Goal: Communication & Community: Share content

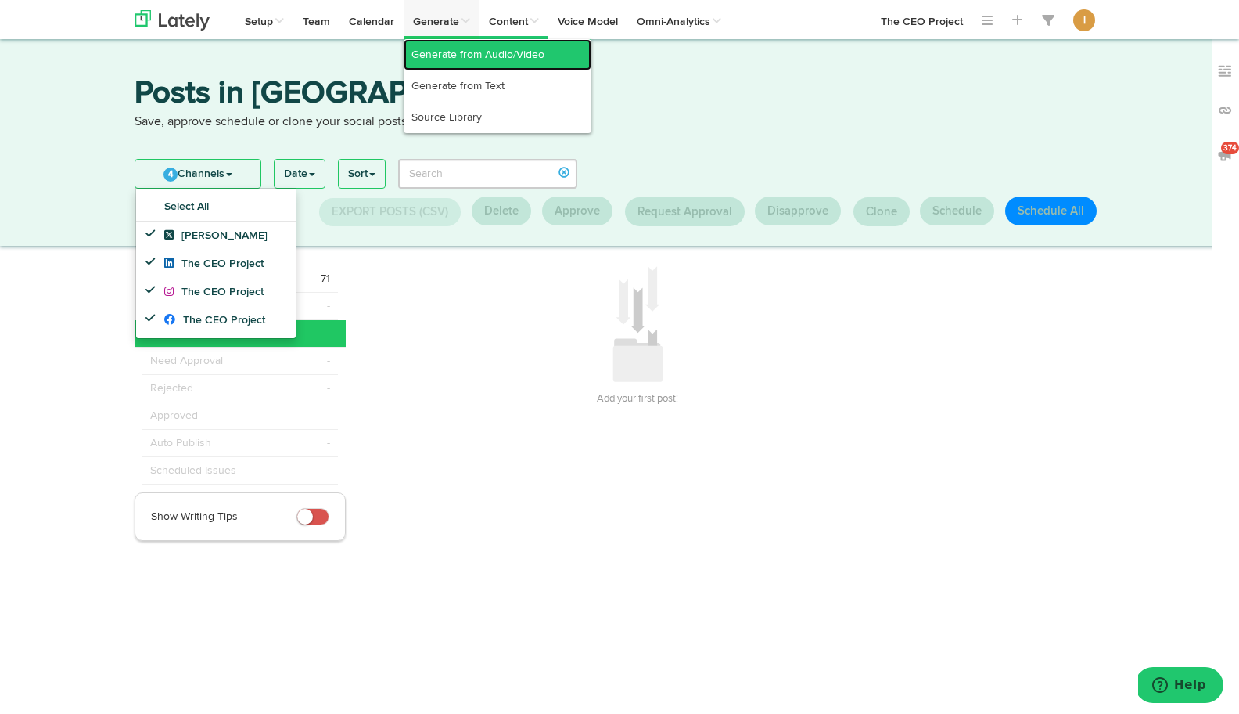
click at [458, 46] on link "Generate from Audio/Video" at bounding box center [498, 54] width 188 height 31
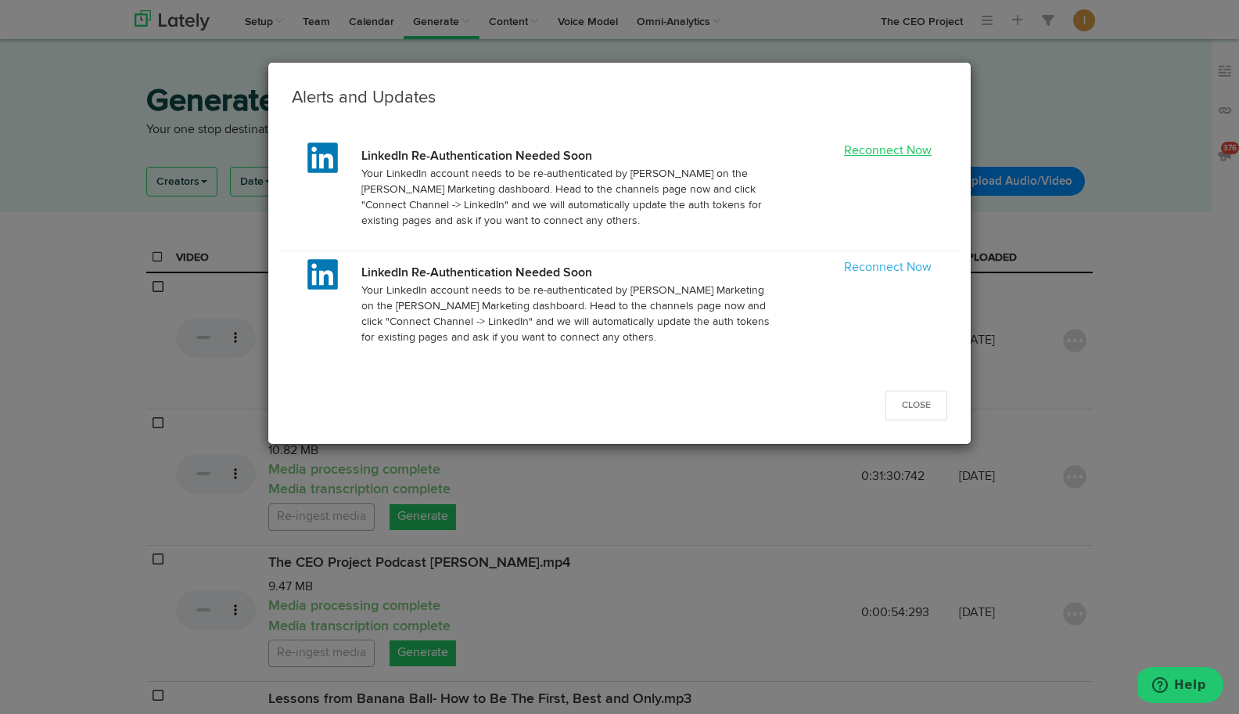
click at [892, 150] on link "Reconnect Now" at bounding box center [888, 151] width 88 height 13
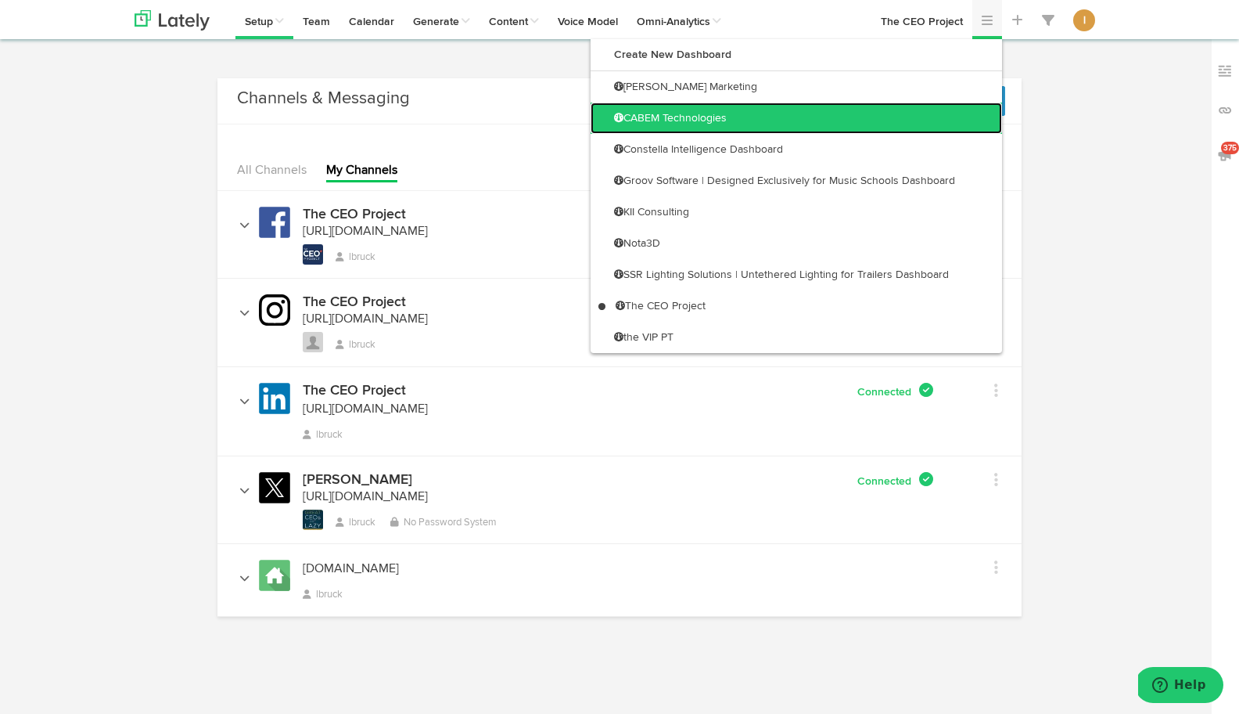
click at [951, 106] on link "CABEM Technologies" at bounding box center [797, 118] width 412 height 31
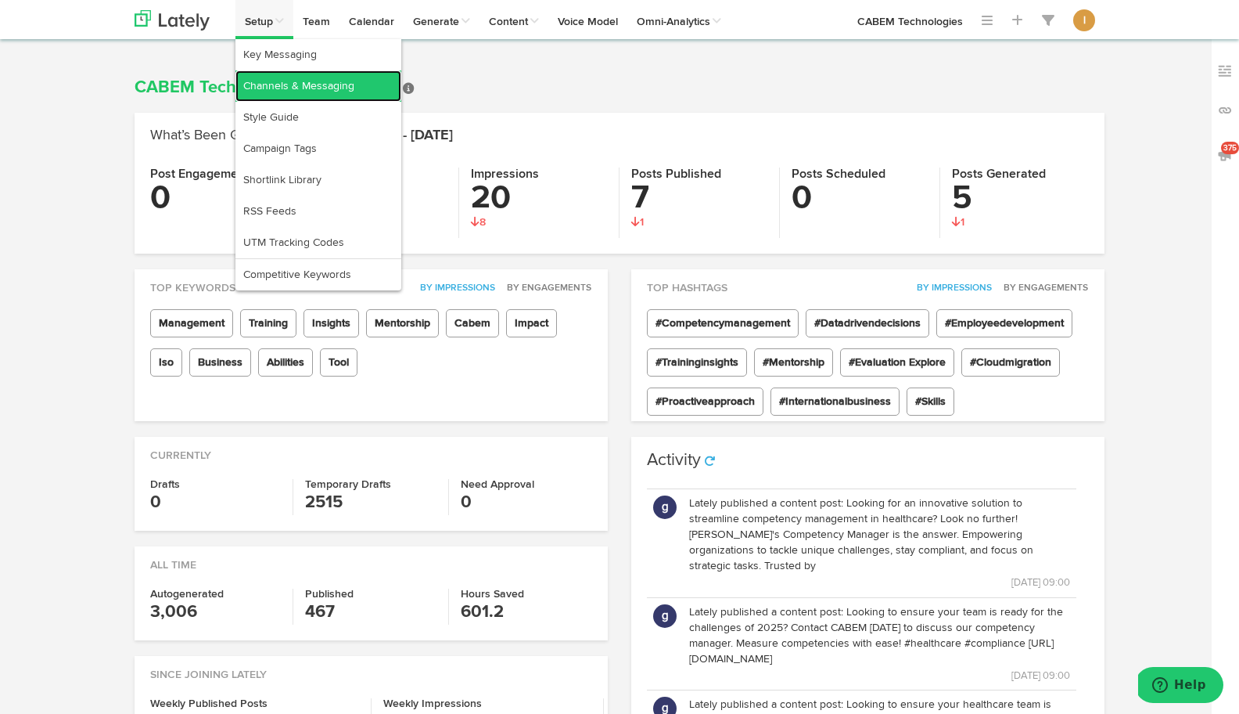
click at [265, 84] on link "Channels & Messaging" at bounding box center [319, 85] width 166 height 31
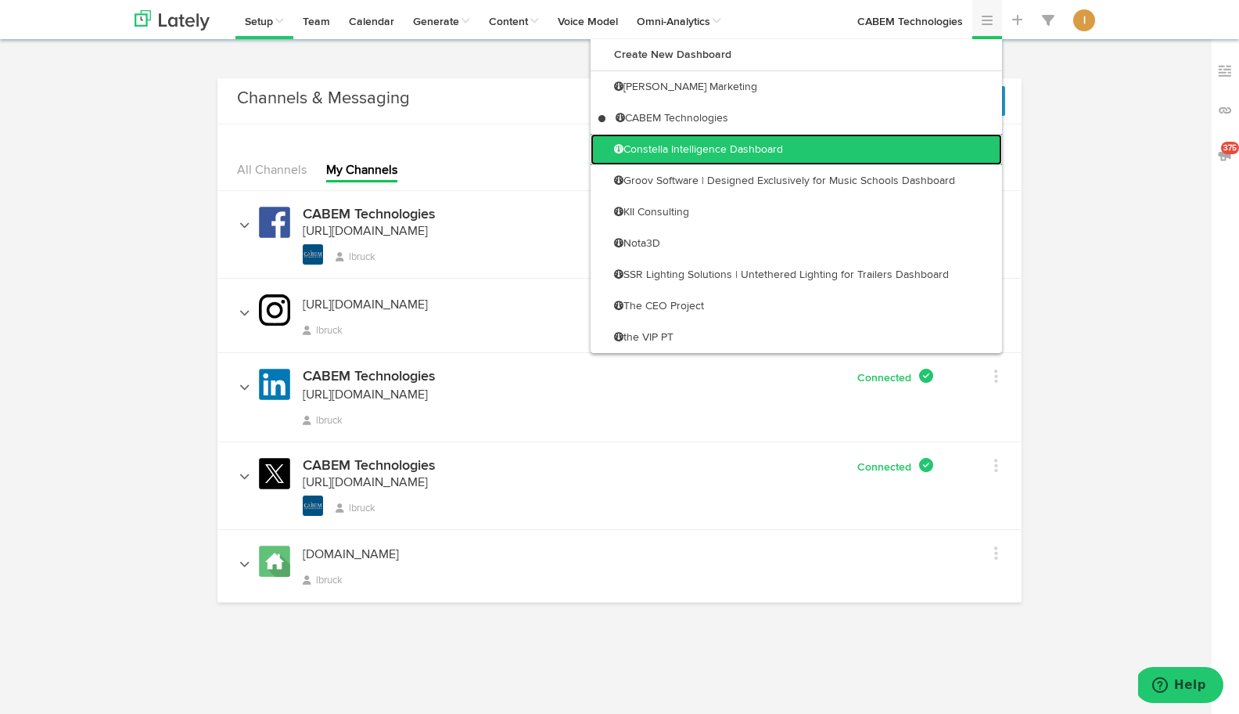
click at [933, 139] on link "Constella Intelligence Dashboard" at bounding box center [797, 149] width 412 height 31
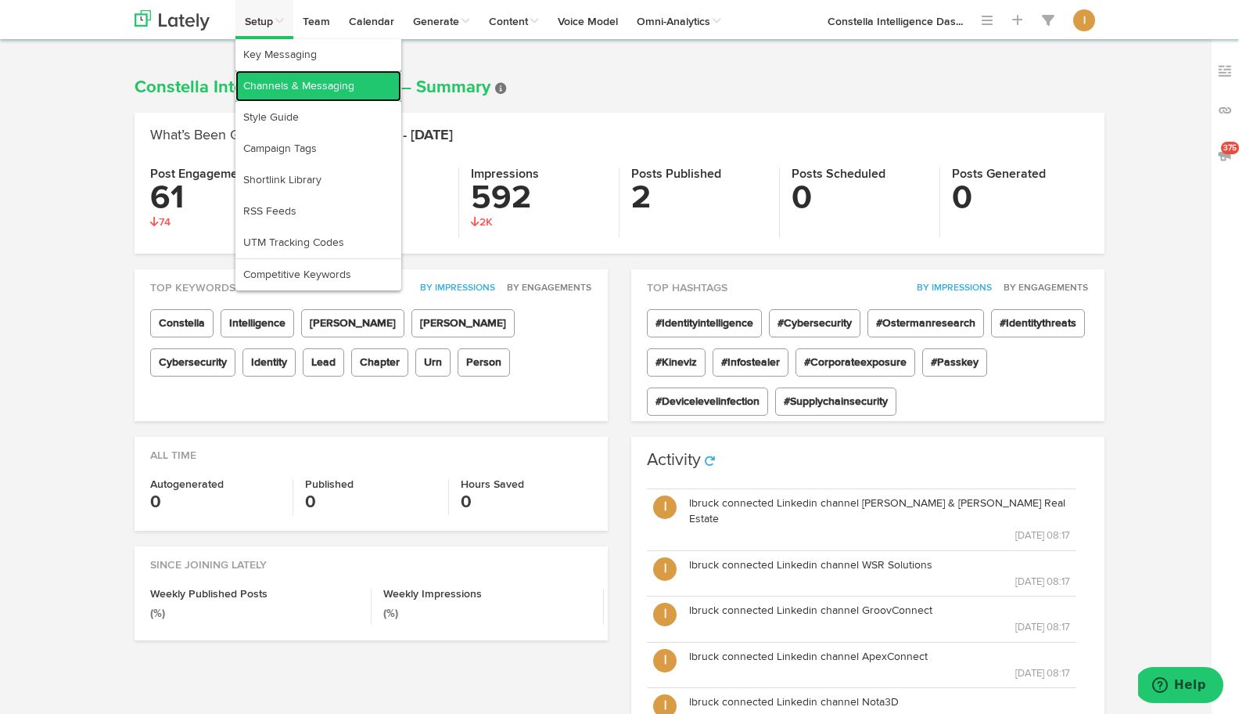
click at [263, 100] on link "Channels & Messaging" at bounding box center [319, 85] width 166 height 31
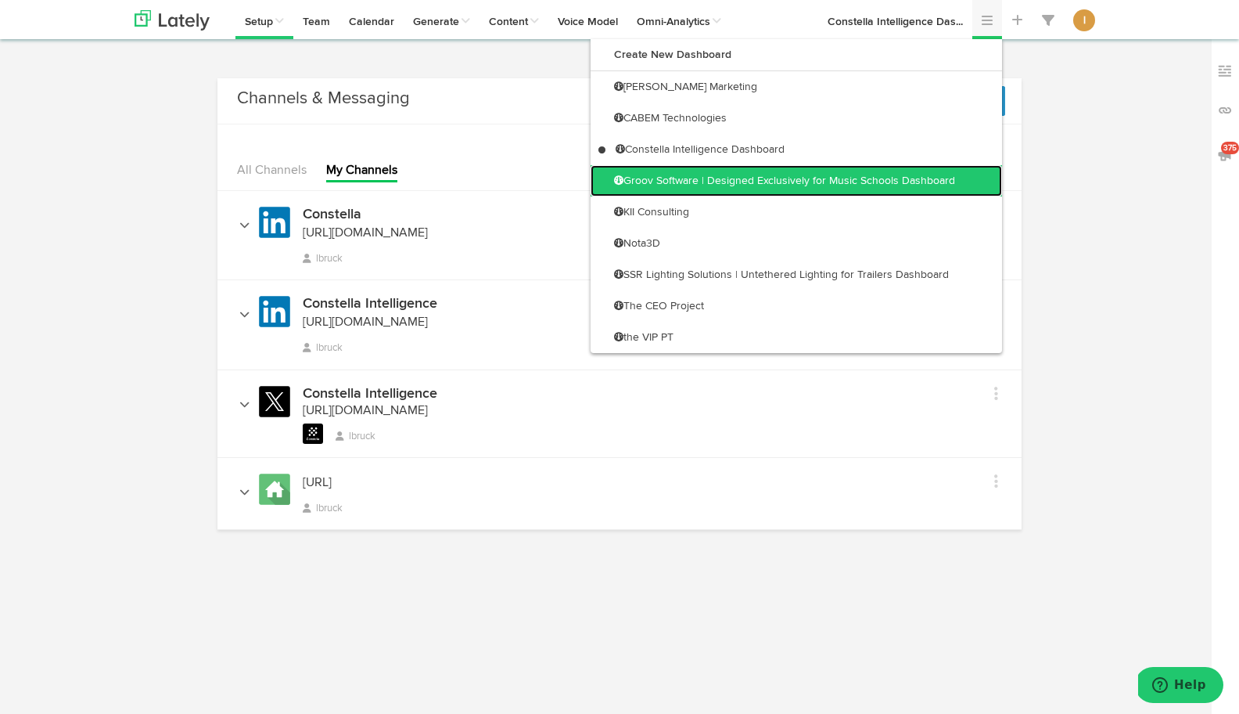
click at [936, 177] on link "Groov Software | Designed Exclusively for Music Schools Dashboard" at bounding box center [797, 180] width 412 height 31
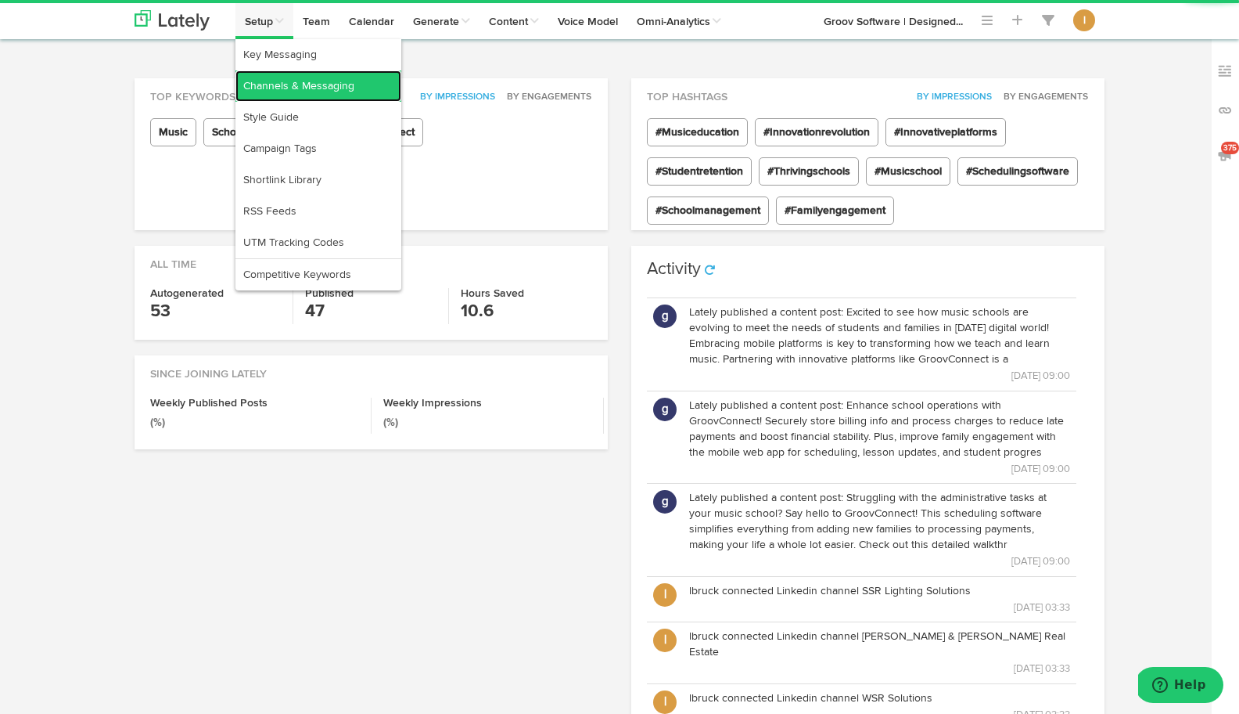
click at [267, 81] on link "Channels & Messaging" at bounding box center [319, 85] width 166 height 31
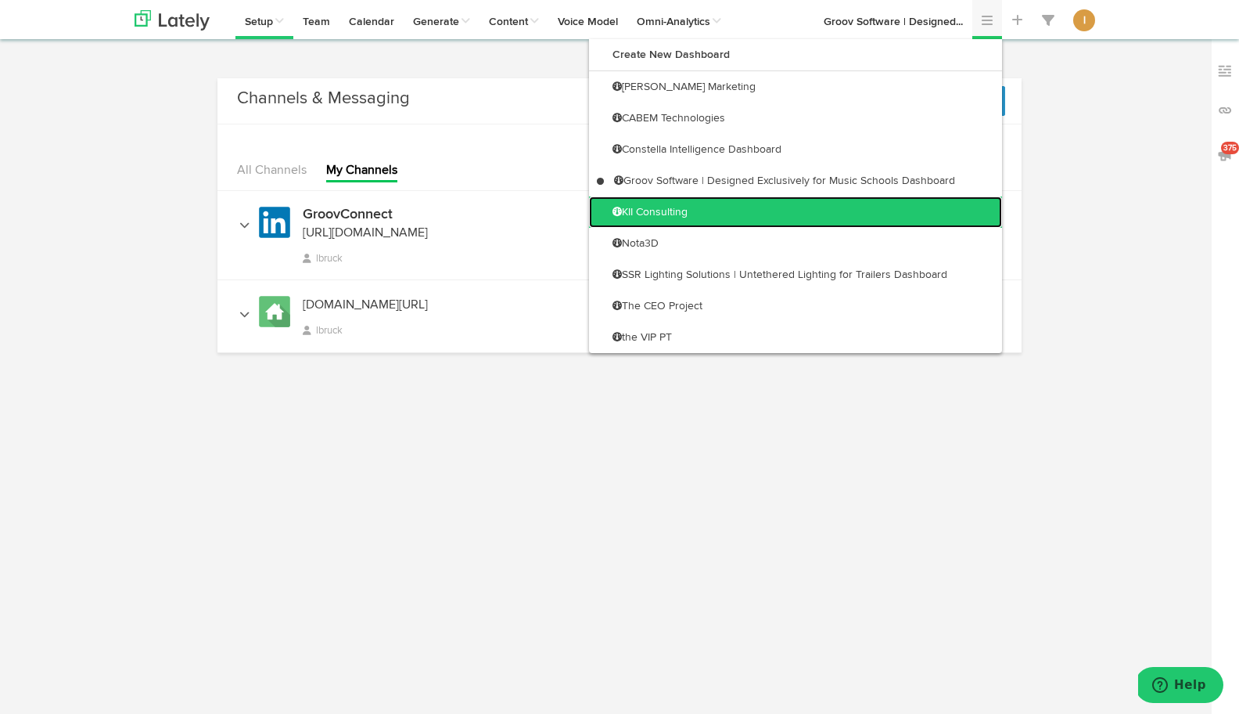
click at [901, 210] on link "KII Consulting" at bounding box center [795, 211] width 413 height 31
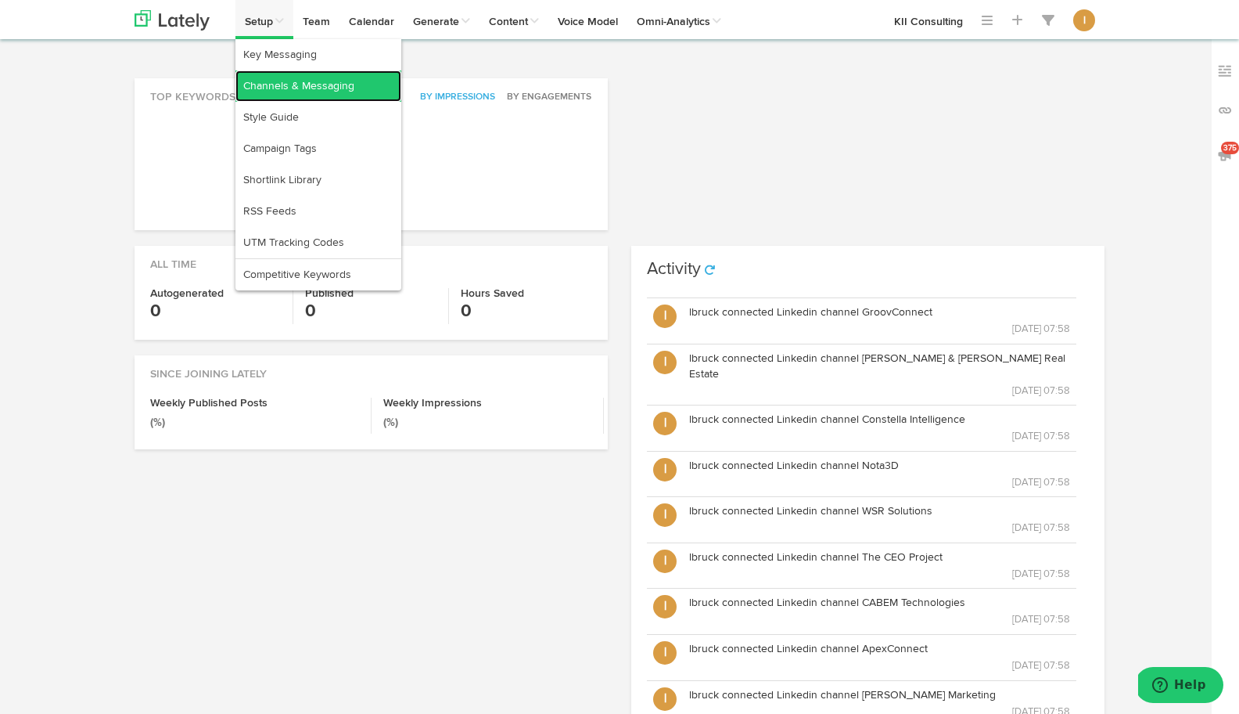
click at [268, 84] on link "Channels & Messaging" at bounding box center [319, 85] width 166 height 31
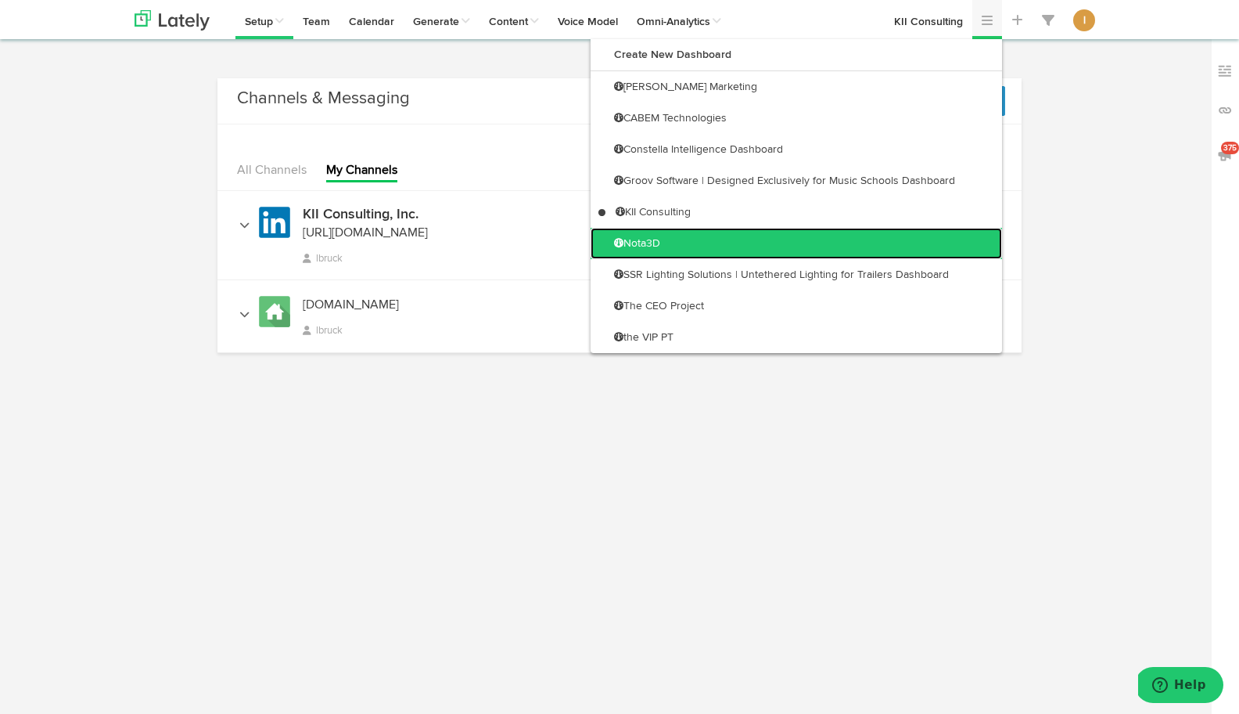
click at [937, 239] on link "Nota3D" at bounding box center [797, 243] width 412 height 31
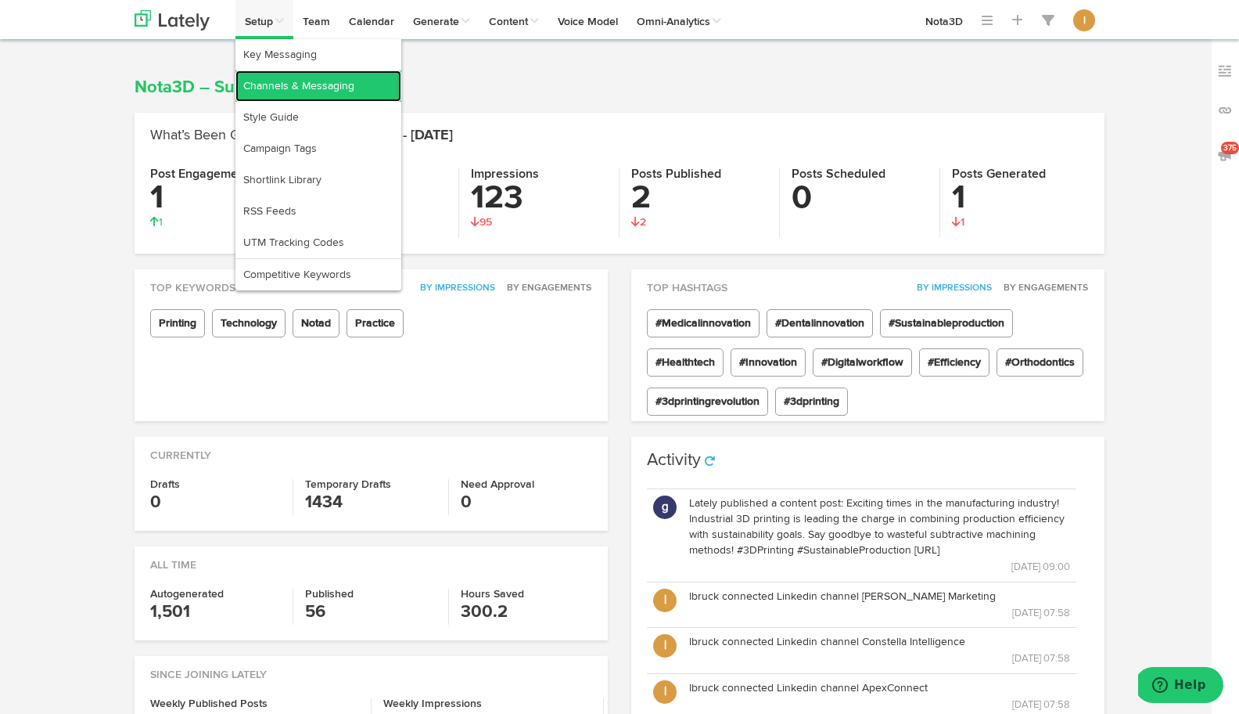
click at [269, 95] on link "Channels & Messaging" at bounding box center [319, 85] width 166 height 31
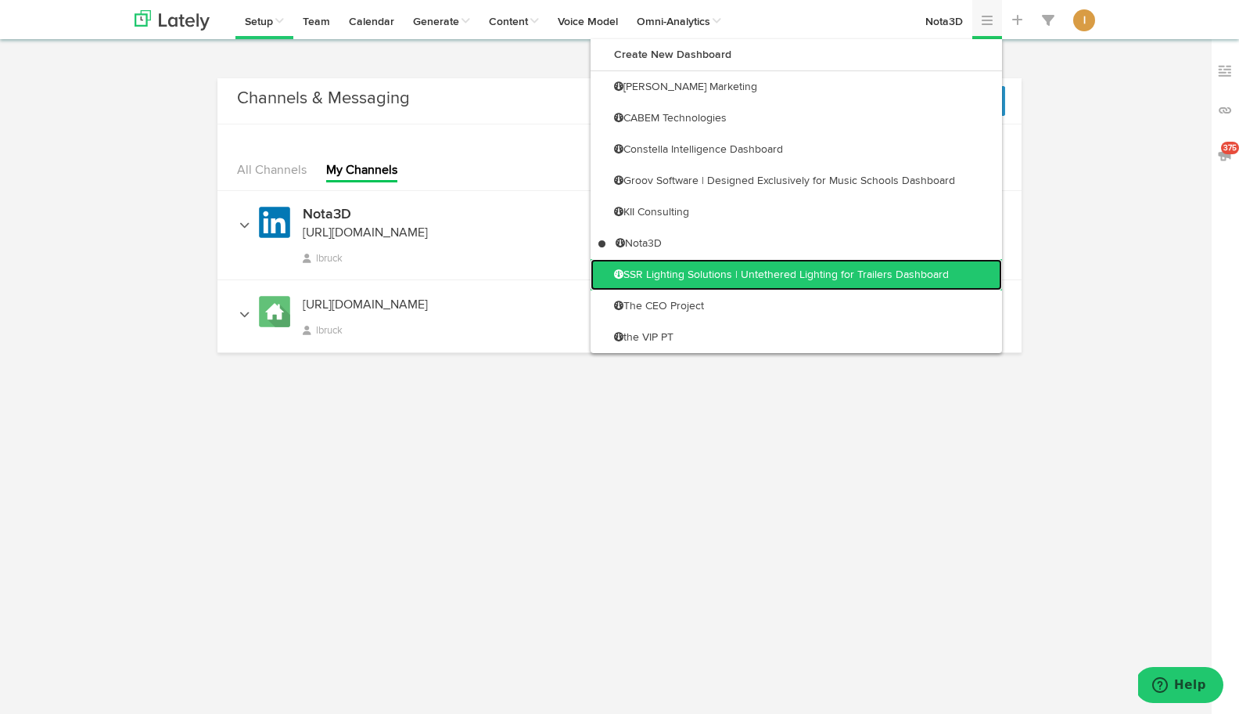
click at [908, 272] on link "SSR Lighting Solutions | Untethered Lighting for Trailers Dashboard" at bounding box center [797, 274] width 412 height 31
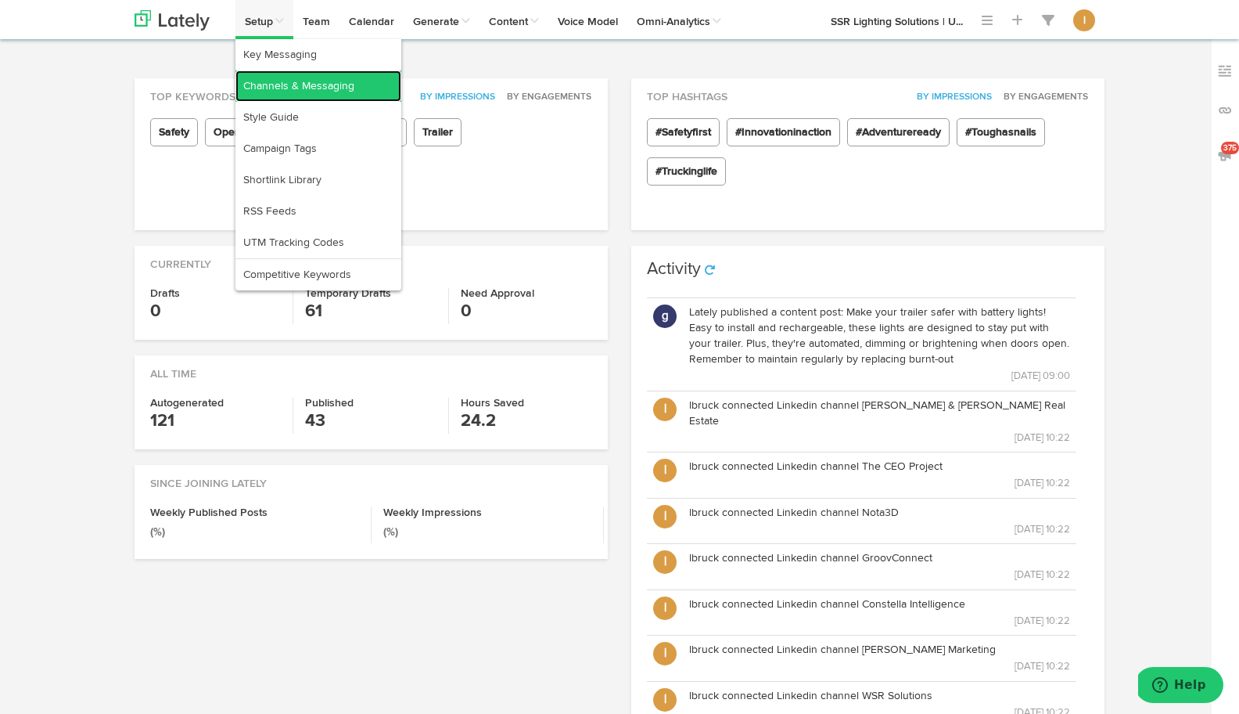
click at [256, 97] on link "Channels & Messaging" at bounding box center [319, 85] width 166 height 31
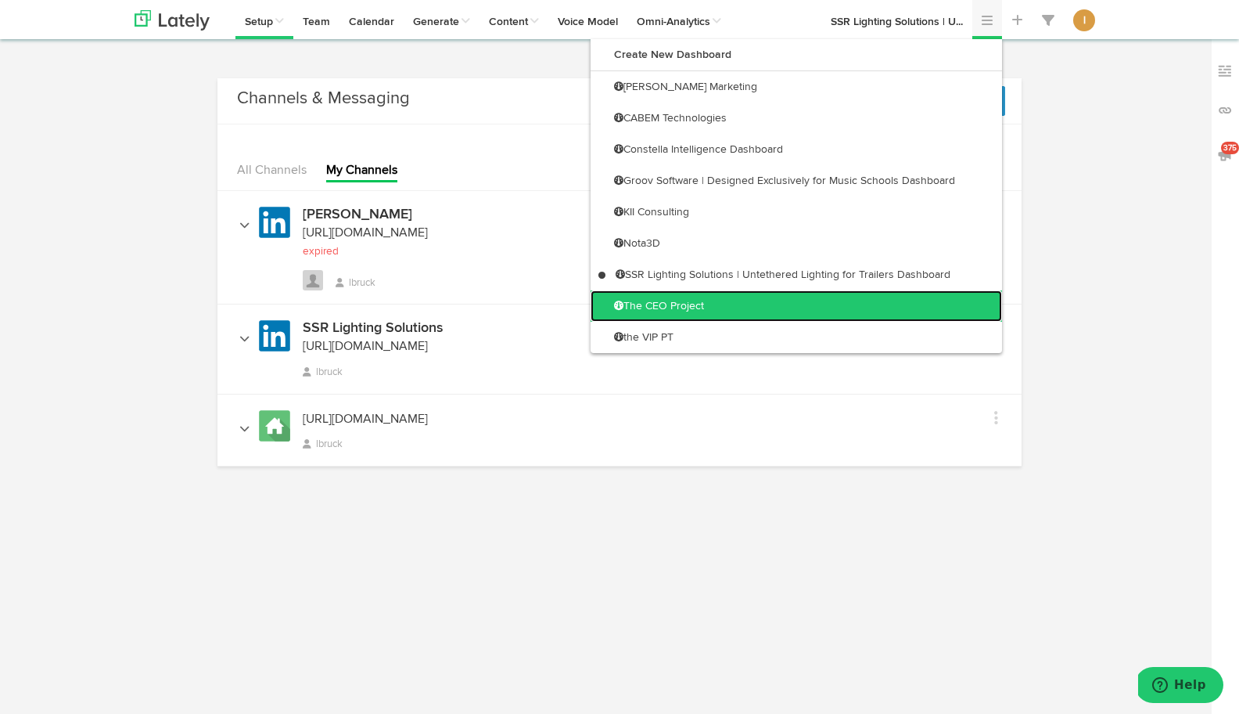
click at [928, 303] on link "The CEO Project" at bounding box center [797, 305] width 412 height 31
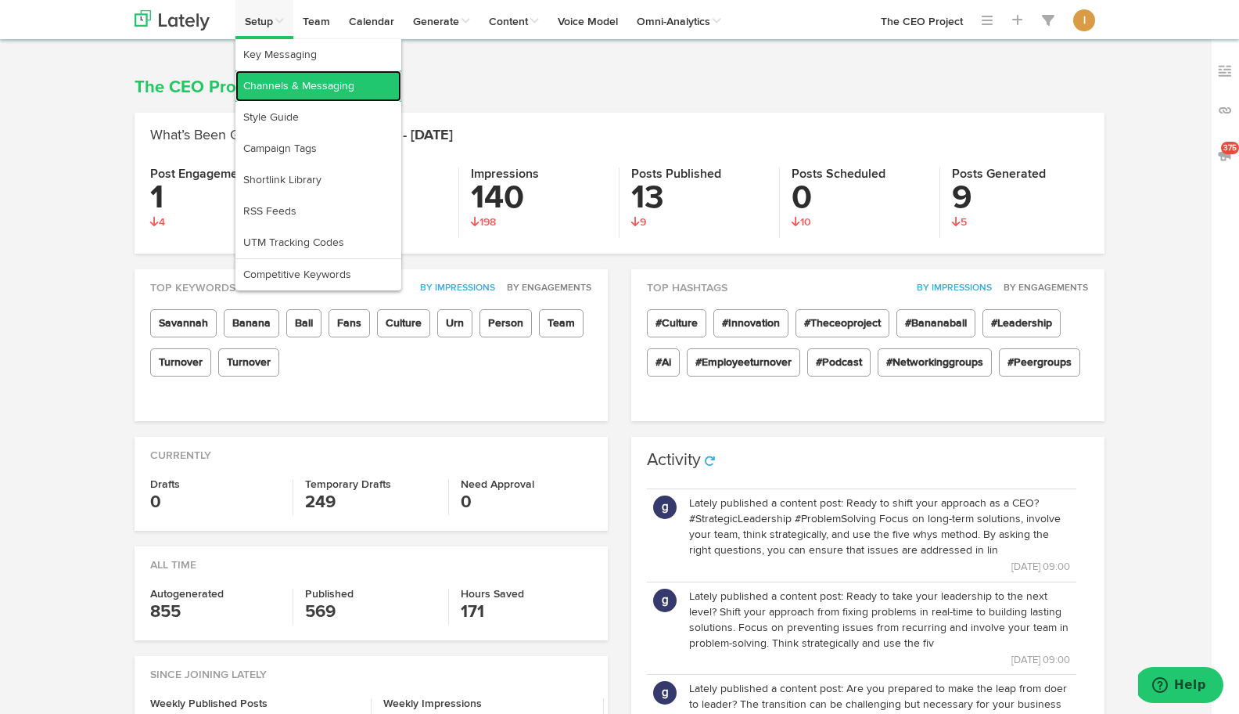
click at [274, 92] on link "Channels & Messaging" at bounding box center [319, 85] width 166 height 31
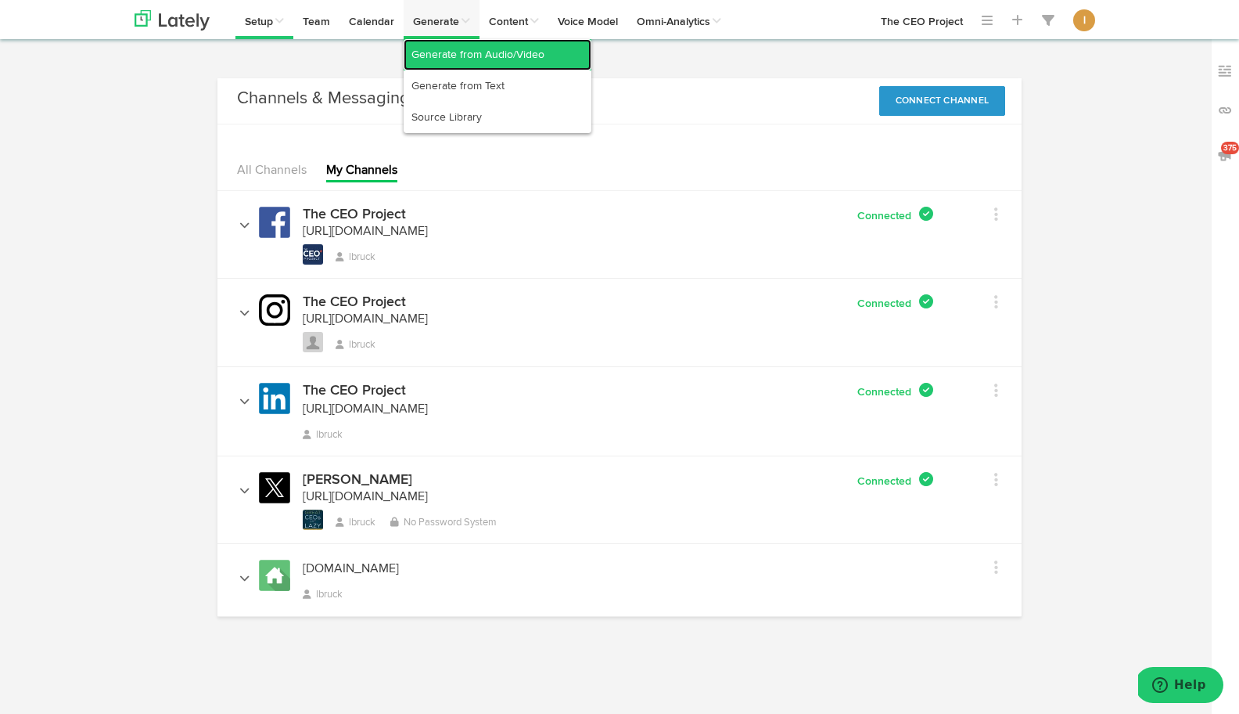
click at [438, 50] on link "Generate from Audio/Video" at bounding box center [498, 54] width 188 height 31
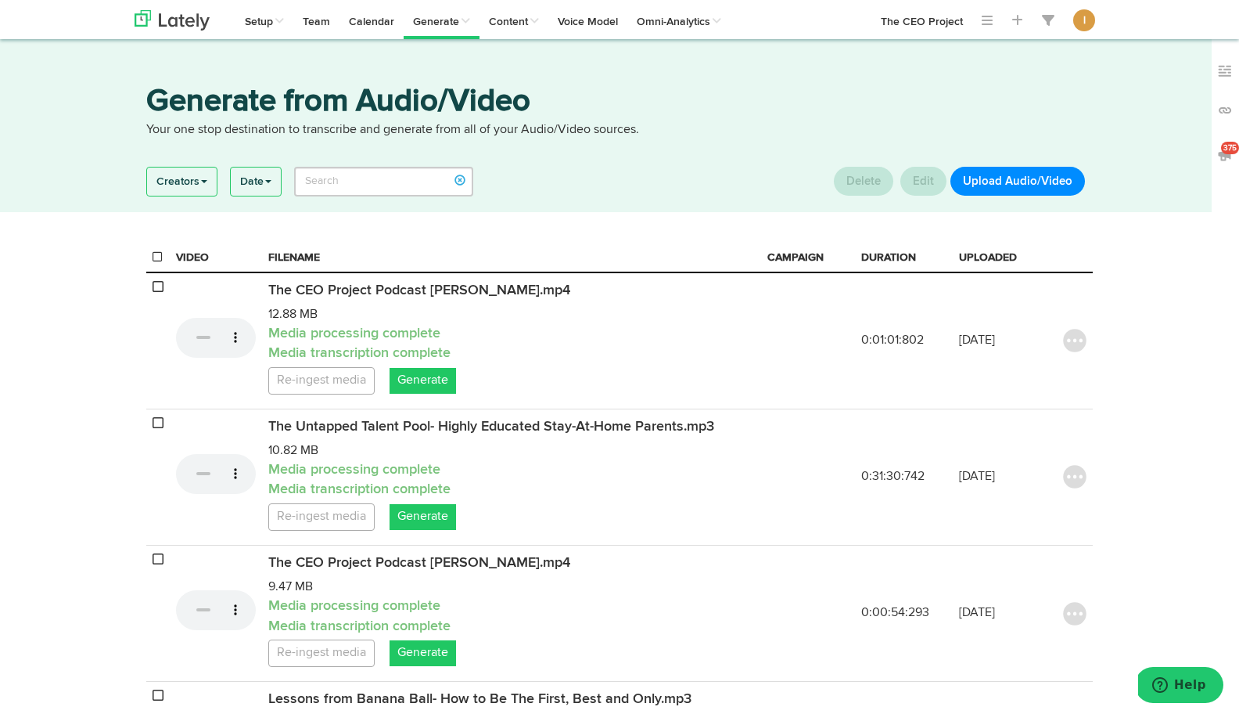
click at [1012, 182] on button "Upload Audio/Video" at bounding box center [1018, 181] width 135 height 29
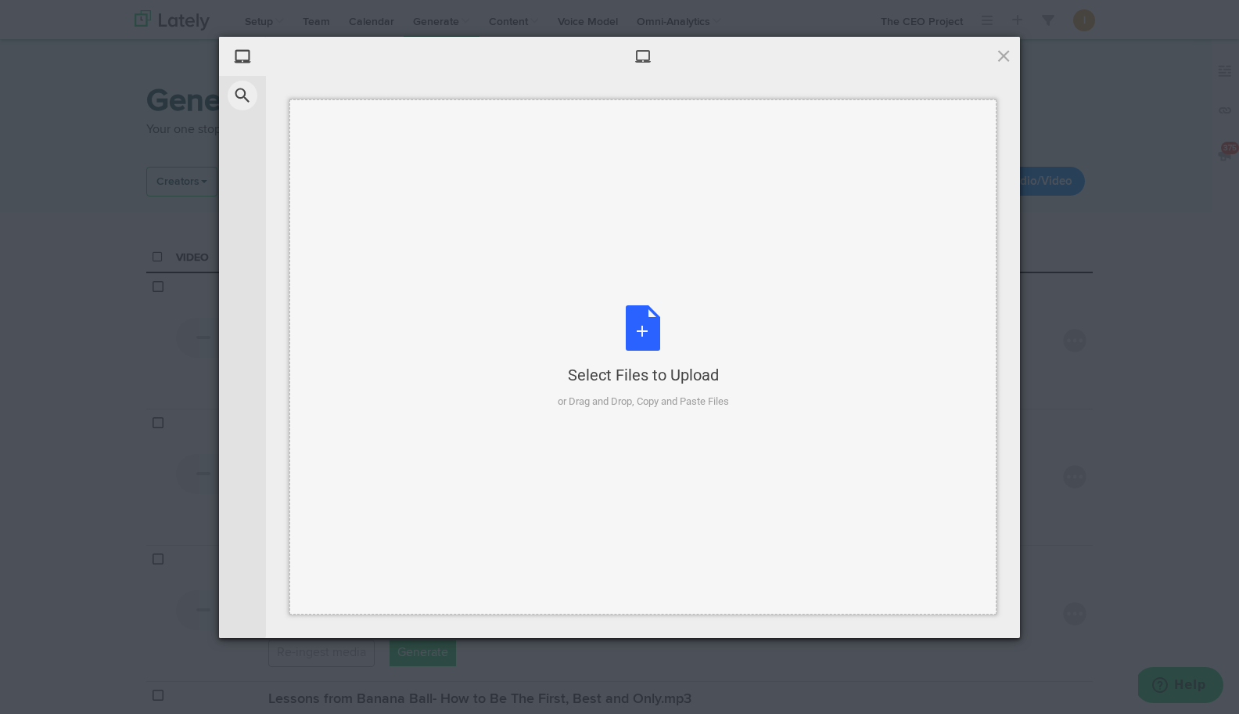
click at [645, 323] on div "Select Files to Upload or Drag and Drop, Copy and Paste Files" at bounding box center [643, 357] width 171 height 104
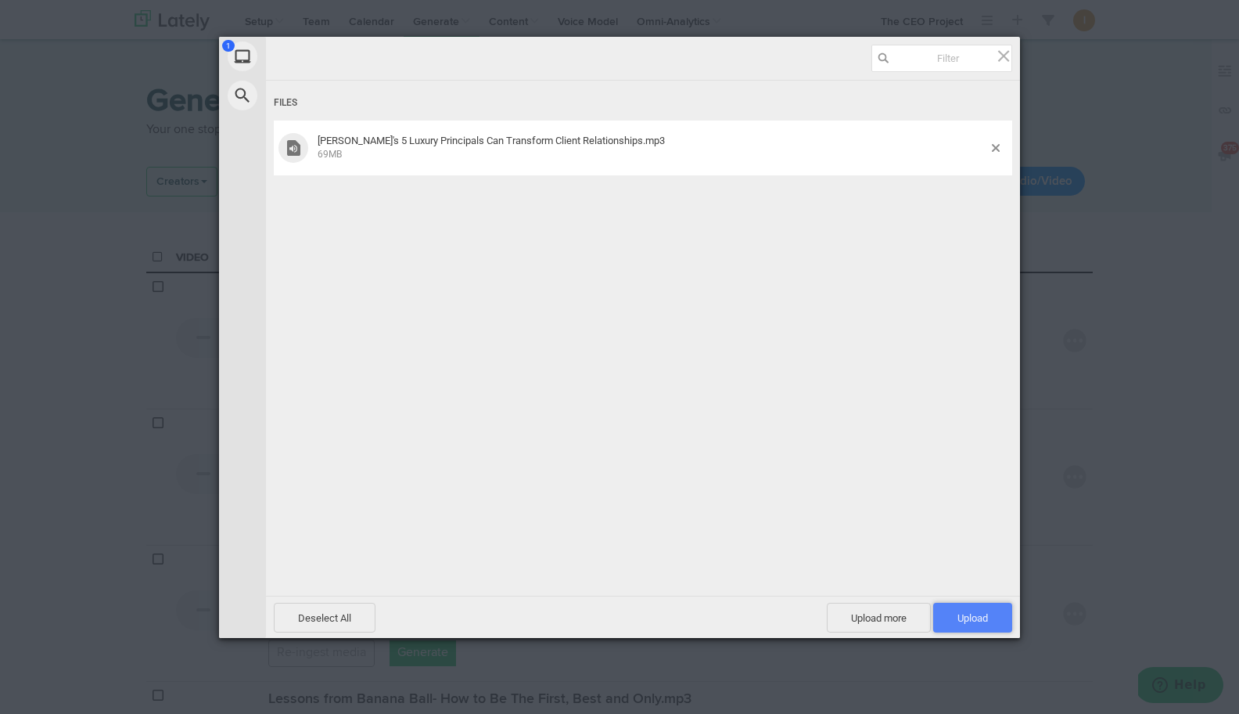
click at [985, 610] on span "Upload 1" at bounding box center [972, 617] width 79 height 30
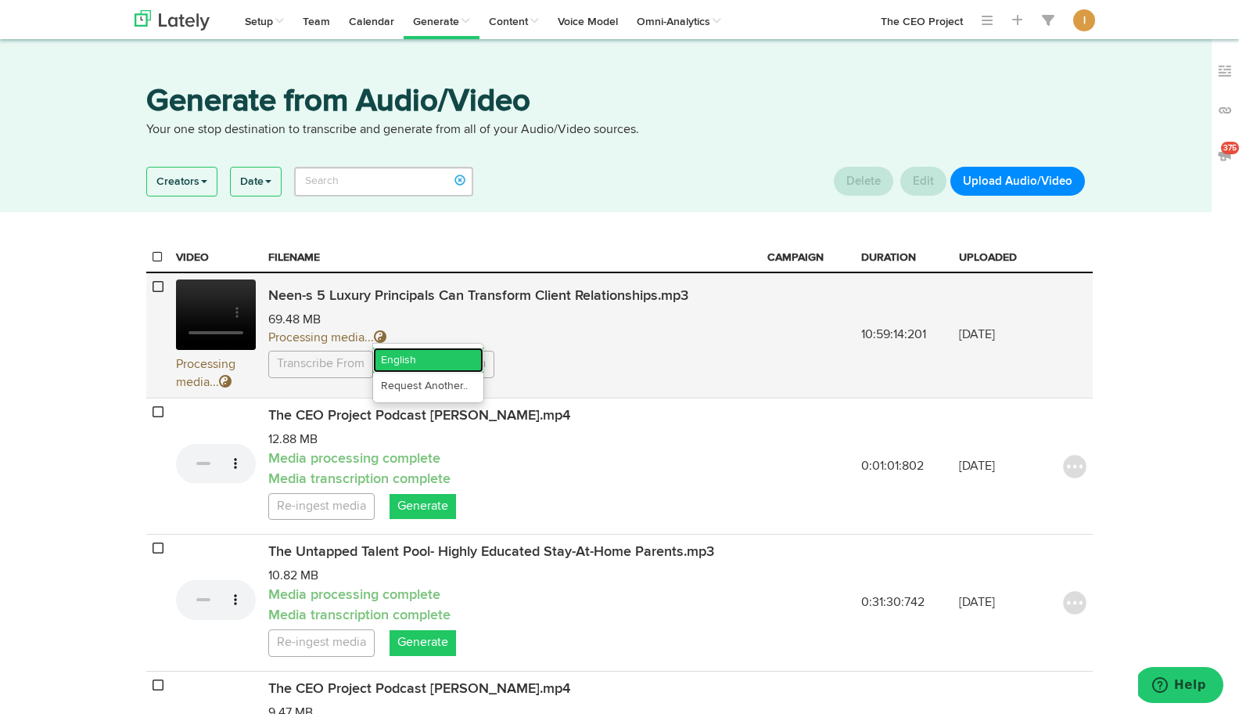
click at [414, 363] on link "English" at bounding box center [428, 359] width 110 height 25
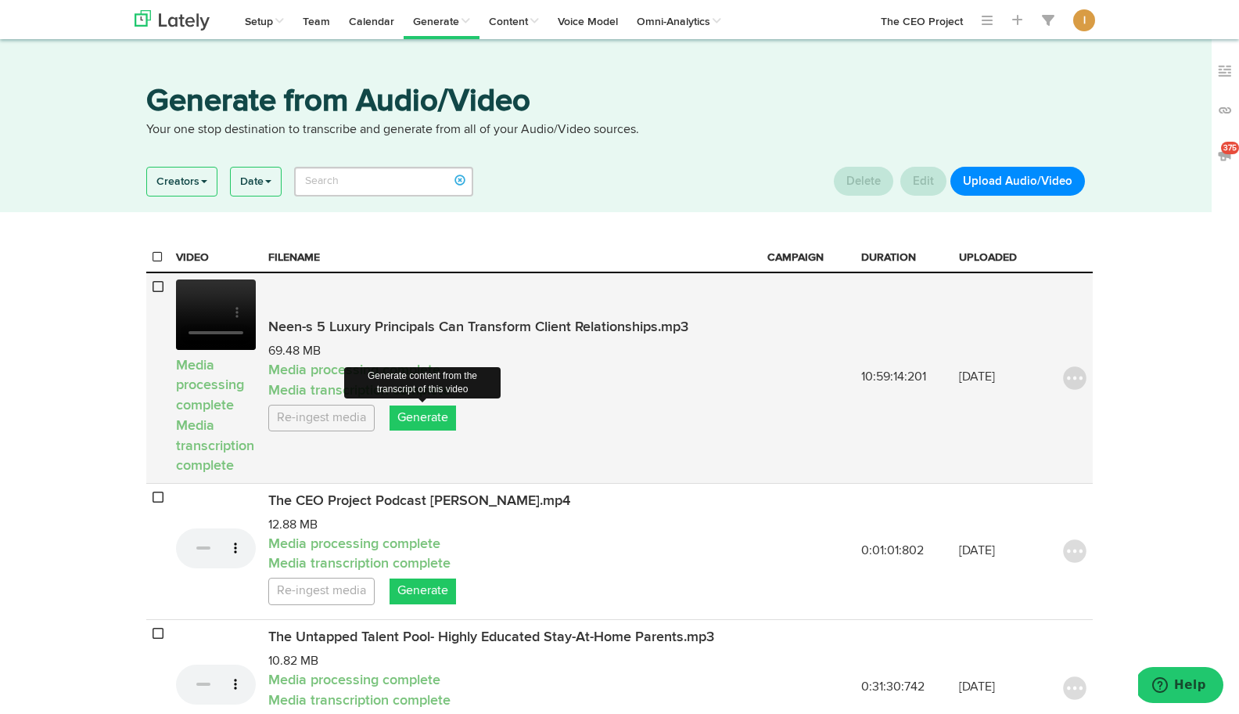
click at [425, 419] on link "Generate" at bounding box center [423, 418] width 67 height 26
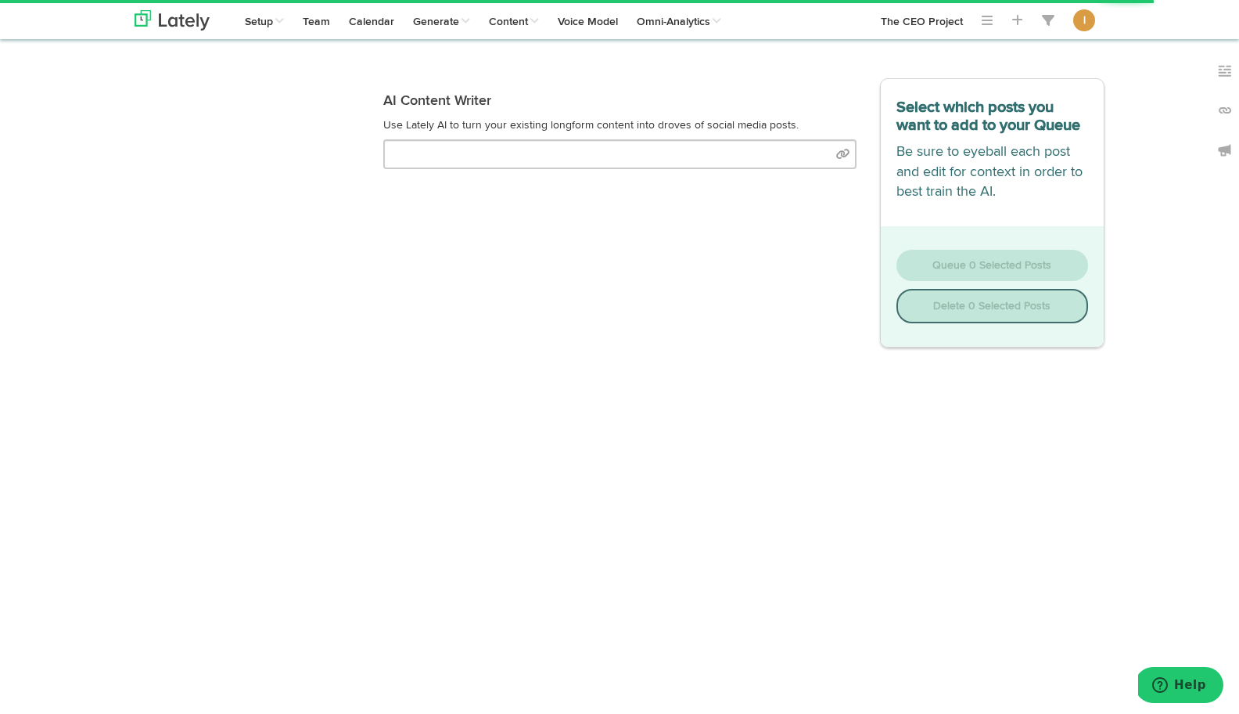
select select "natural"
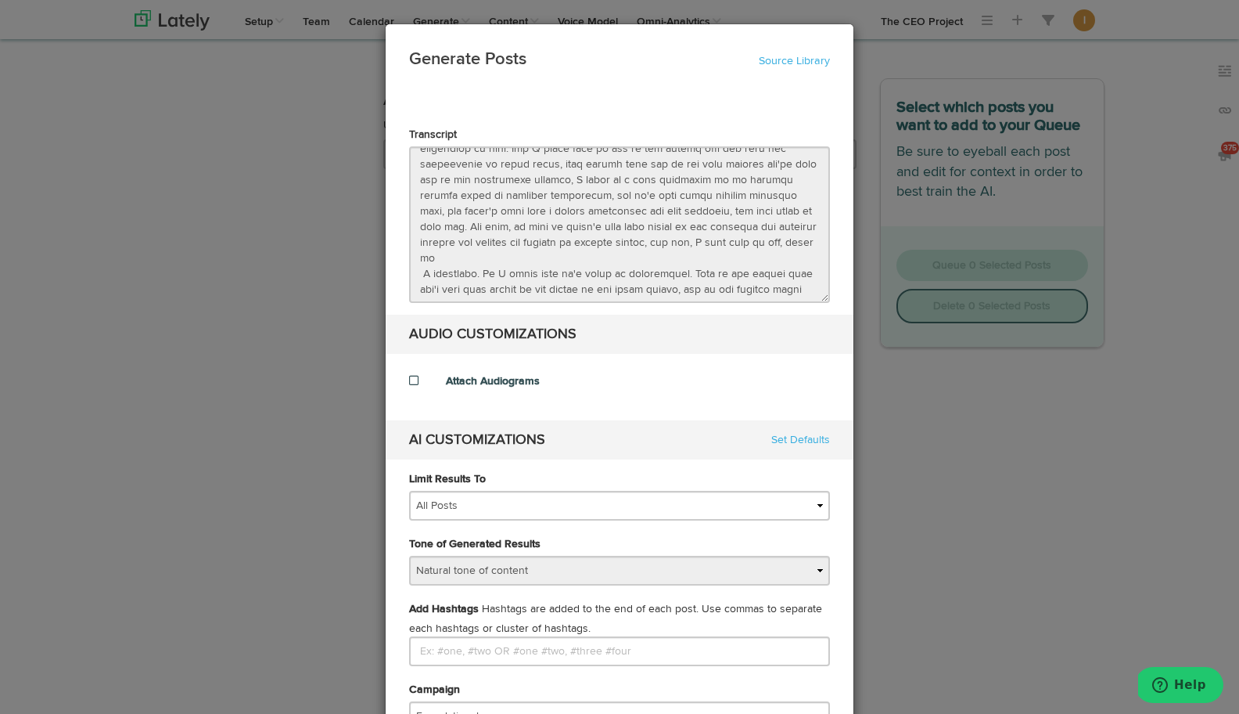
scroll to position [5161, 0]
click at [421, 444] on di-null "Transcript AUDIO CUSTOMIZATIONS Attach Audiograms AI CUSTOMIZATIONS Set Defaults" at bounding box center [619, 293] width 421 height 333
click at [783, 46] on div "Generate Posts Source Library" at bounding box center [620, 61] width 468 height 75
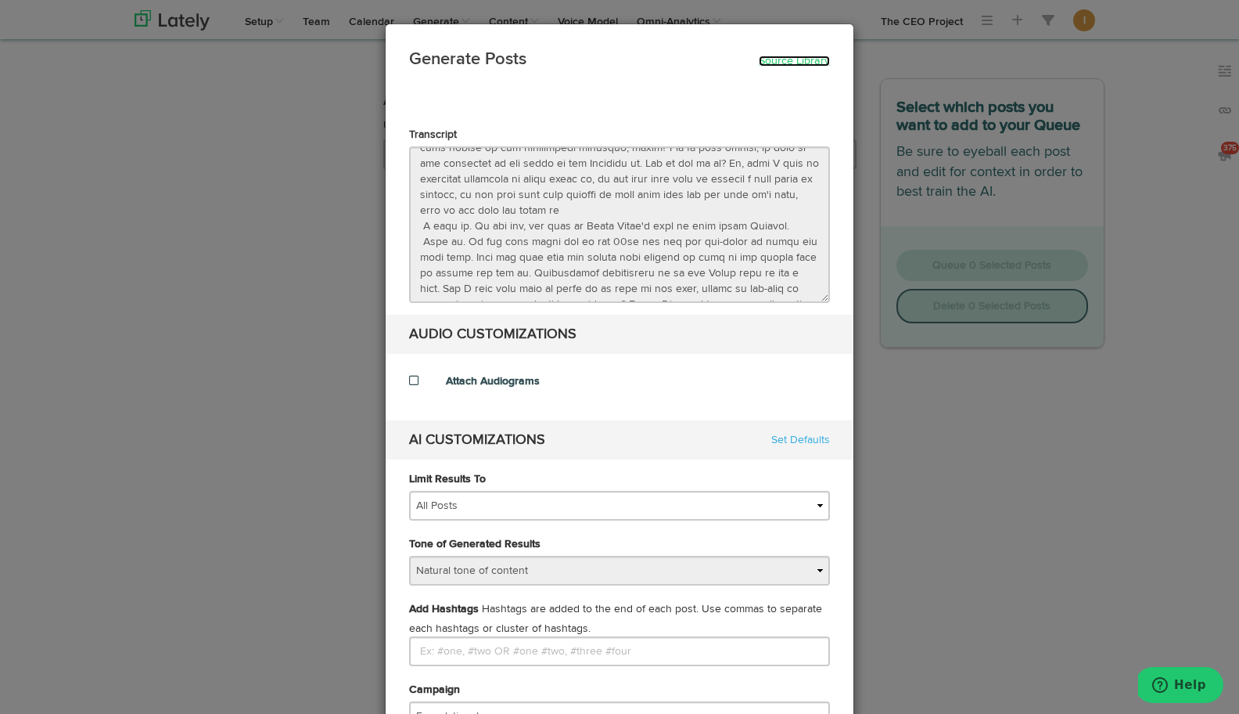
click at [783, 60] on link "Source Library" at bounding box center [794, 61] width 71 height 11
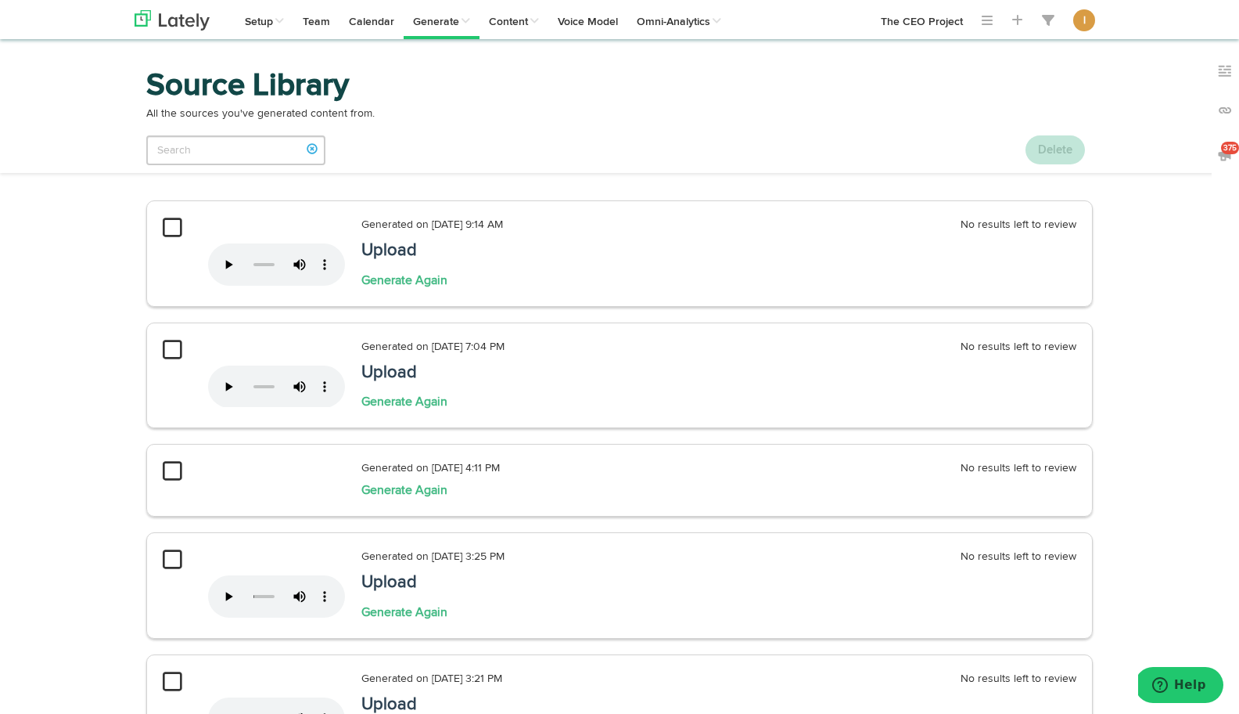
click at [890, 166] on div "Source Library All the sources you've generated content from. Delete" at bounding box center [620, 118] width 970 height 110
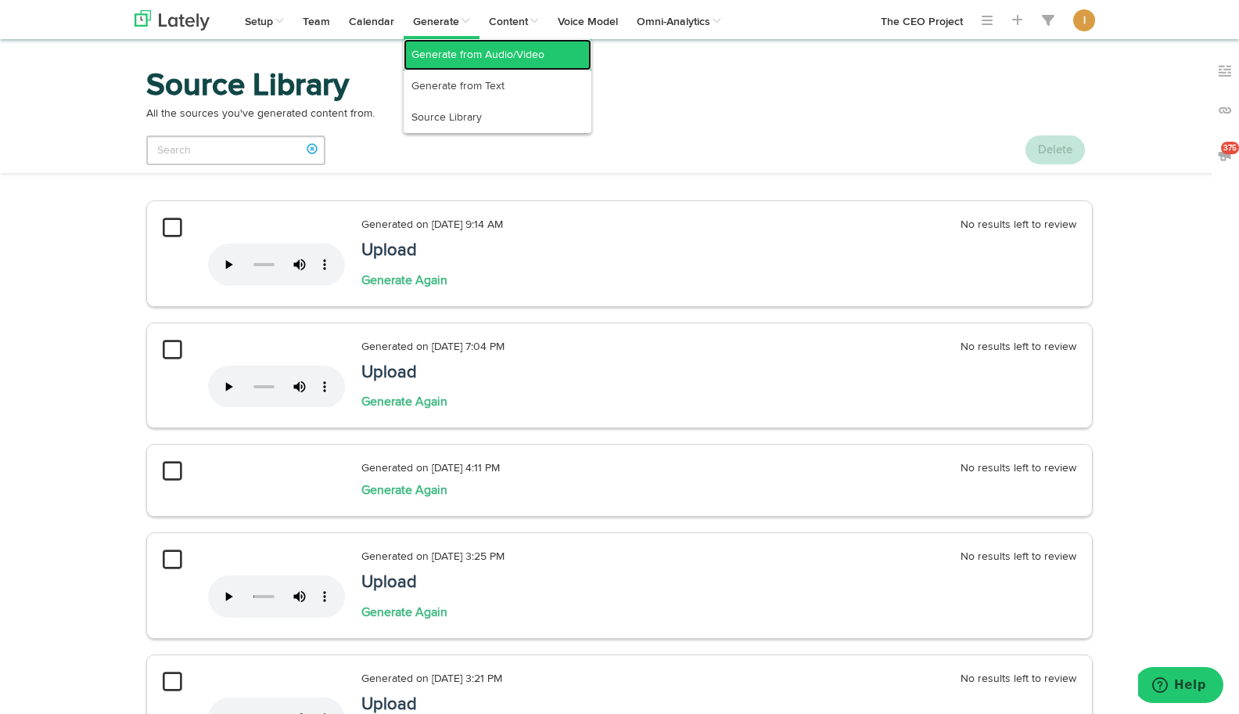
click at [436, 62] on link "Generate from Audio/Video" at bounding box center [498, 54] width 188 height 31
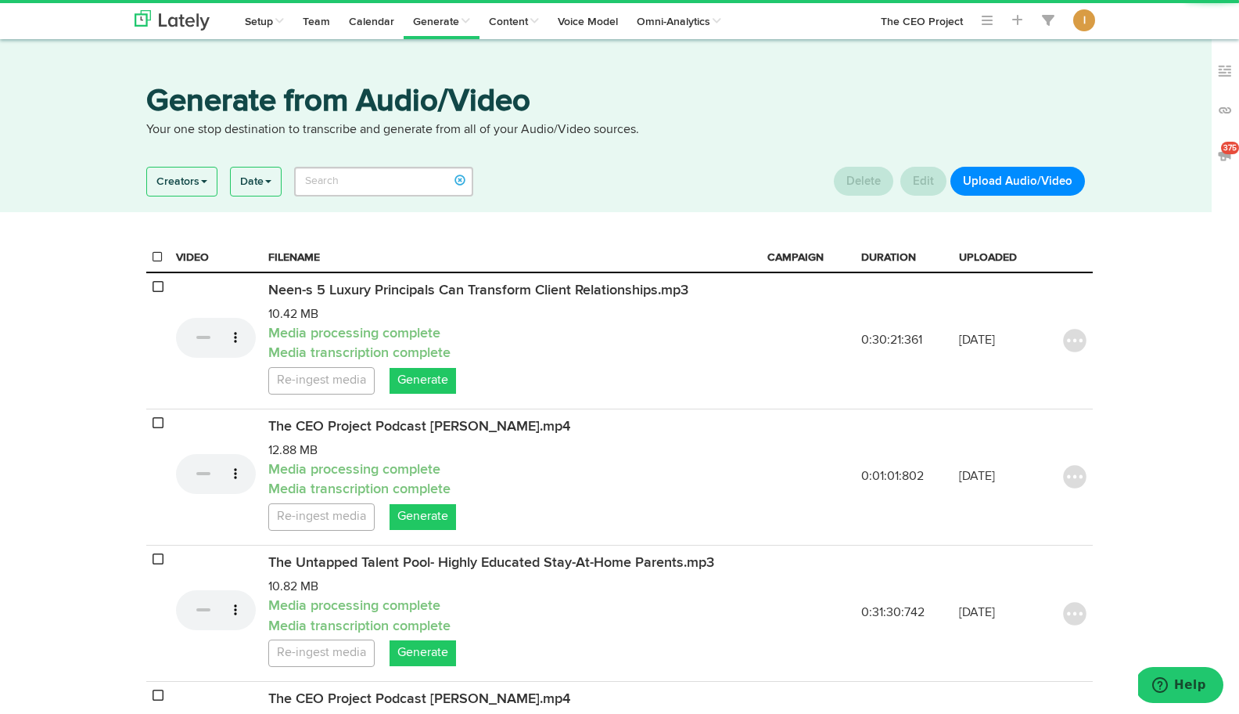
click at [1035, 182] on button "Upload Audio/Video" at bounding box center [1018, 181] width 135 height 29
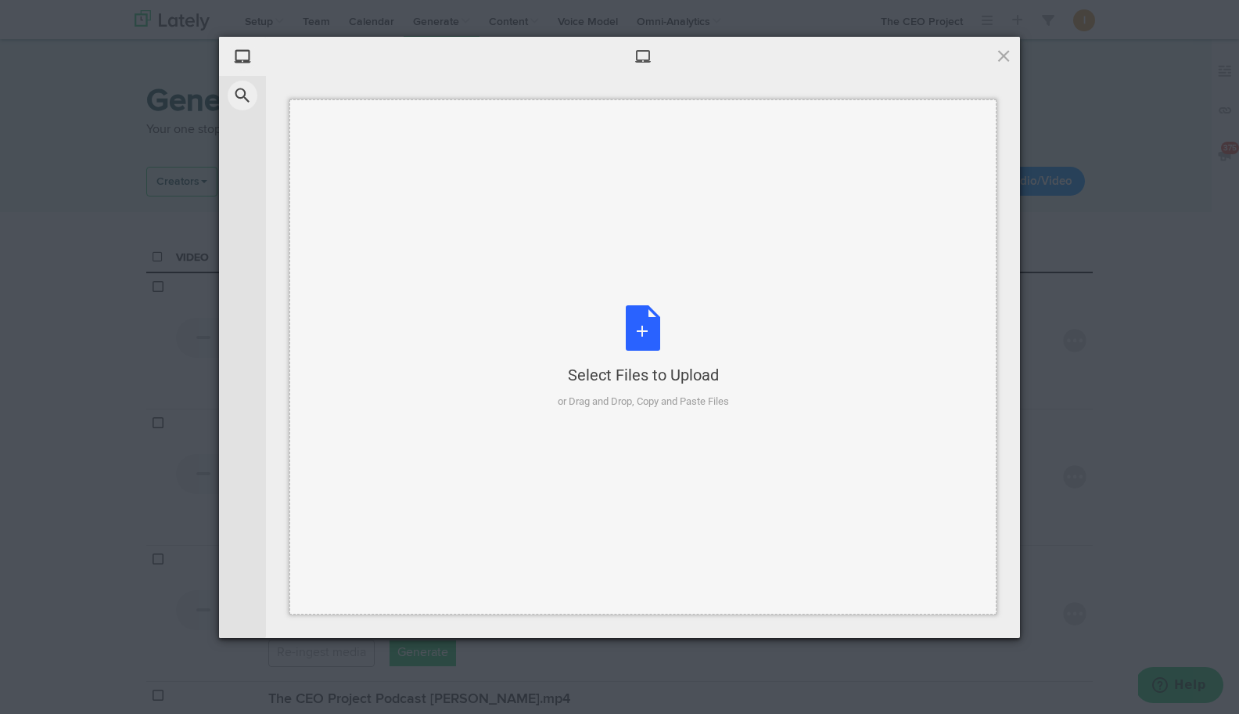
click at [641, 322] on div "Select Files to Upload or Drag and Drop, Copy and Paste Files" at bounding box center [643, 357] width 171 height 104
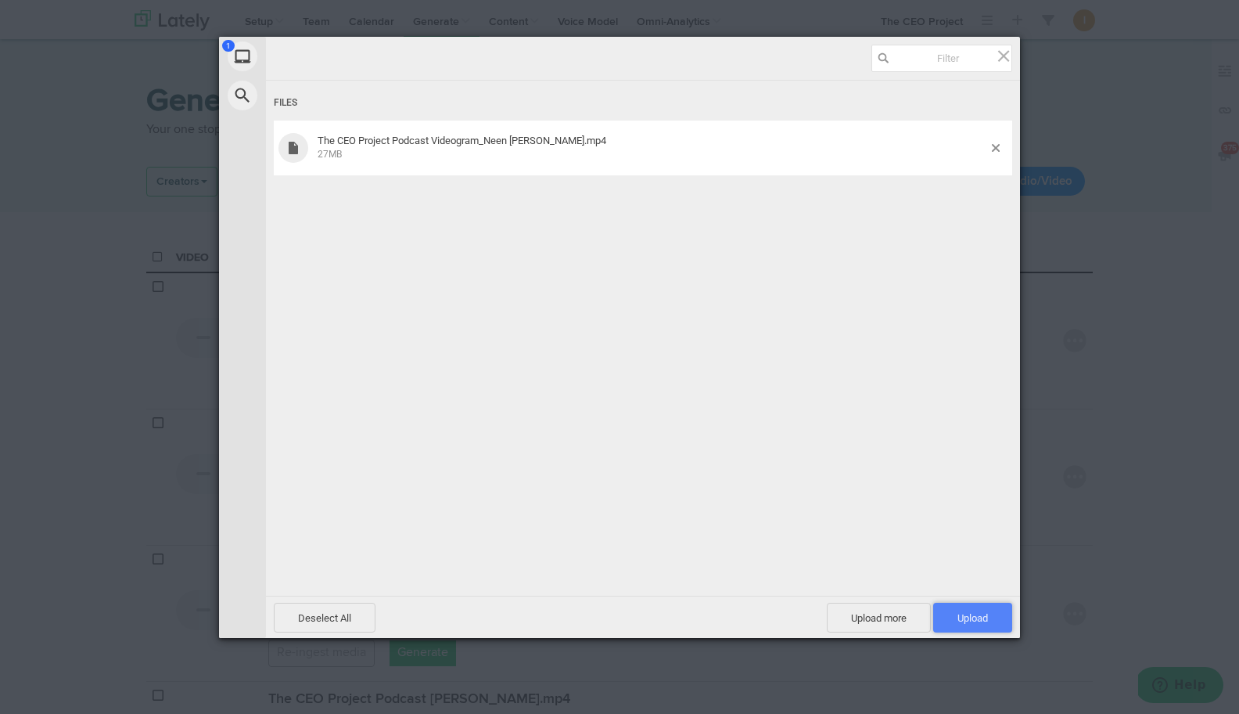
click at [984, 617] on span "Upload 1" at bounding box center [973, 618] width 31 height 12
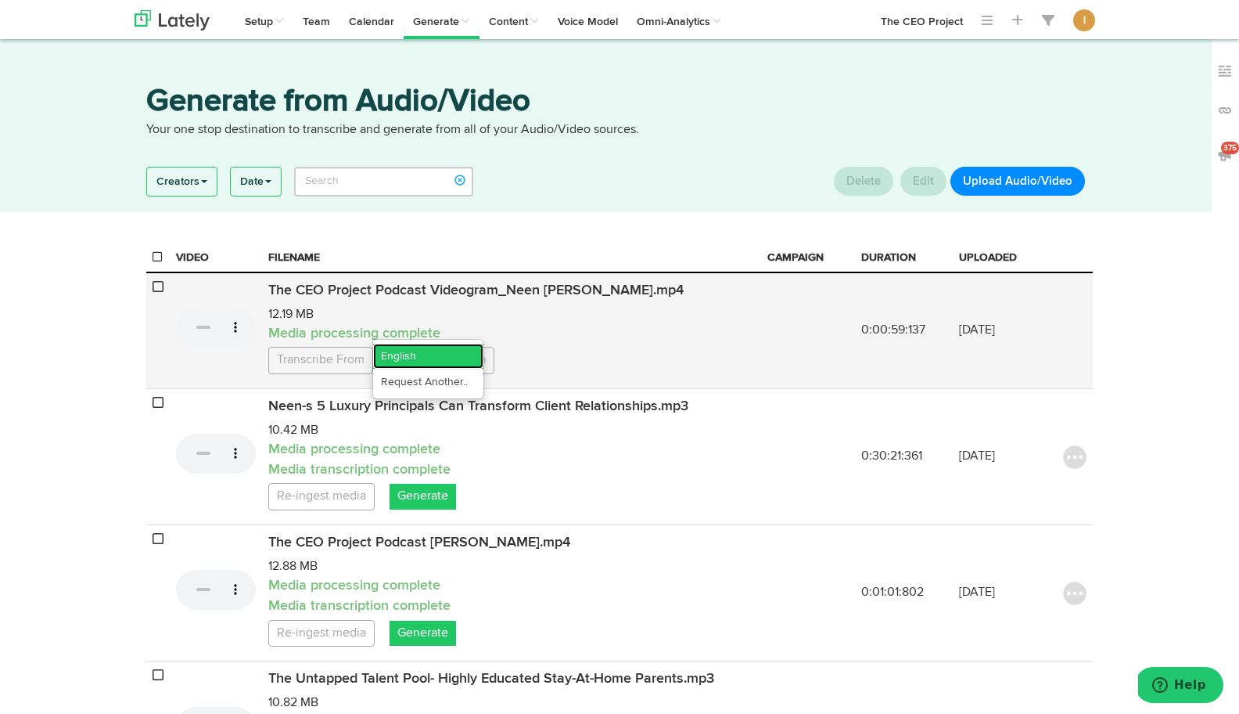
click at [419, 369] on link "English" at bounding box center [428, 356] width 110 height 25
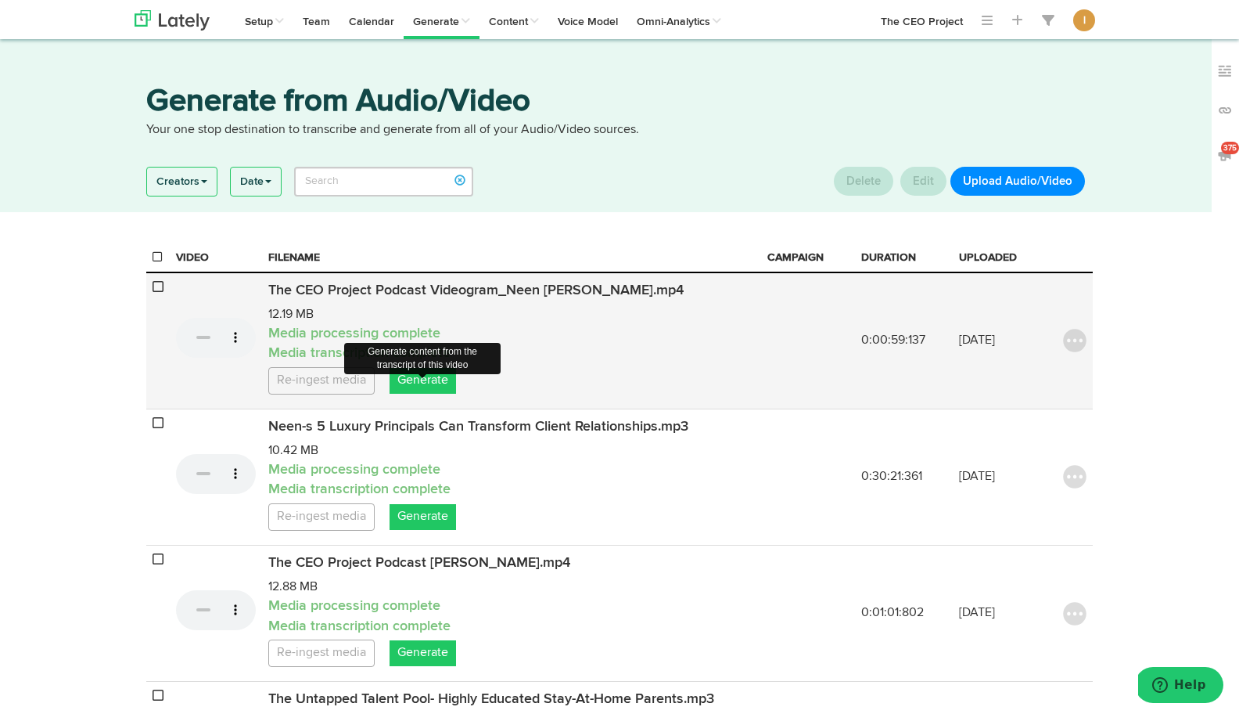
click at [419, 385] on link "Generate" at bounding box center [423, 381] width 67 height 26
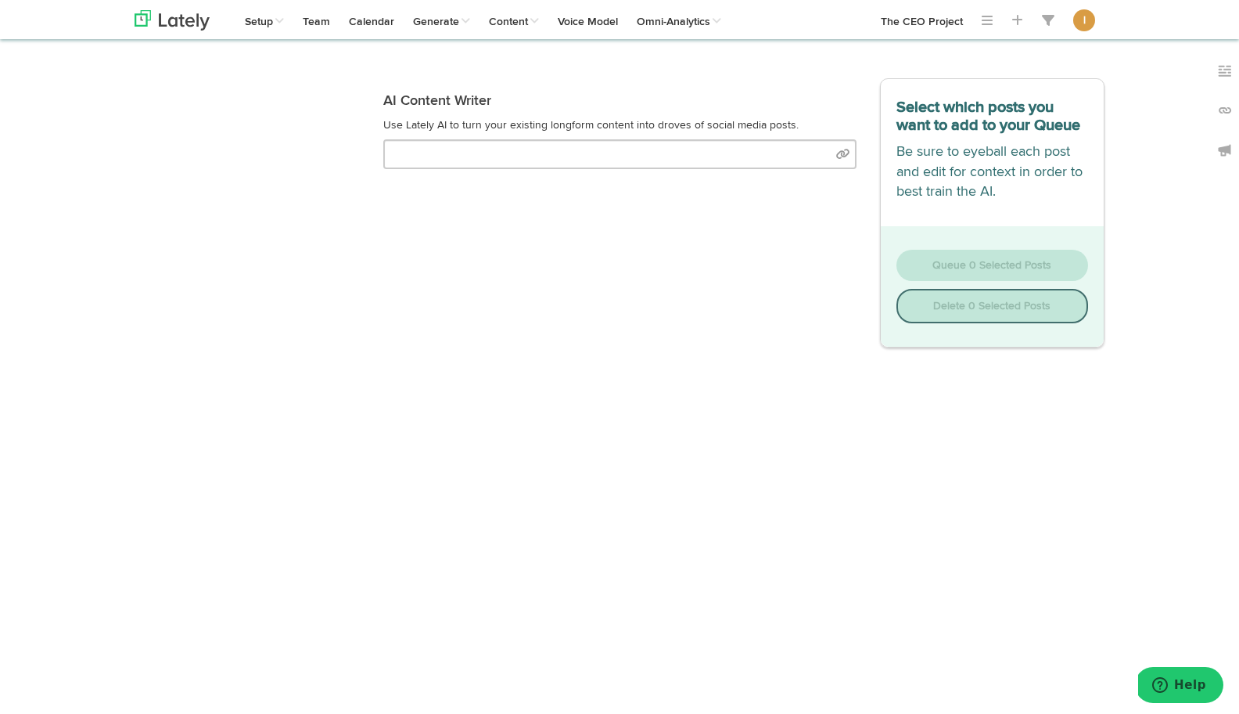
select select "natural"
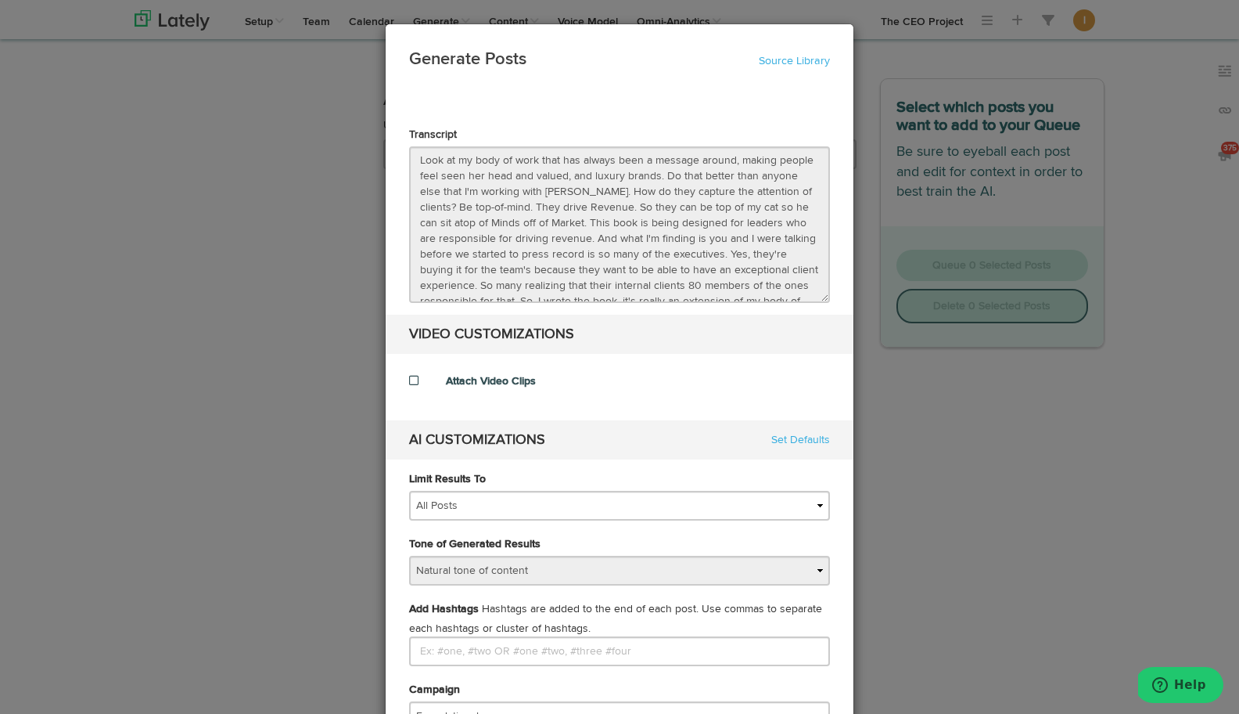
click at [413, 379] on span at bounding box center [413, 380] width 9 height 11
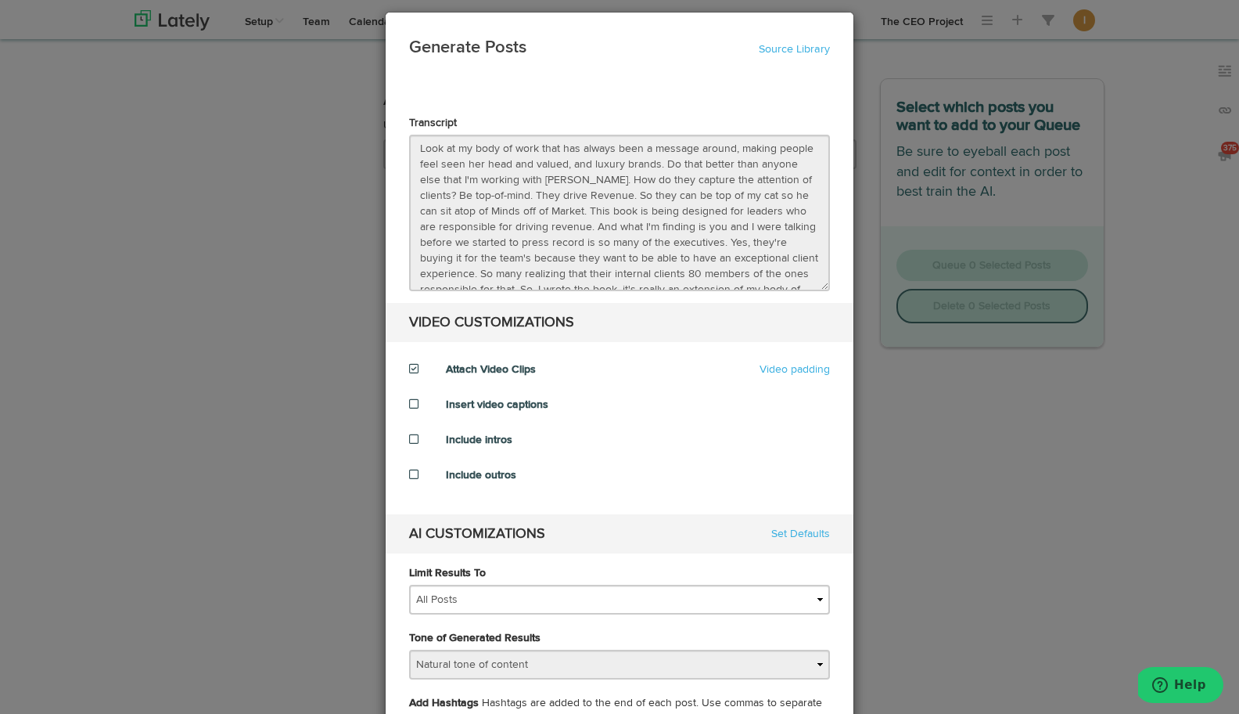
scroll to position [13, 0]
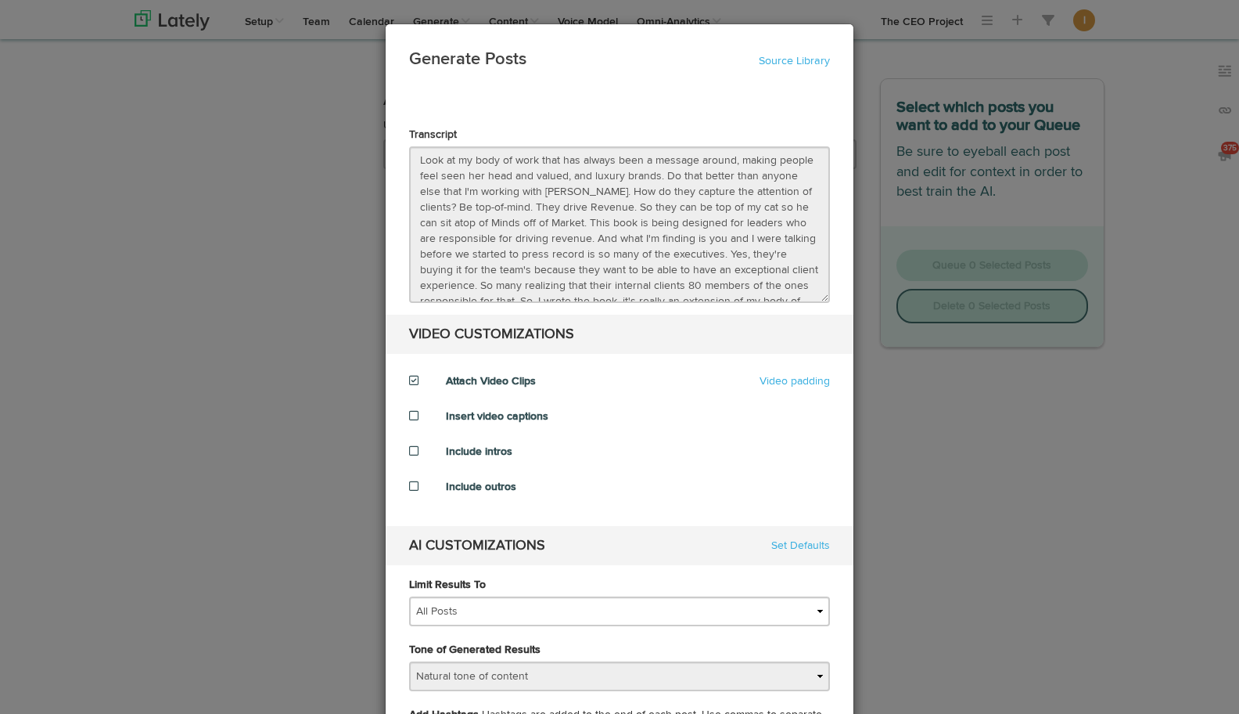
select select "natural"
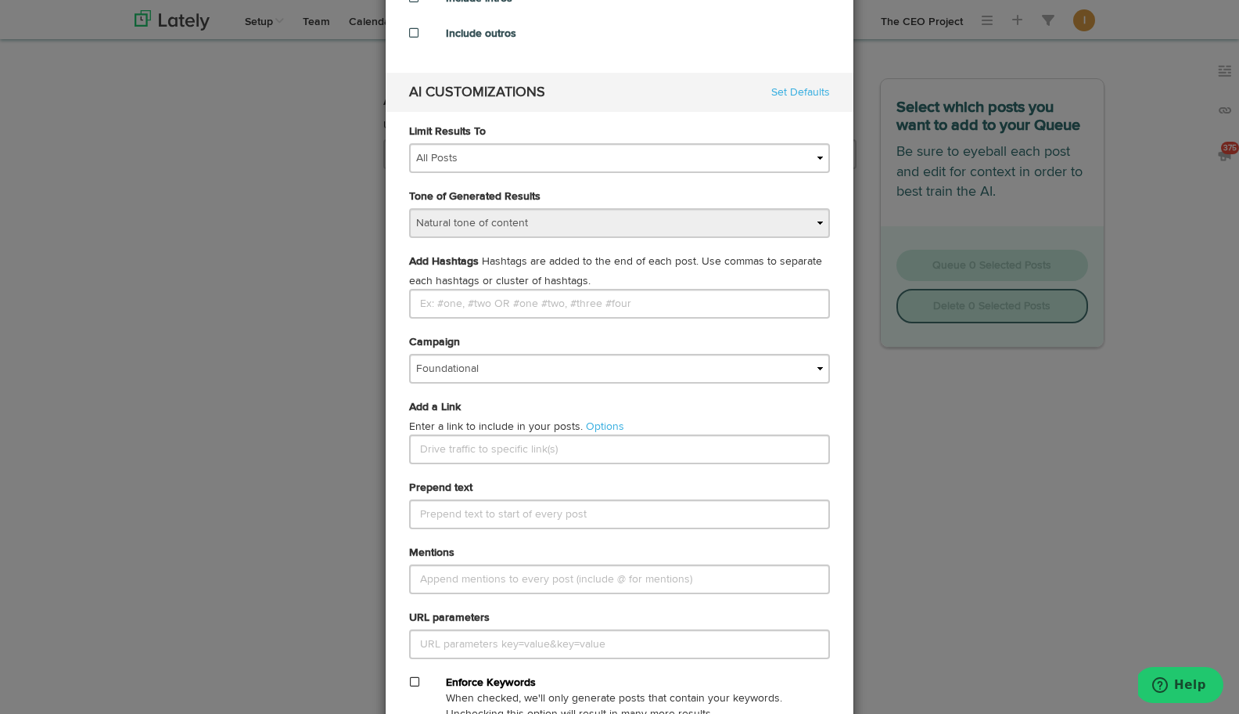
scroll to position [477, 0]
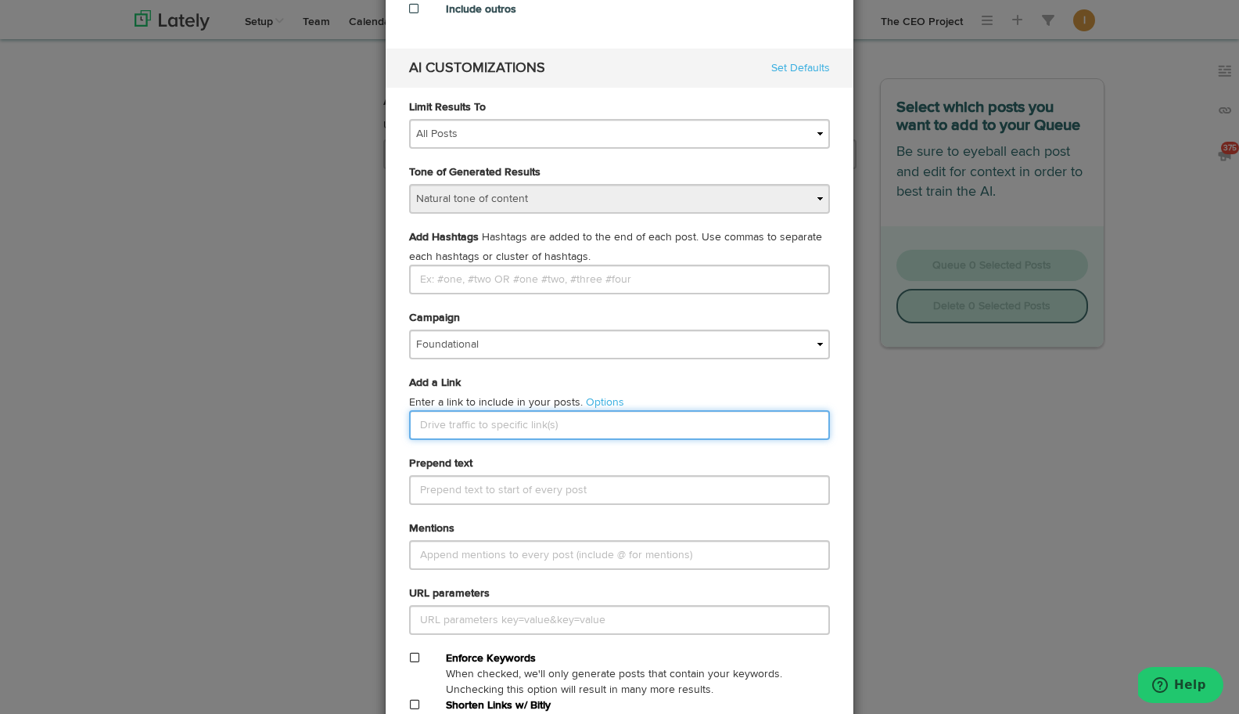
click at [464, 426] on input "text" at bounding box center [619, 425] width 421 height 30
type input "H"
paste input "What if the secret to stronger client relationships isn’t about selling more — …"
paste input "neens-5-luxury-principles-can-transform-client-relationships"
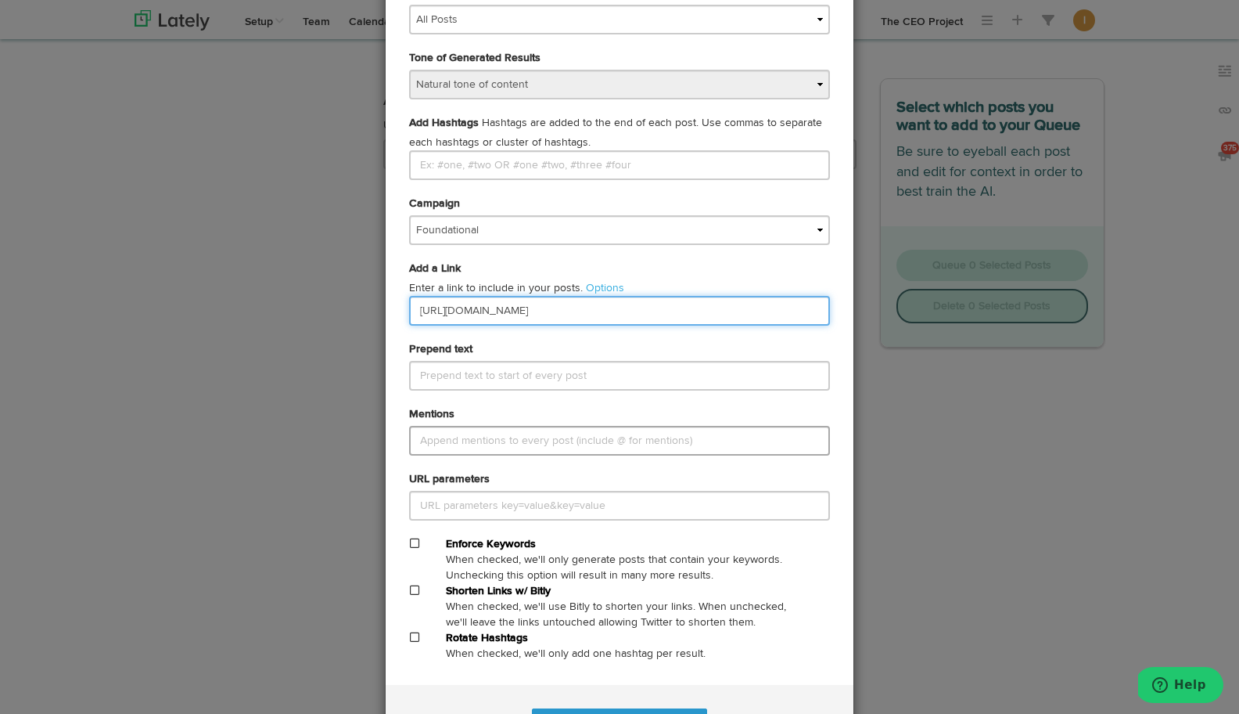
scroll to position [599, 0]
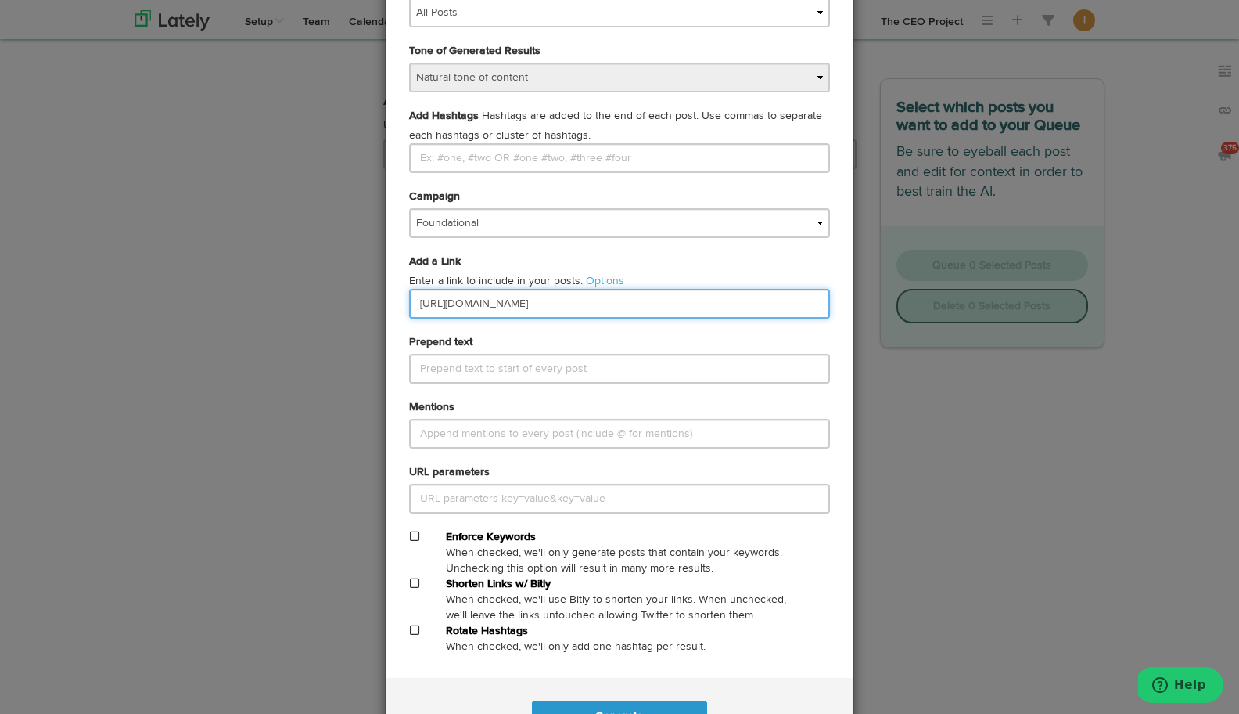
type input "[URL][DOMAIN_NAME]"
click at [416, 581] on span at bounding box center [414, 582] width 9 height 11
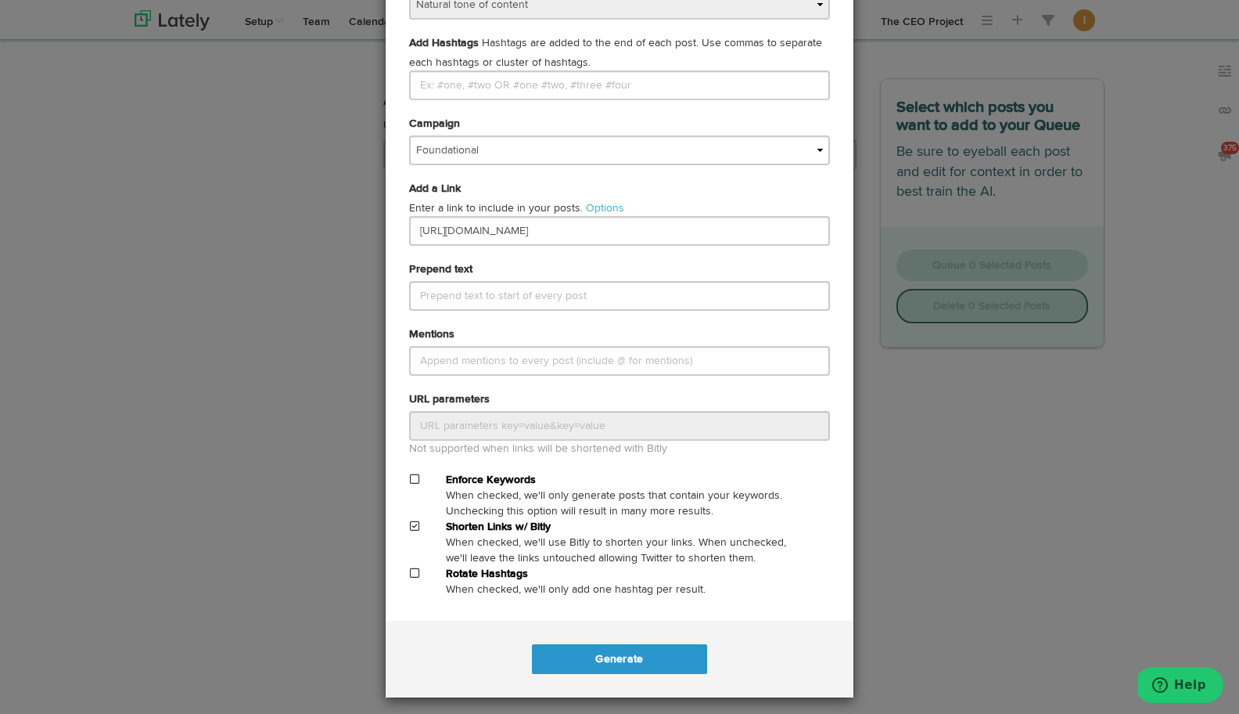
scroll to position [679, 0]
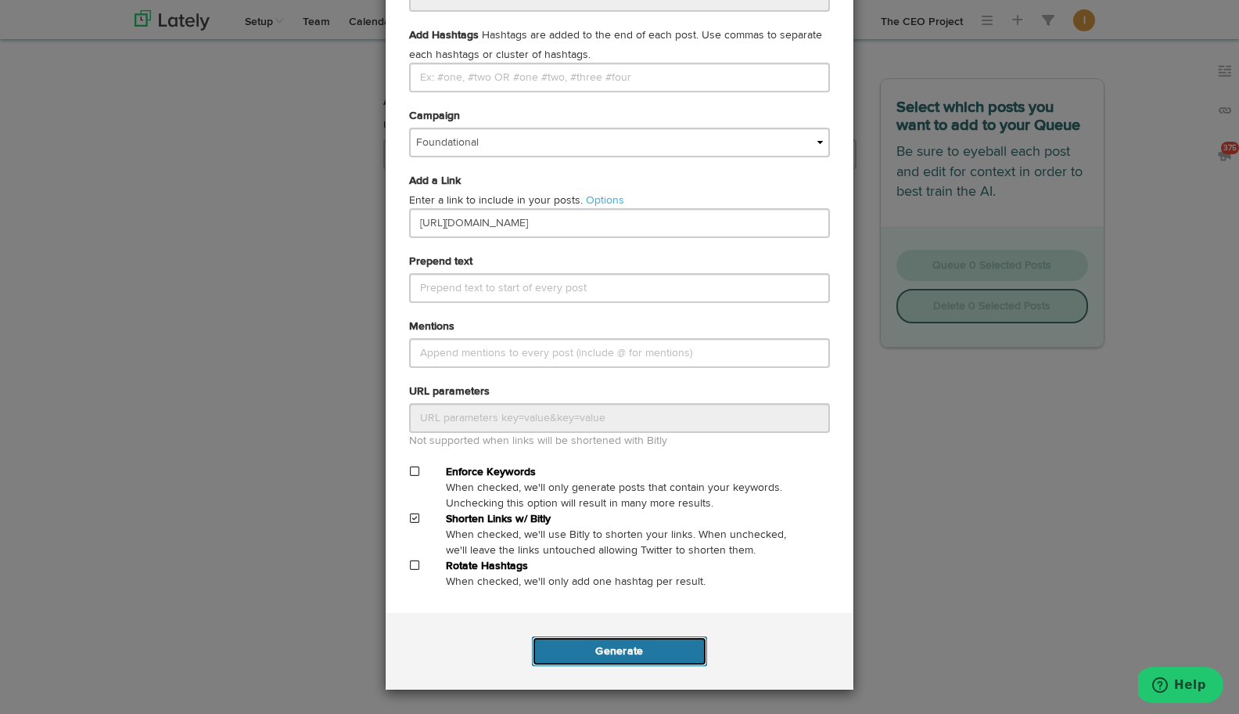
click at [621, 646] on button "Generate" at bounding box center [619, 651] width 174 height 30
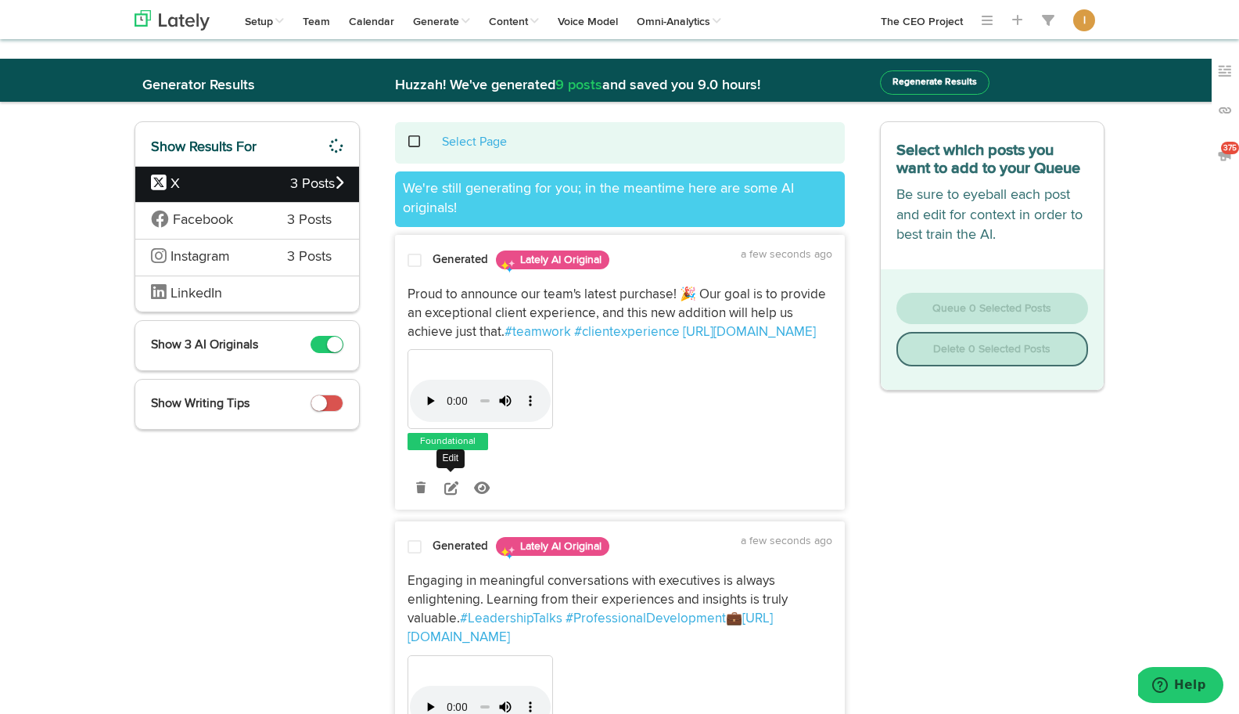
click at [452, 484] on icon at bounding box center [451, 487] width 14 height 14
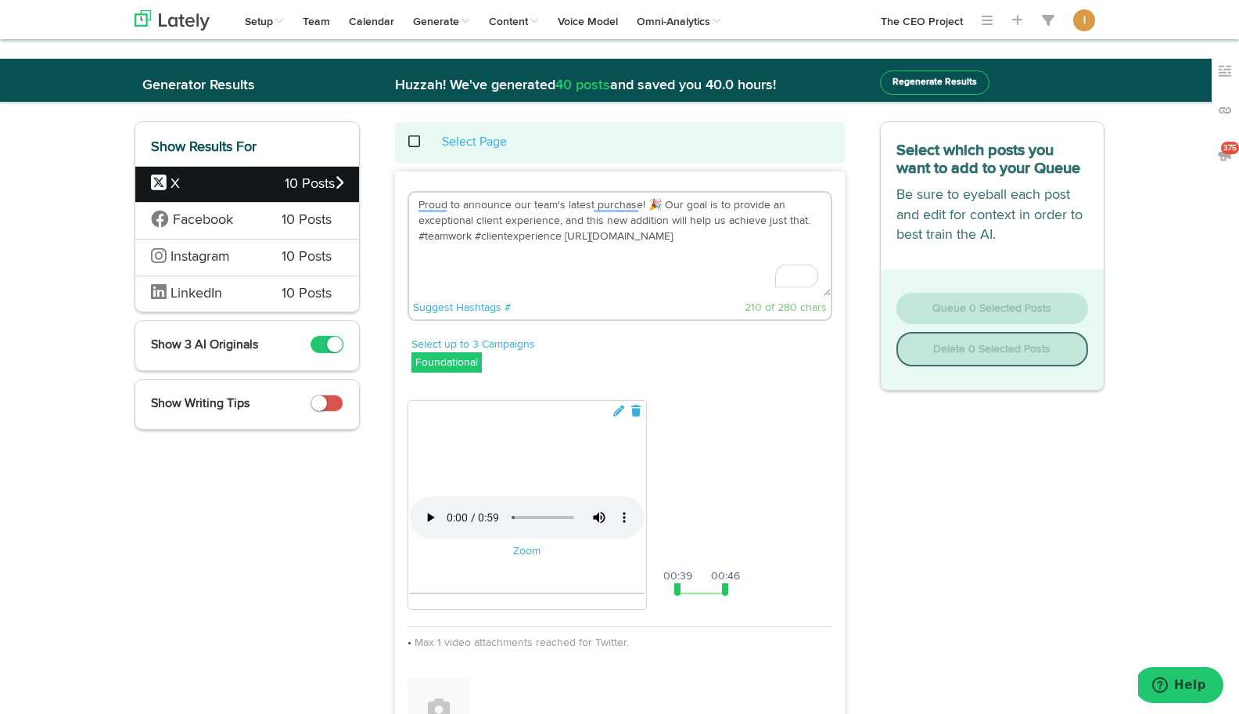
drag, startPoint x: 813, startPoint y: 219, endPoint x: 388, endPoint y: 194, distance: 425.6
paste textarea "What if the secret to stronger client relationships isn’t about selling more — …"
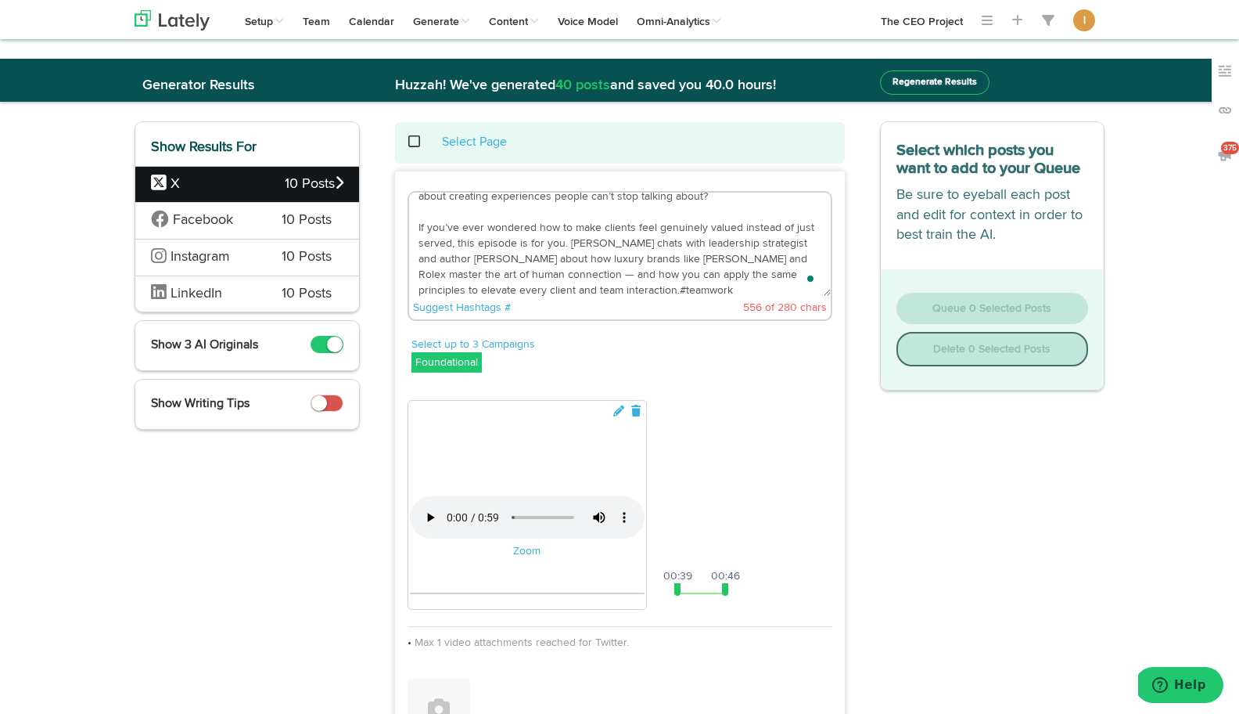
scroll to position [47, 0]
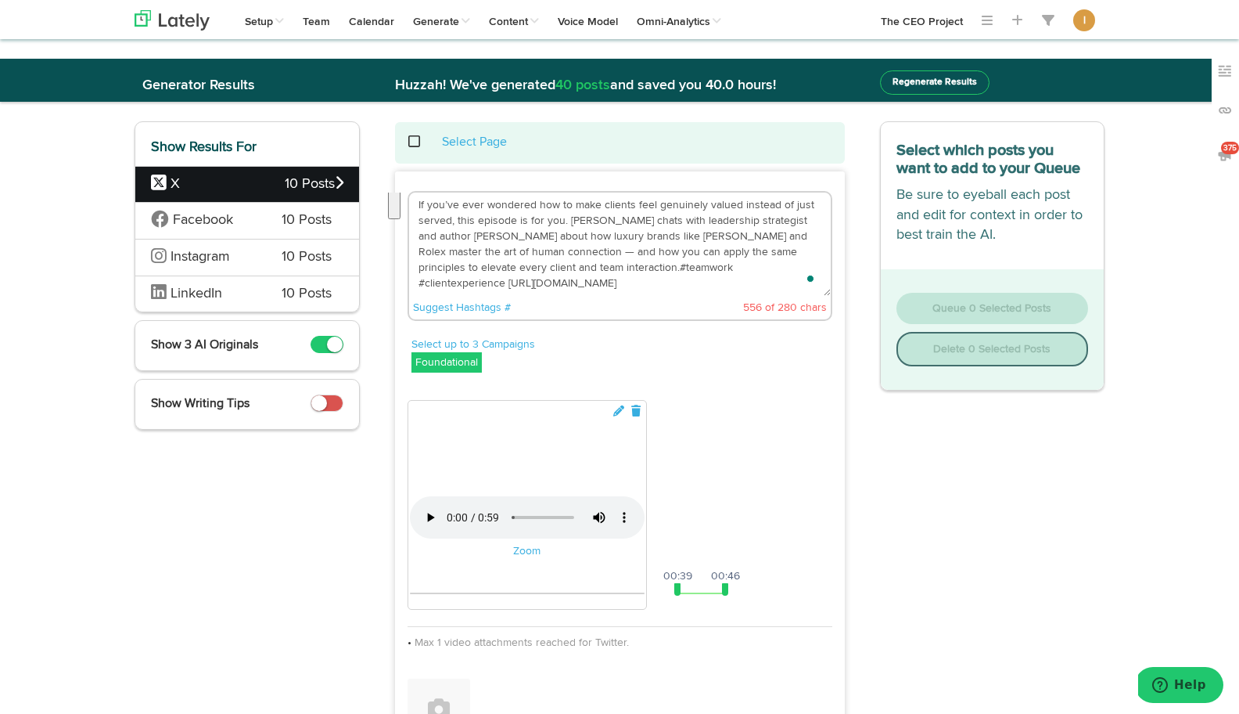
drag, startPoint x: 577, startPoint y: 290, endPoint x: 412, endPoint y: 204, distance: 186.9
click at [412, 204] on div "What if the secret to stronger client relationships isn’t about selling more — …" at bounding box center [620, 258] width 448 height 134
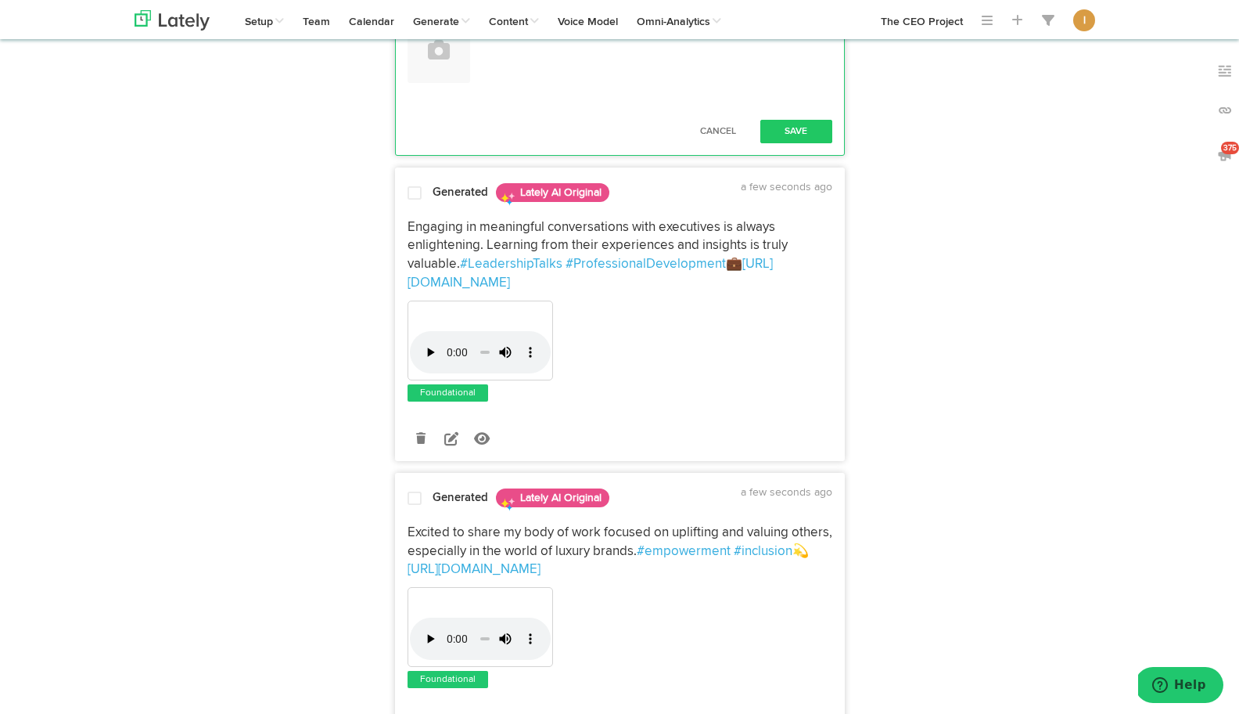
scroll to position [675, 0]
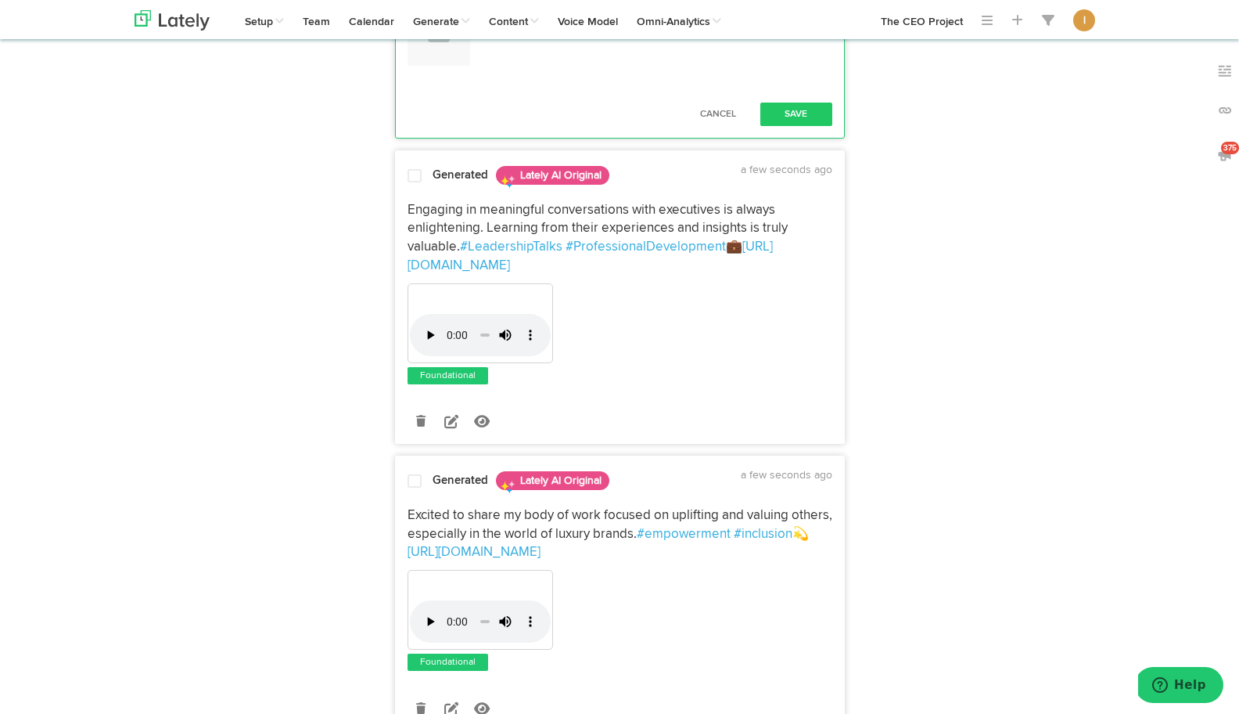
type textarea "What if the secret to stronger client relationships isn’t about selling more — …"
drag, startPoint x: 676, startPoint y: 520, endPoint x: 405, endPoint y: 524, distance: 270.8
drag, startPoint x: 725, startPoint y: 520, endPoint x: 834, endPoint y: 518, distance: 108.8
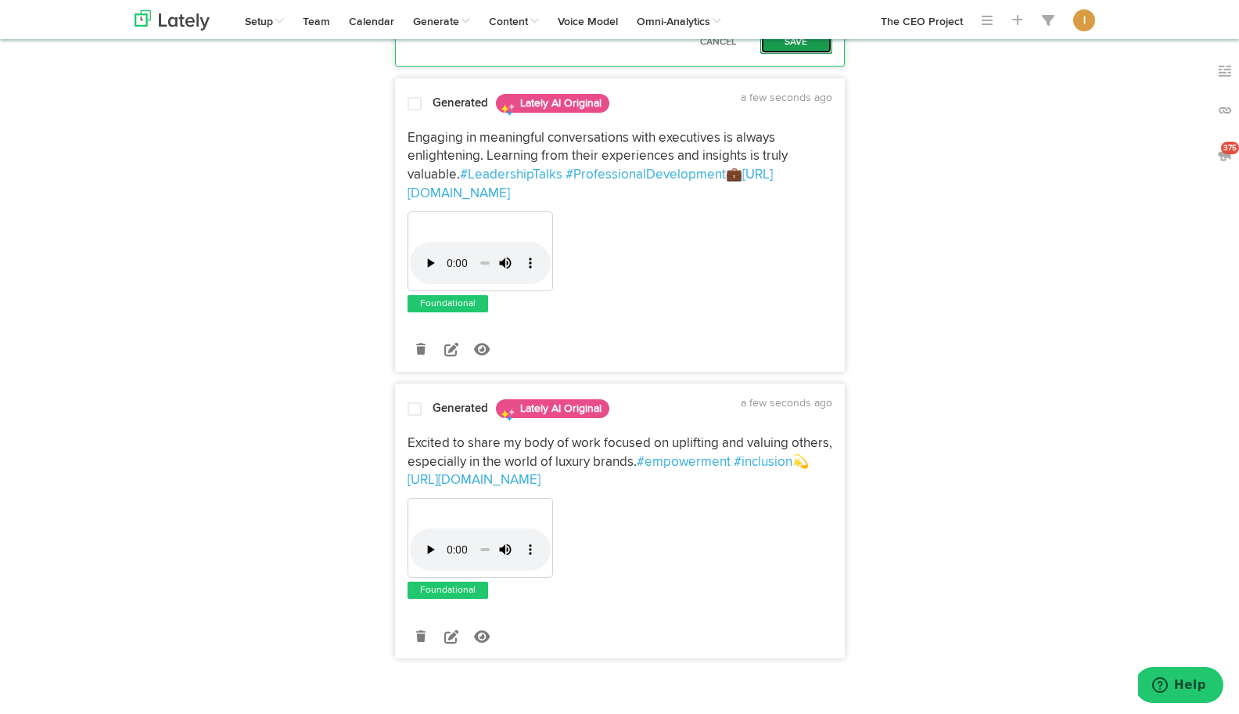
click at [796, 54] on button "Save" at bounding box center [797, 42] width 72 height 23
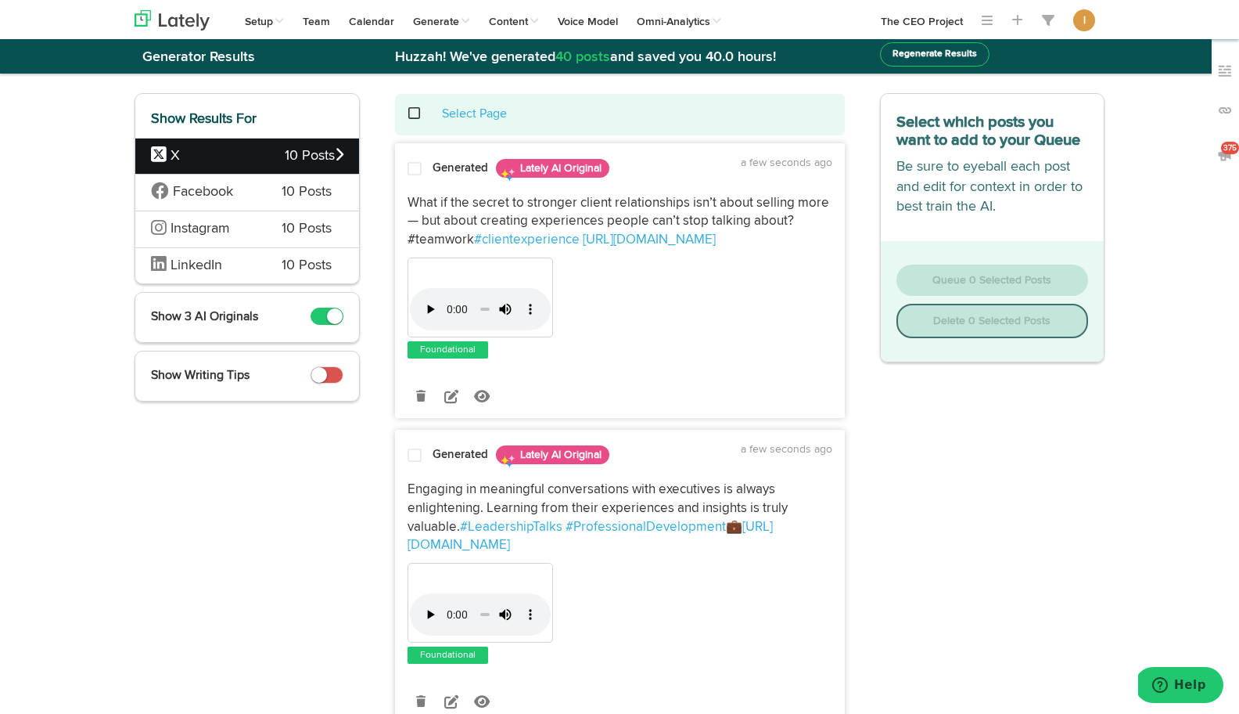
scroll to position [0, 0]
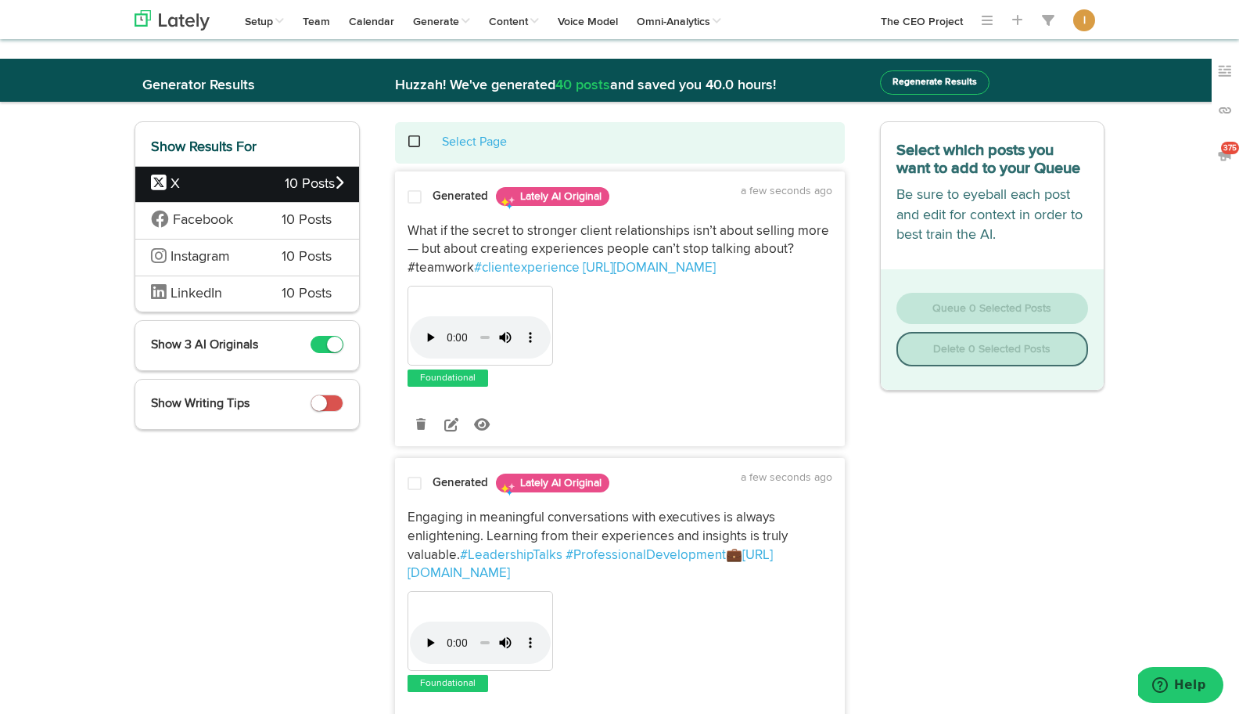
click at [416, 197] on span at bounding box center [415, 197] width 14 height 16
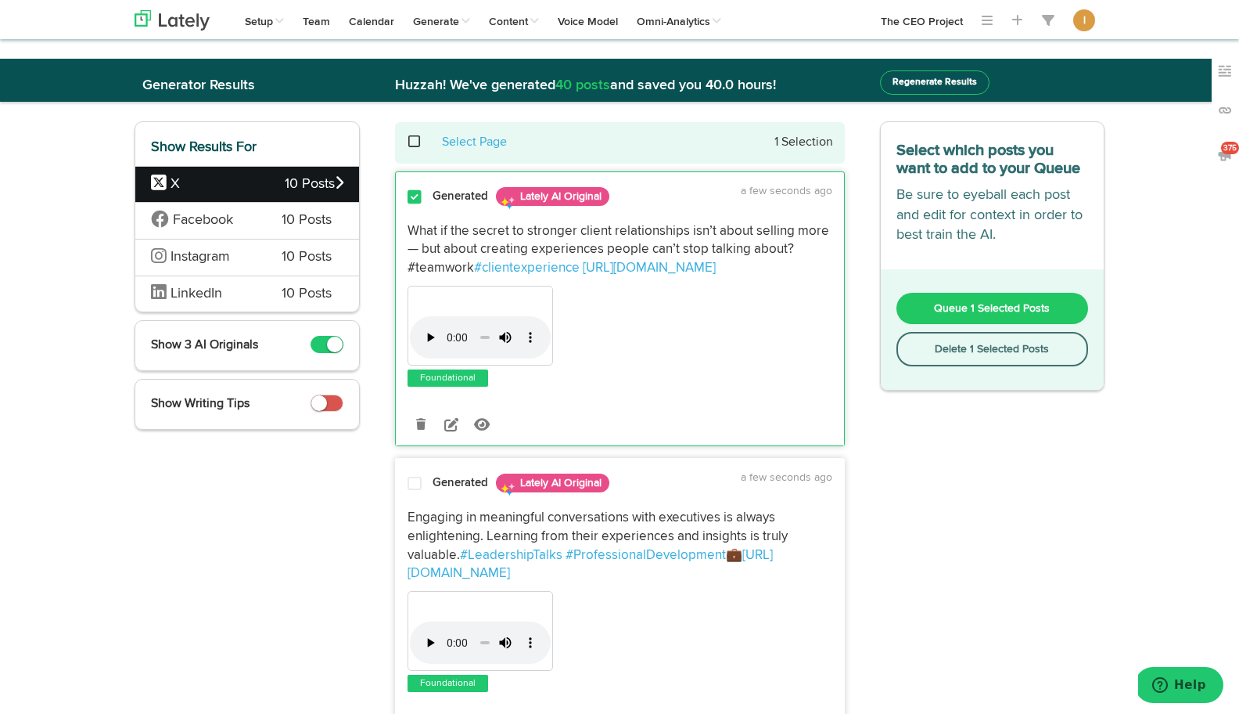
click at [949, 303] on span "Queue 1 Selected Posts" at bounding box center [992, 308] width 116 height 11
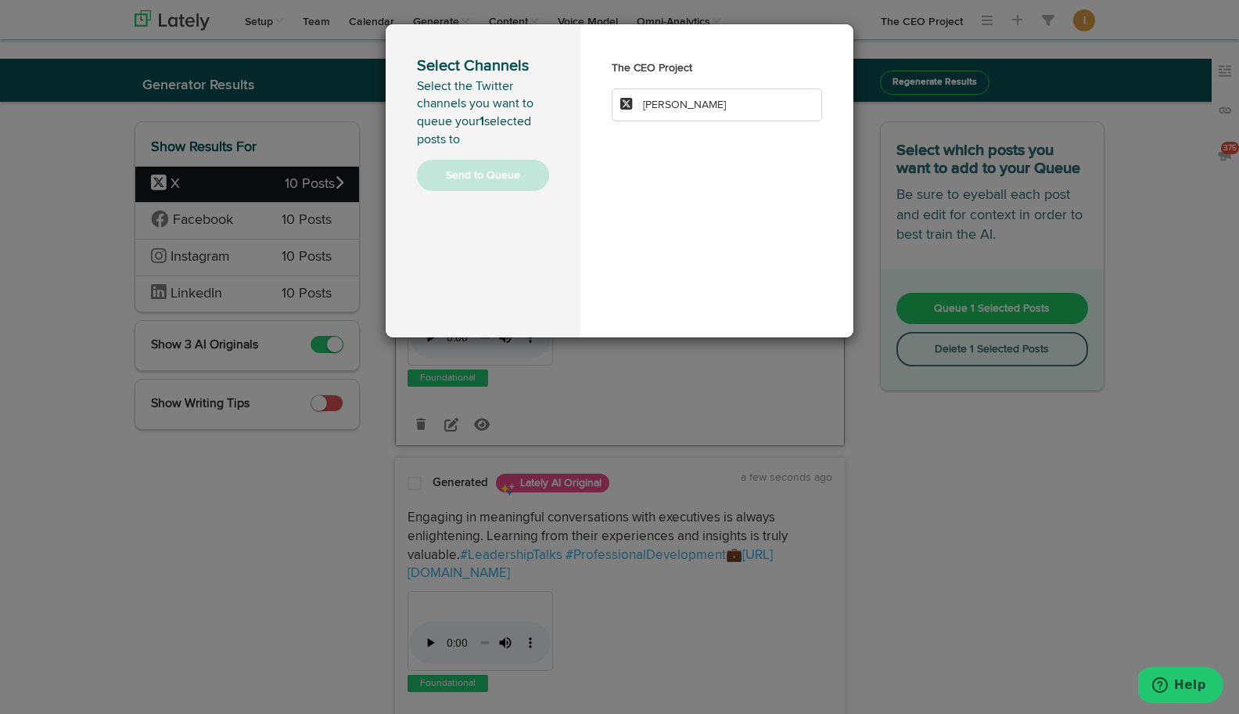
click at [705, 113] on li "[PERSON_NAME]" at bounding box center [717, 104] width 210 height 33
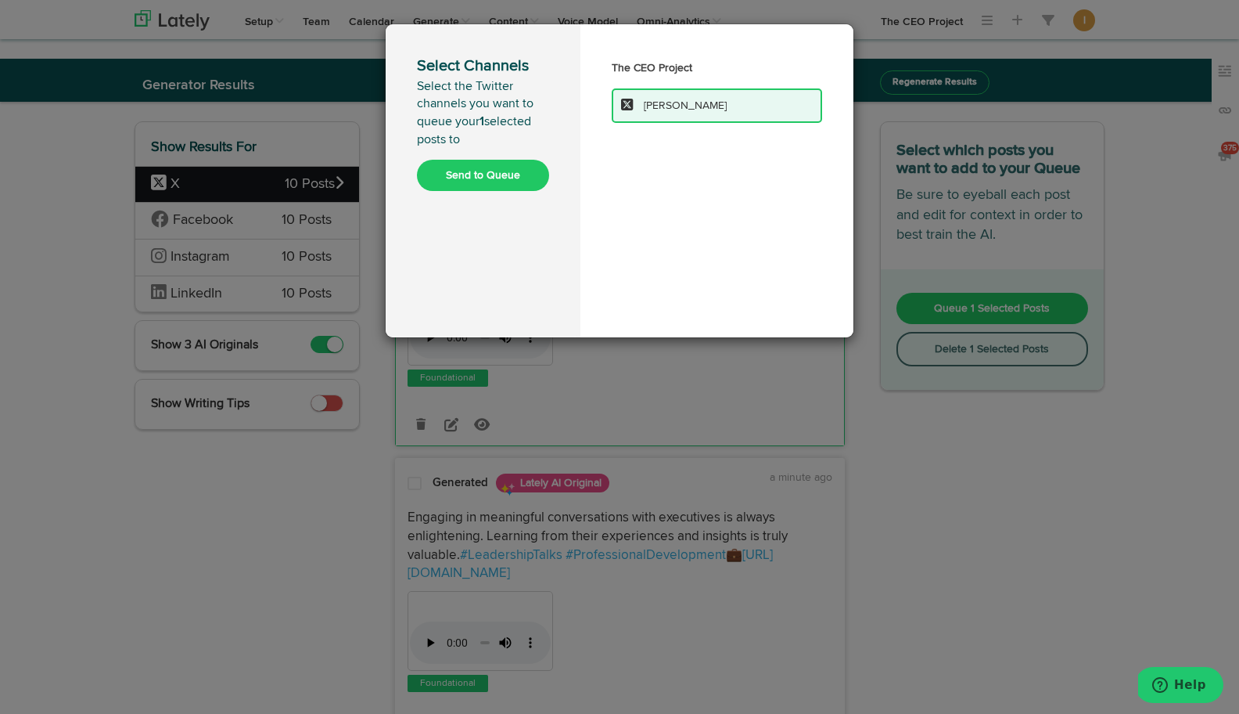
click at [482, 179] on button "Send to Queue" at bounding box center [483, 175] width 132 height 31
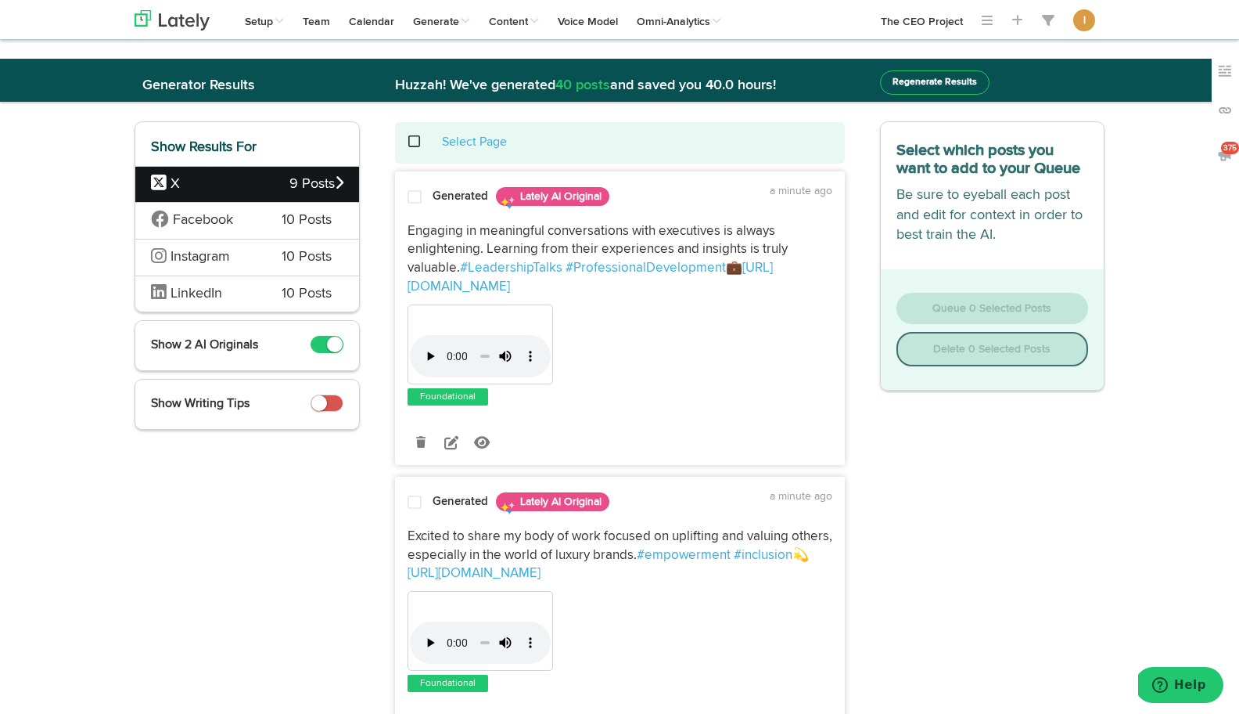
click at [412, 142] on span at bounding box center [423, 142] width 32 height 1
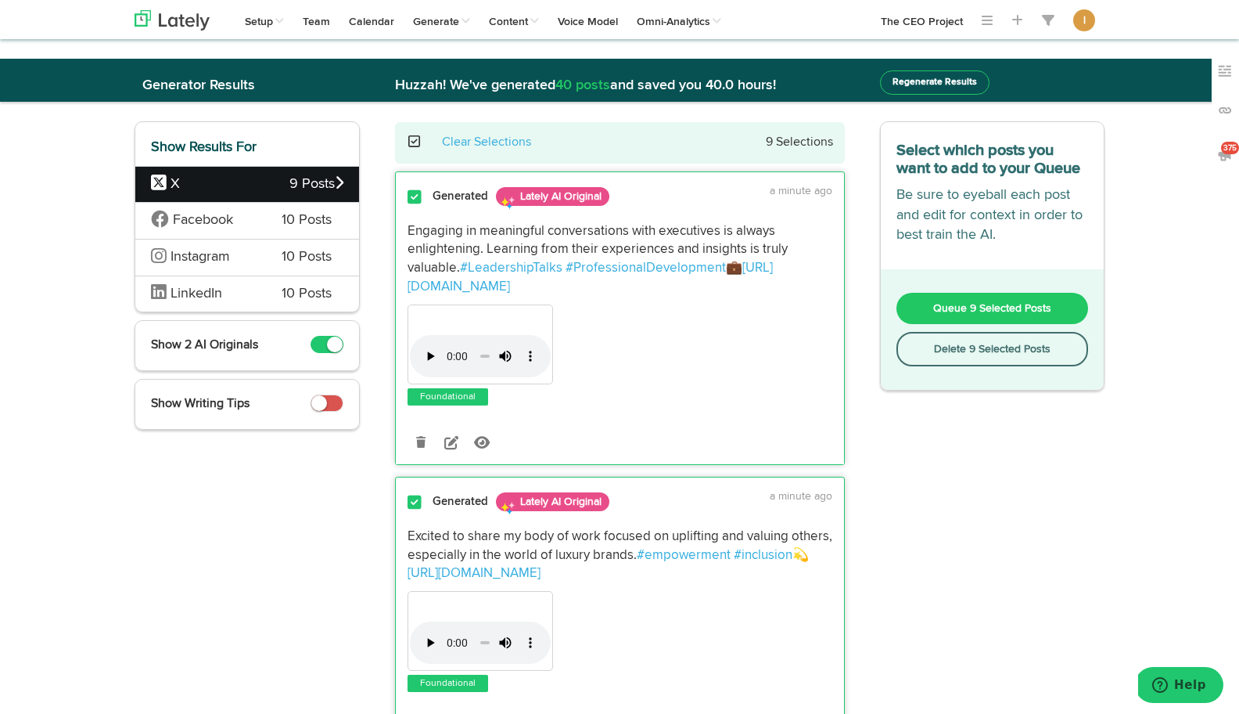
click at [968, 354] on button "Delete 9 Selected Posts" at bounding box center [993, 349] width 192 height 34
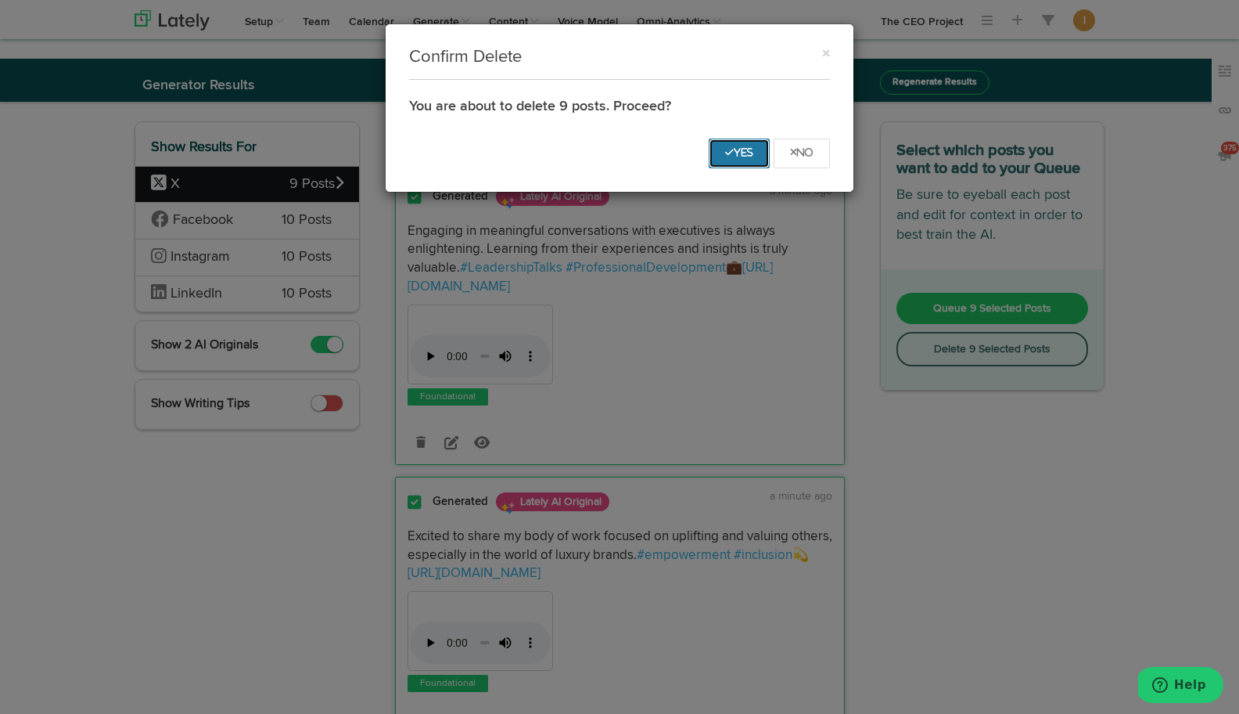
click at [732, 149] on icon "Yes" at bounding box center [739, 152] width 28 height 9
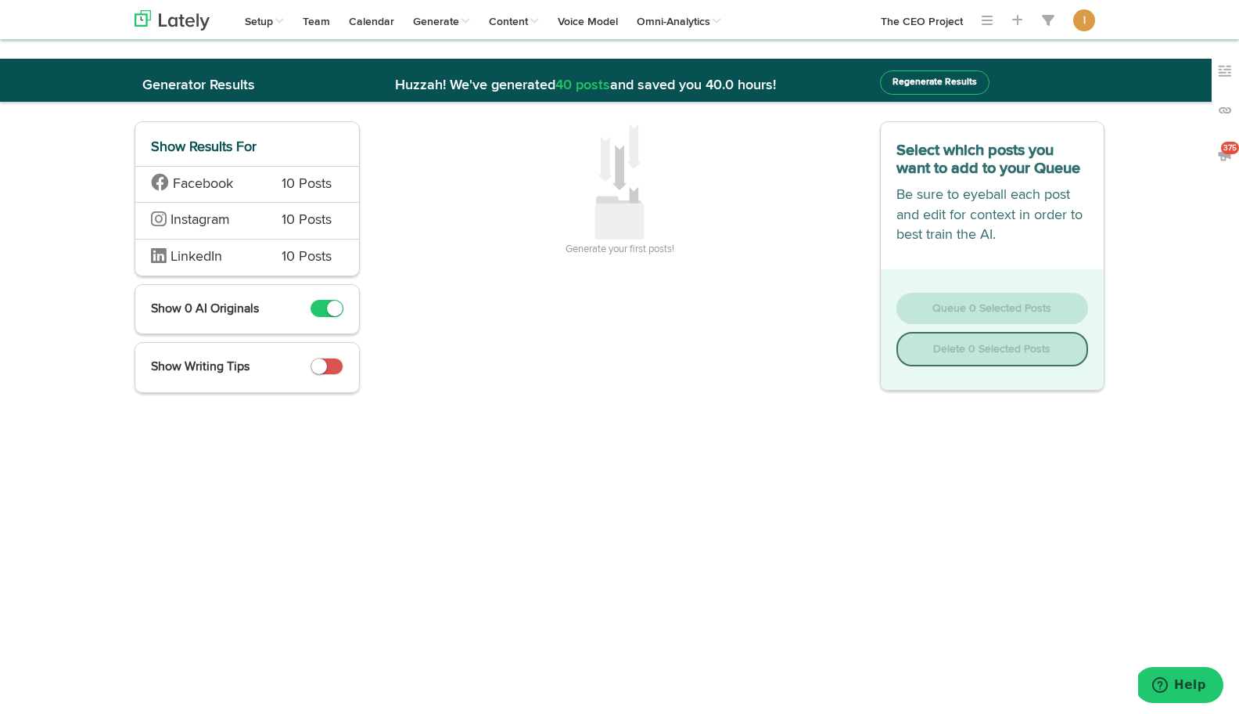
click at [213, 186] on span "Facebook" at bounding box center [203, 184] width 60 height 14
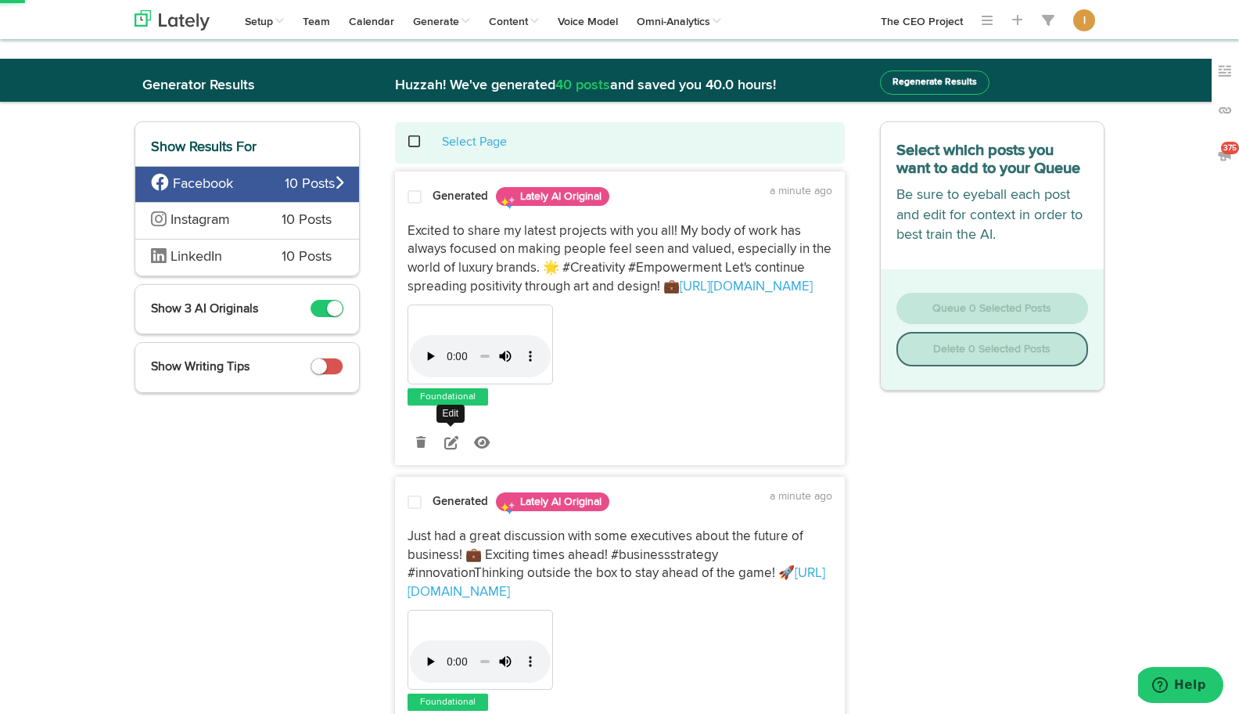
click at [450, 441] on icon at bounding box center [451, 442] width 14 height 14
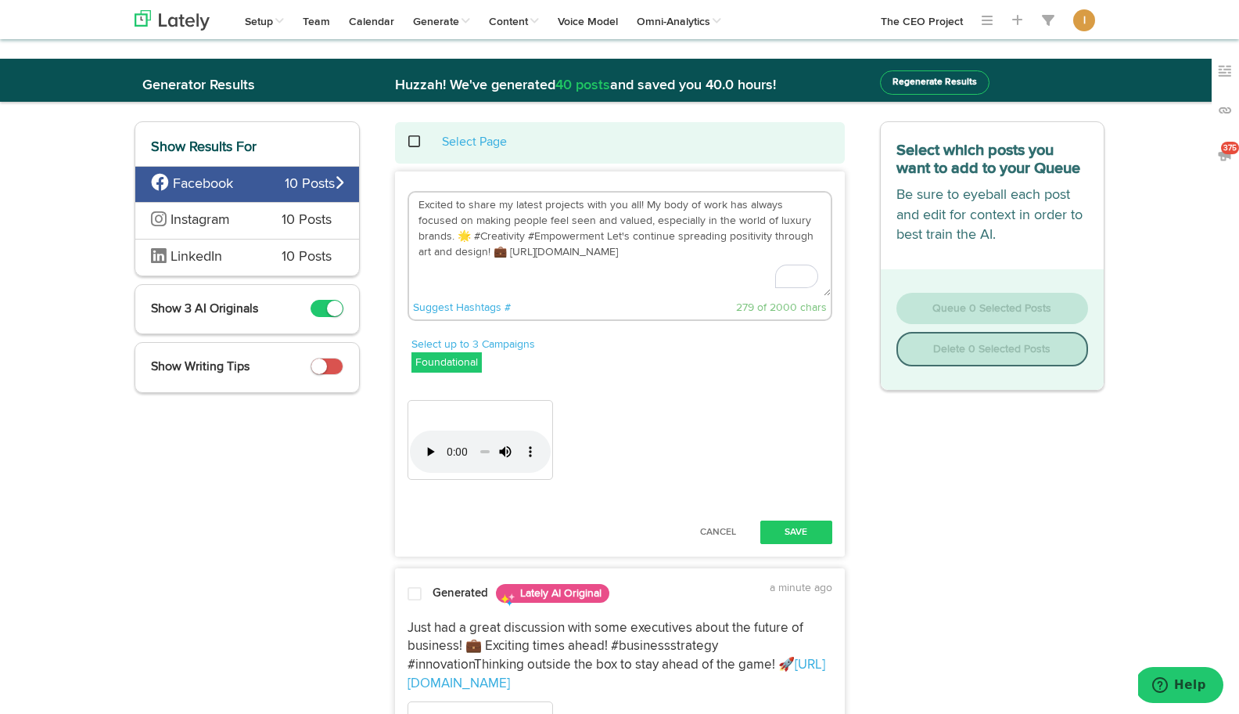
drag, startPoint x: 822, startPoint y: 221, endPoint x: 813, endPoint y: 221, distance: 8.6
click at [813, 221] on textarea "Excited to share my latest projects with you all! My body of work has always fo…" at bounding box center [620, 243] width 422 height 103
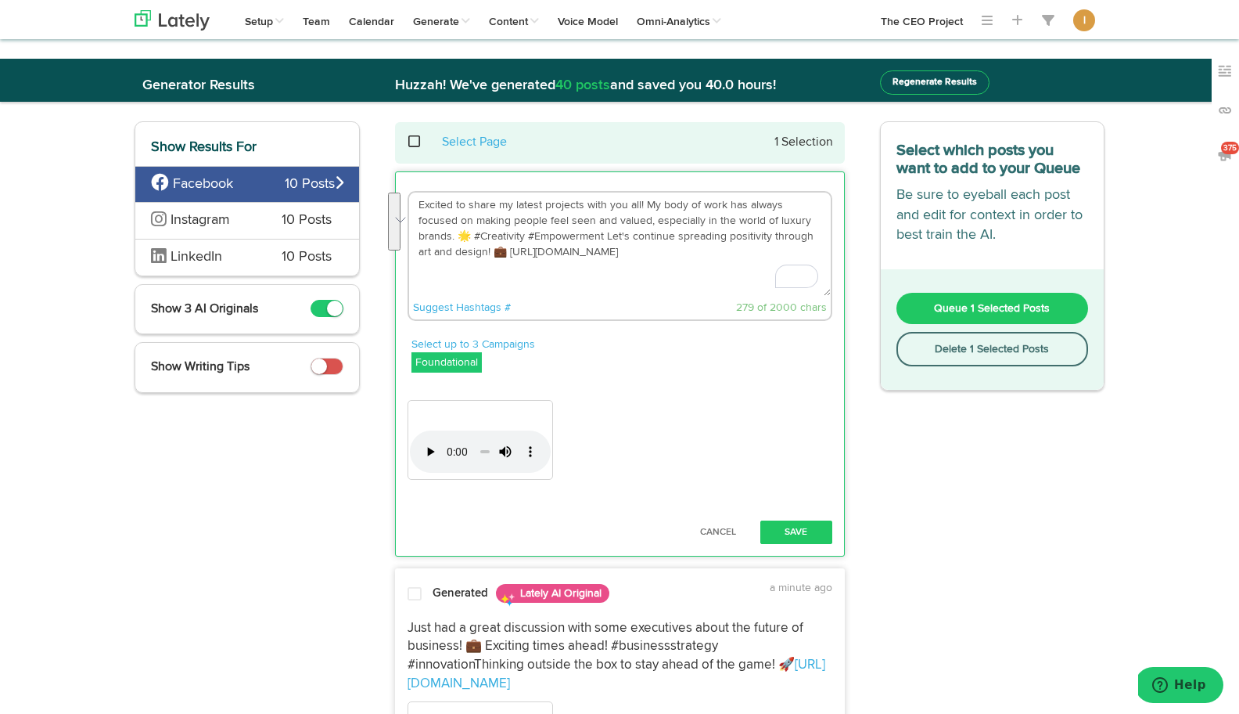
drag, startPoint x: 466, startPoint y: 254, endPoint x: 401, endPoint y: 194, distance: 88.6
click at [401, 194] on div "Excited to share my latest projects with you all! My body of work has always fo…" at bounding box center [620, 258] width 448 height 134
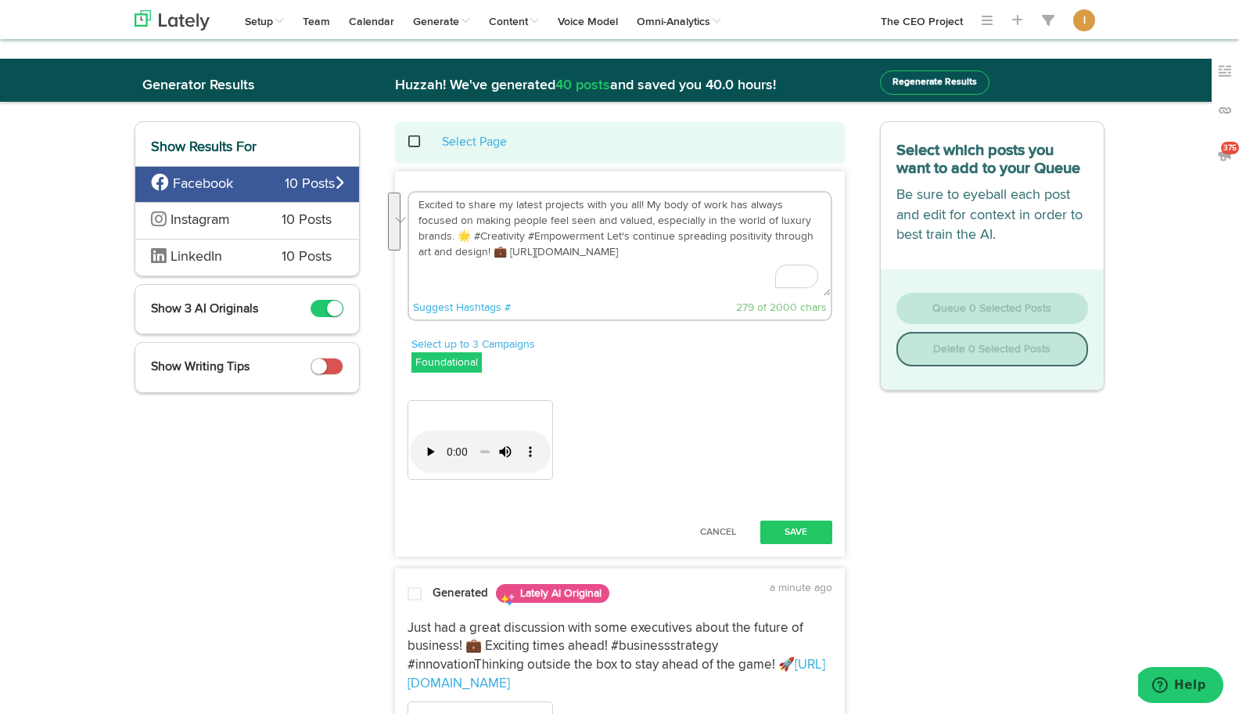
paste textarea "What if the secret to stronger client relationships isn’t about selling more — …"
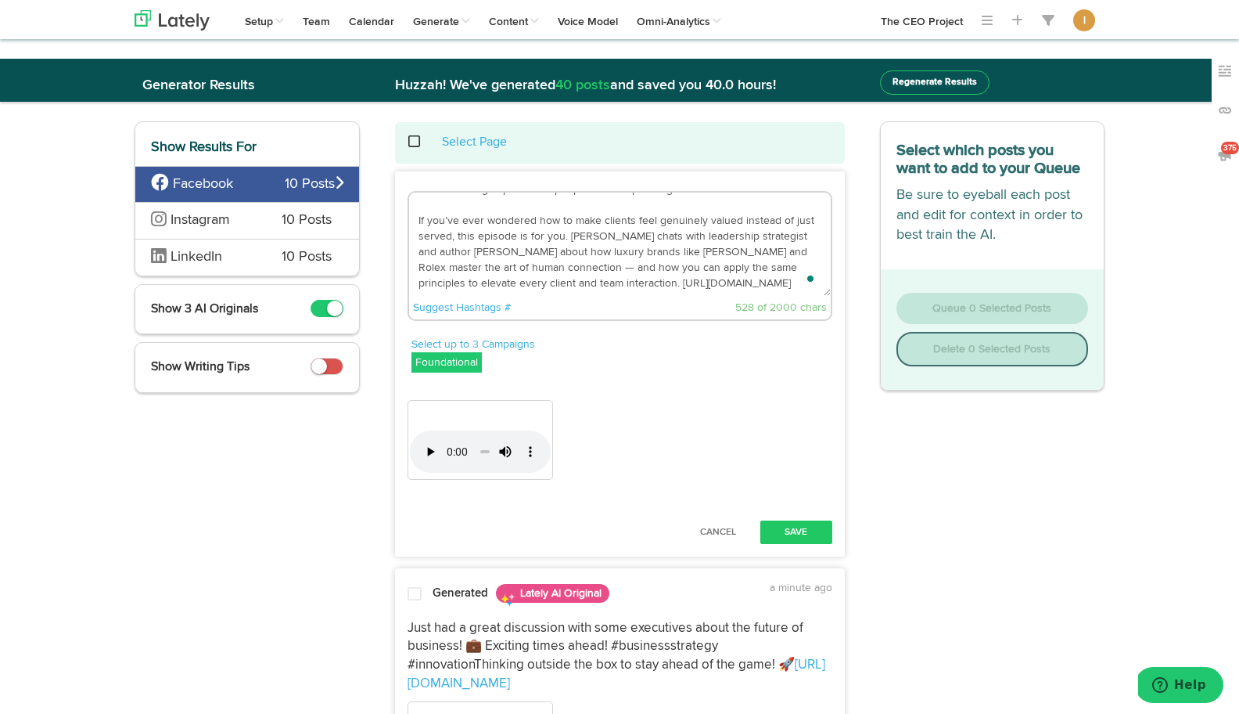
scroll to position [35, 0]
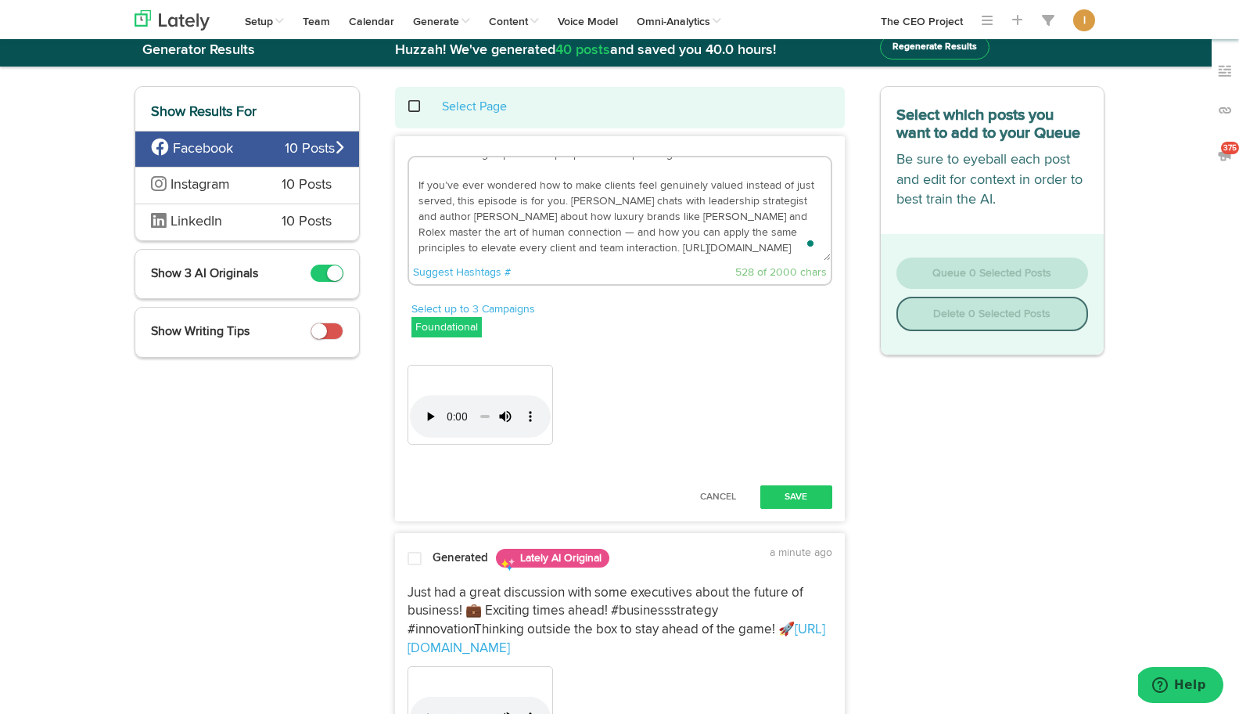
click at [691, 247] on textarea "What if the secret to stronger client relationships isn’t about selling more — …" at bounding box center [620, 208] width 422 height 103
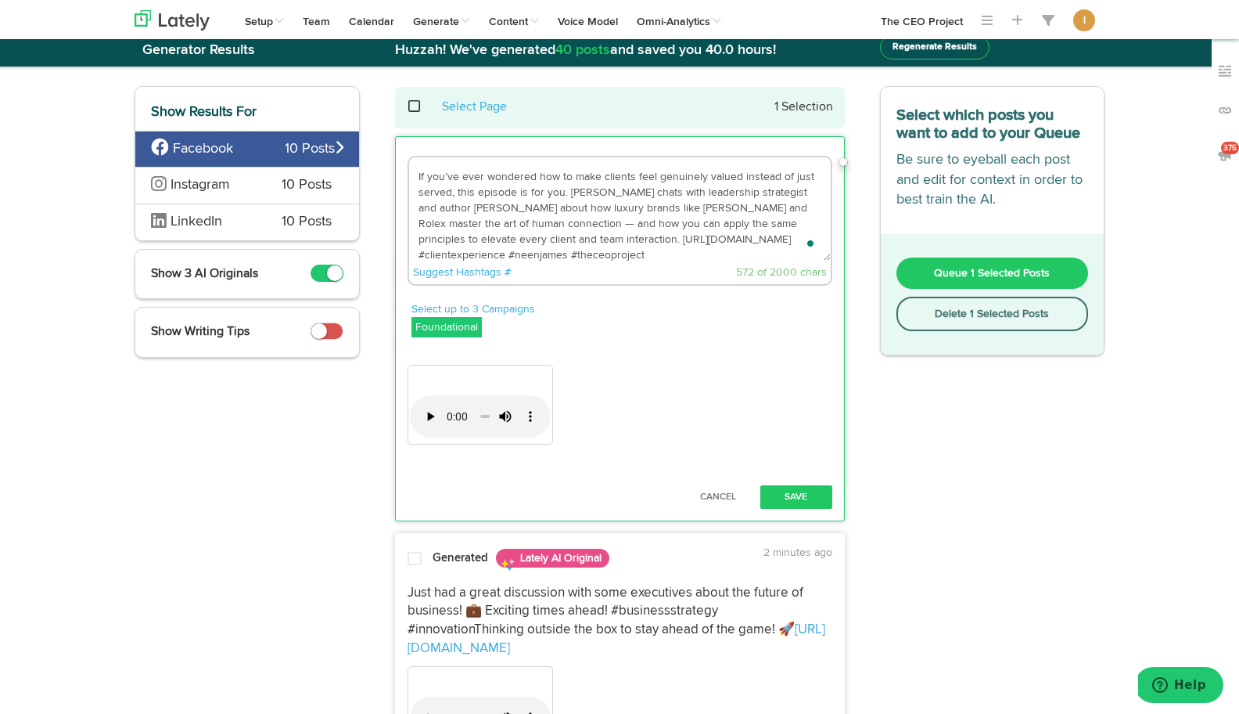
scroll to position [47, 0]
drag, startPoint x: 647, startPoint y: 254, endPoint x: 410, endPoint y: 167, distance: 252.8
click at [410, 167] on div "What if the secret to stronger client relationships isn’t about selling more — …" at bounding box center [620, 223] width 448 height 134
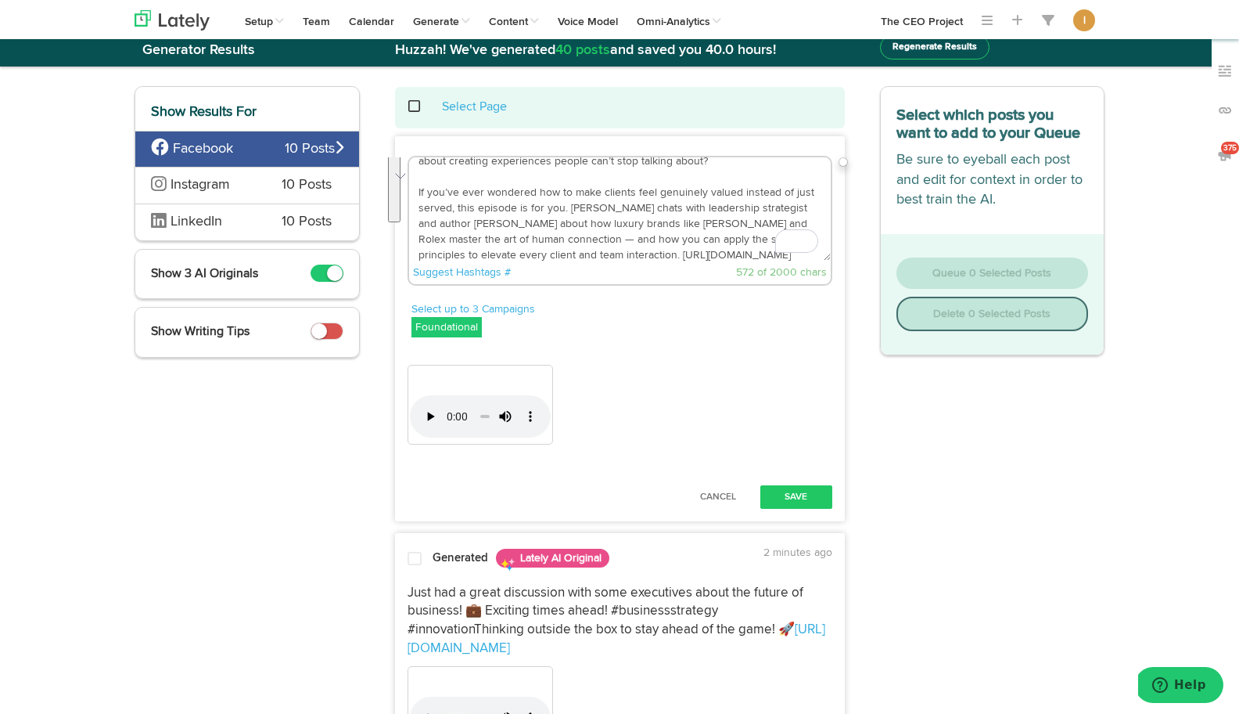
scroll to position [0, 0]
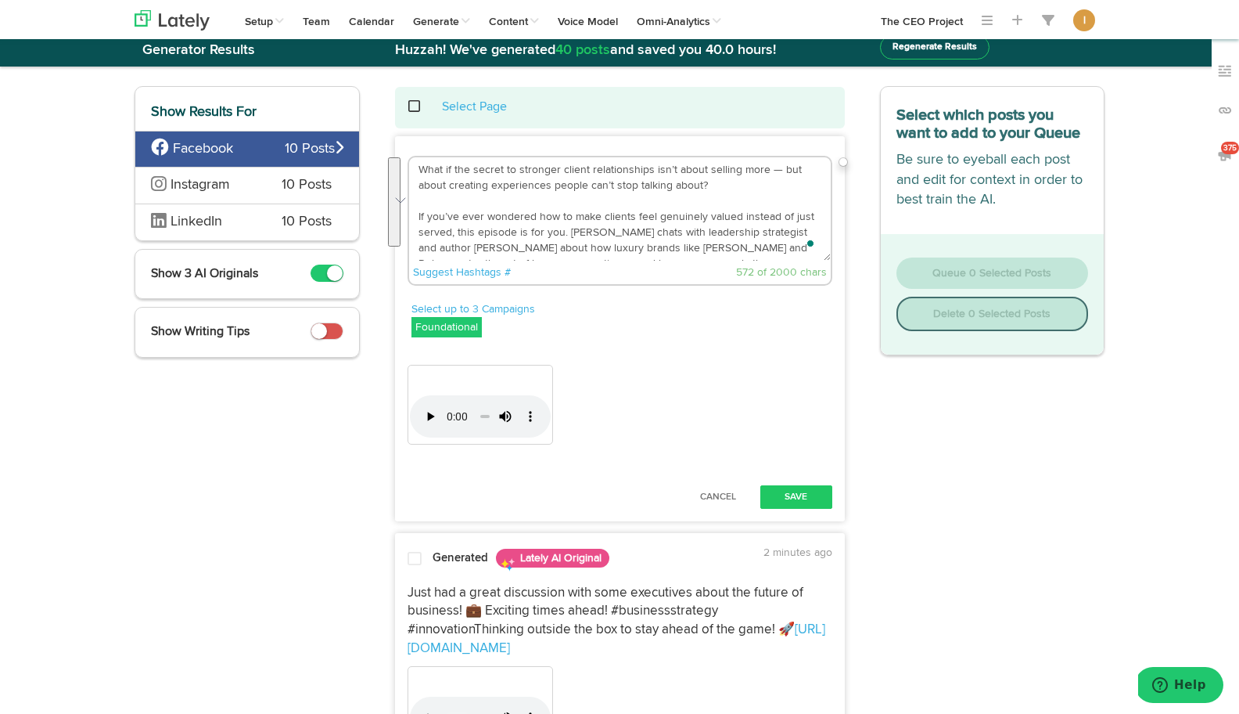
click at [416, 165] on textarea "What if the secret to stronger client relationships isn’t about selling more — …" at bounding box center [620, 208] width 422 height 103
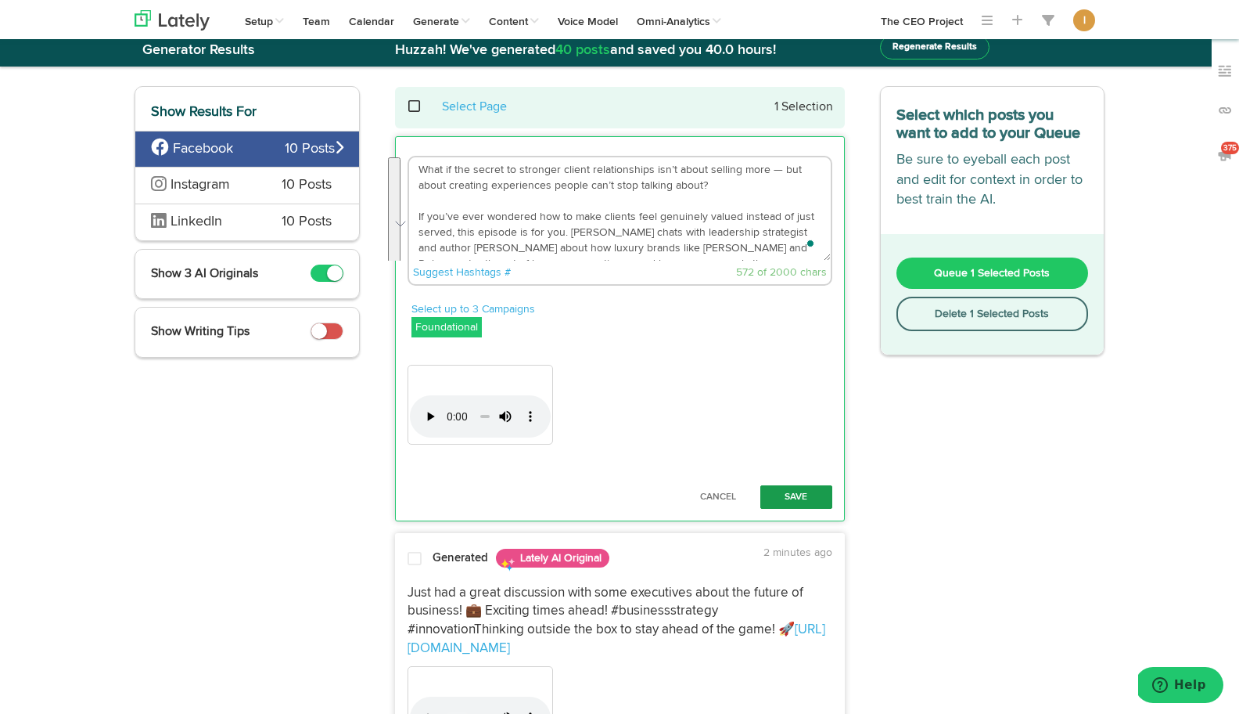
type textarea "What if the secret to stronger client relationships isn’t about selling more — …"
click at [793, 495] on button "Save" at bounding box center [797, 496] width 72 height 23
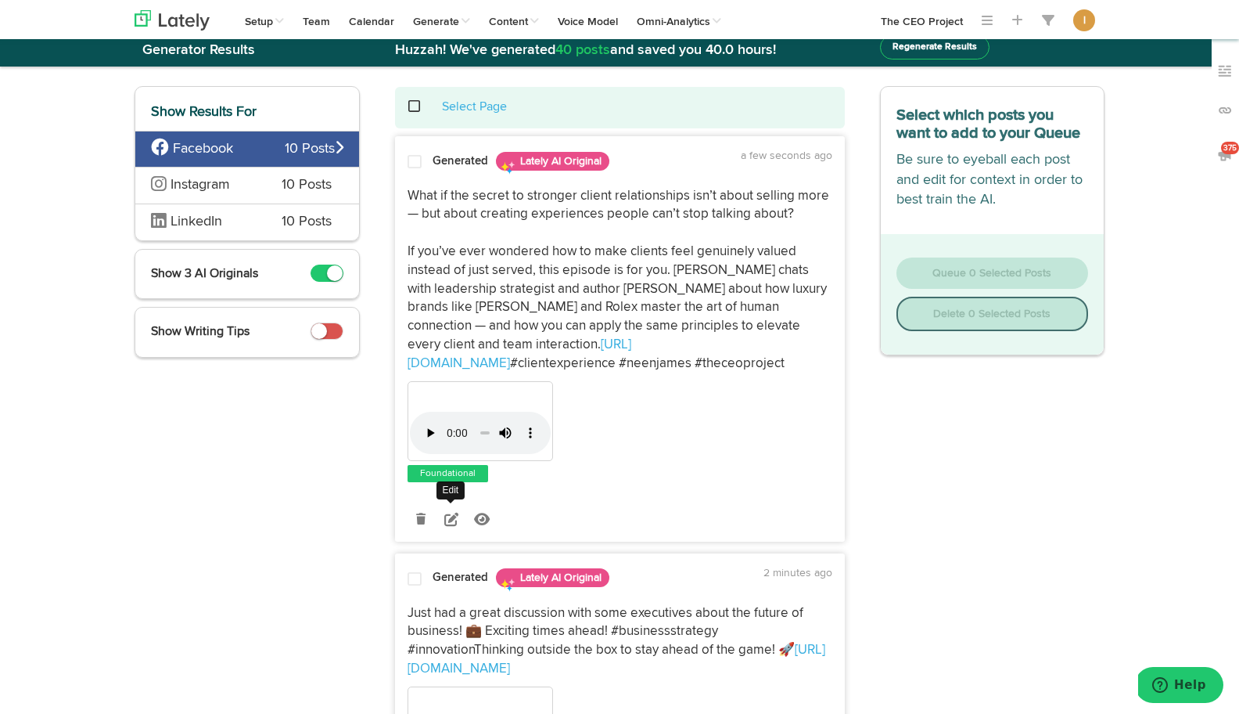
click at [452, 516] on icon at bounding box center [451, 519] width 14 height 14
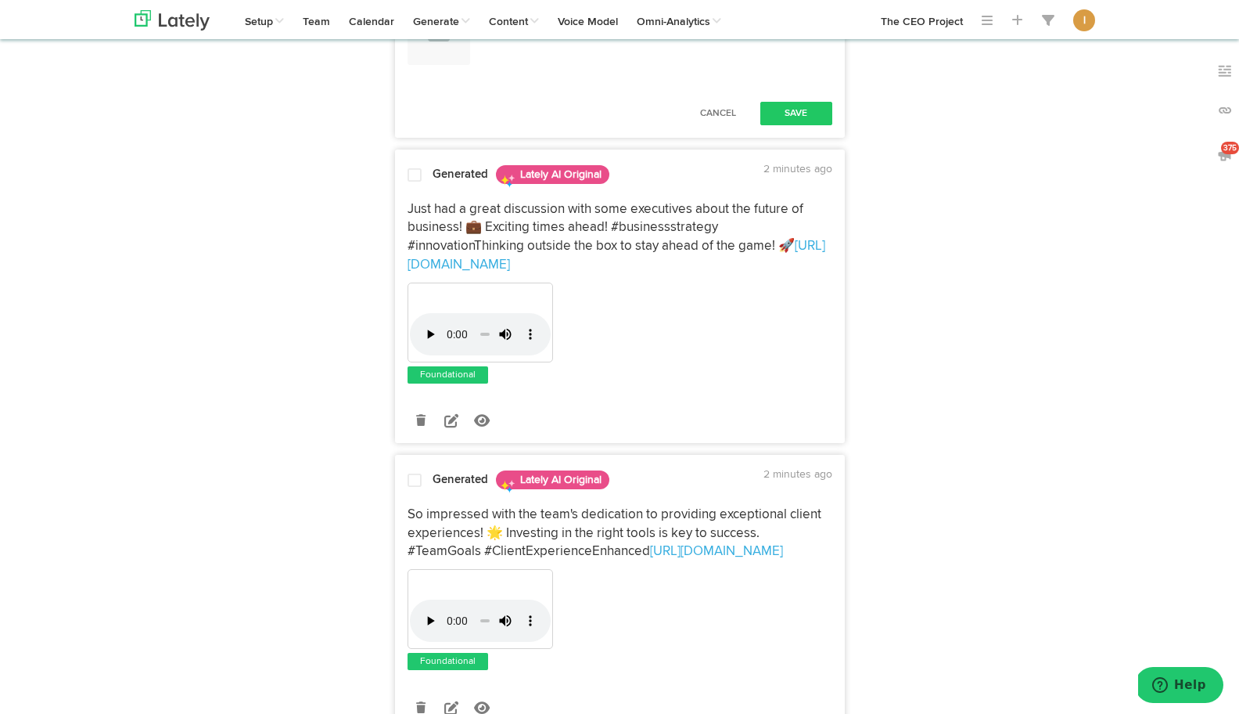
drag, startPoint x: 516, startPoint y: 518, endPoint x: 811, endPoint y: 525, distance: 295.9
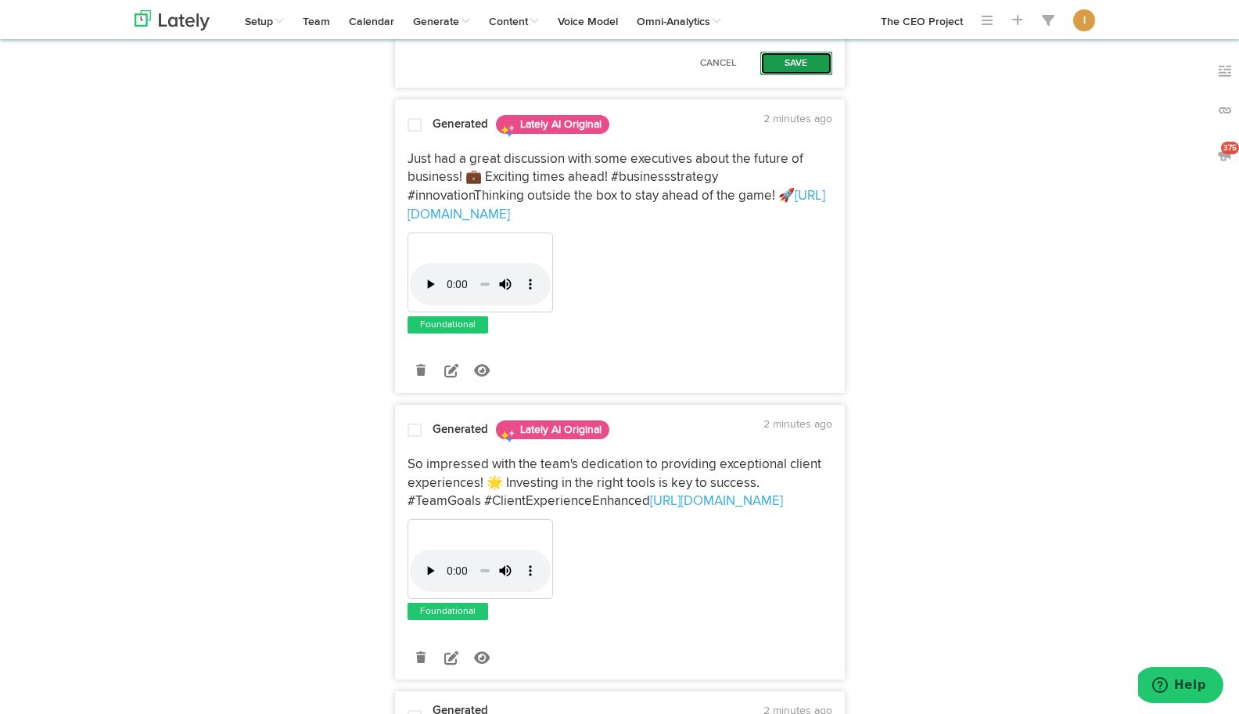
click at [800, 75] on button "Save" at bounding box center [797, 63] width 72 height 23
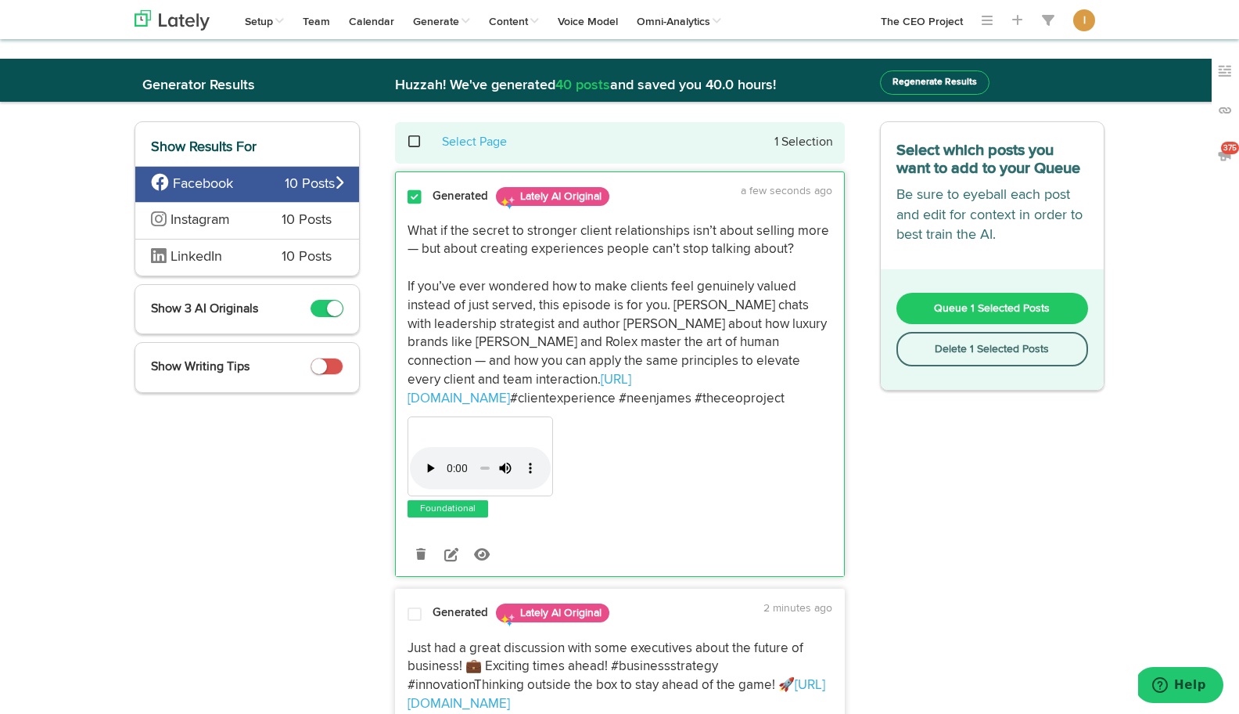
click at [938, 311] on span "Queue 1 Selected Posts" at bounding box center [992, 308] width 116 height 11
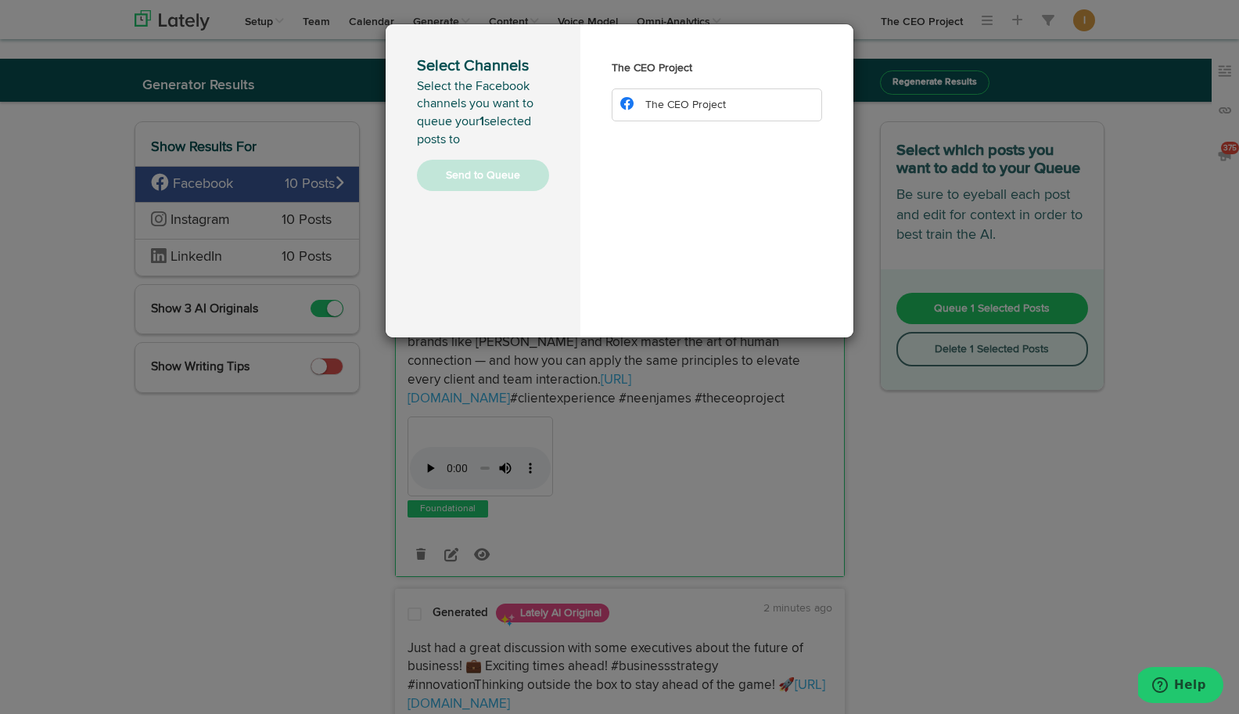
click at [696, 110] on span "The CEO Project" at bounding box center [686, 104] width 81 height 11
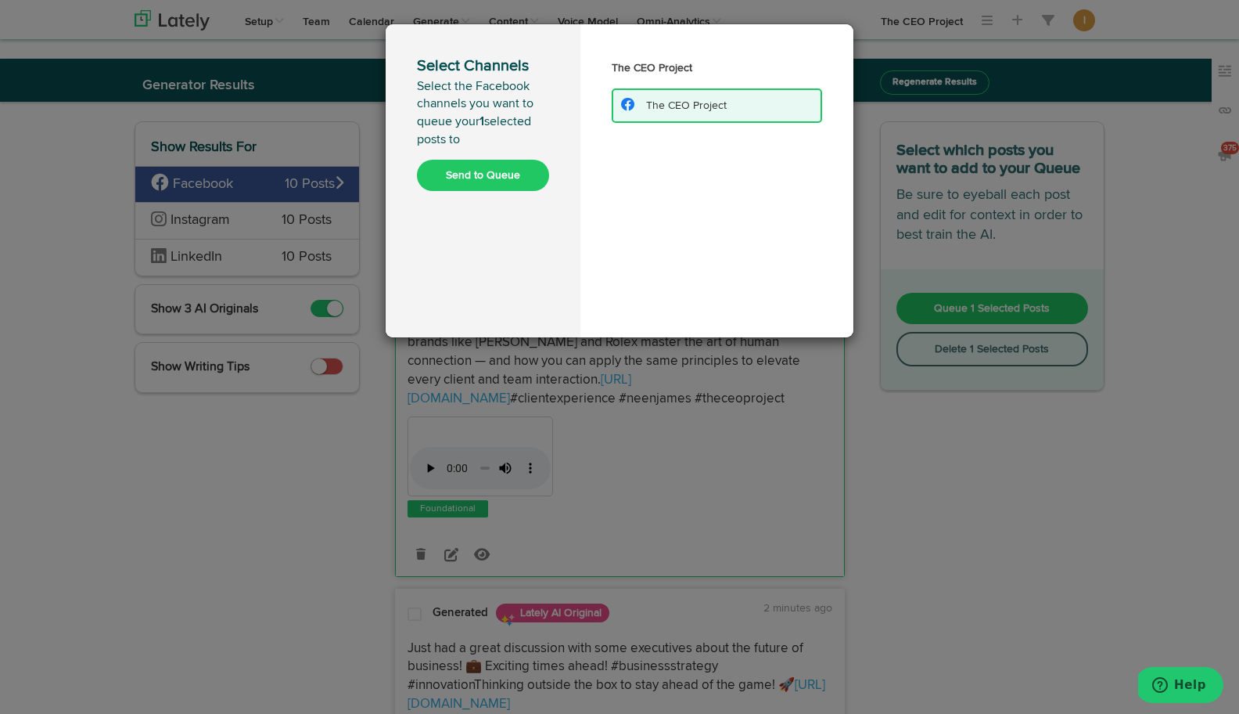
click at [460, 192] on div "Select Channels Select the Facebook channels you want to queue your 1 selected …" at bounding box center [483, 180] width 195 height 313
click at [469, 177] on button "Send to Queue" at bounding box center [483, 175] width 132 height 31
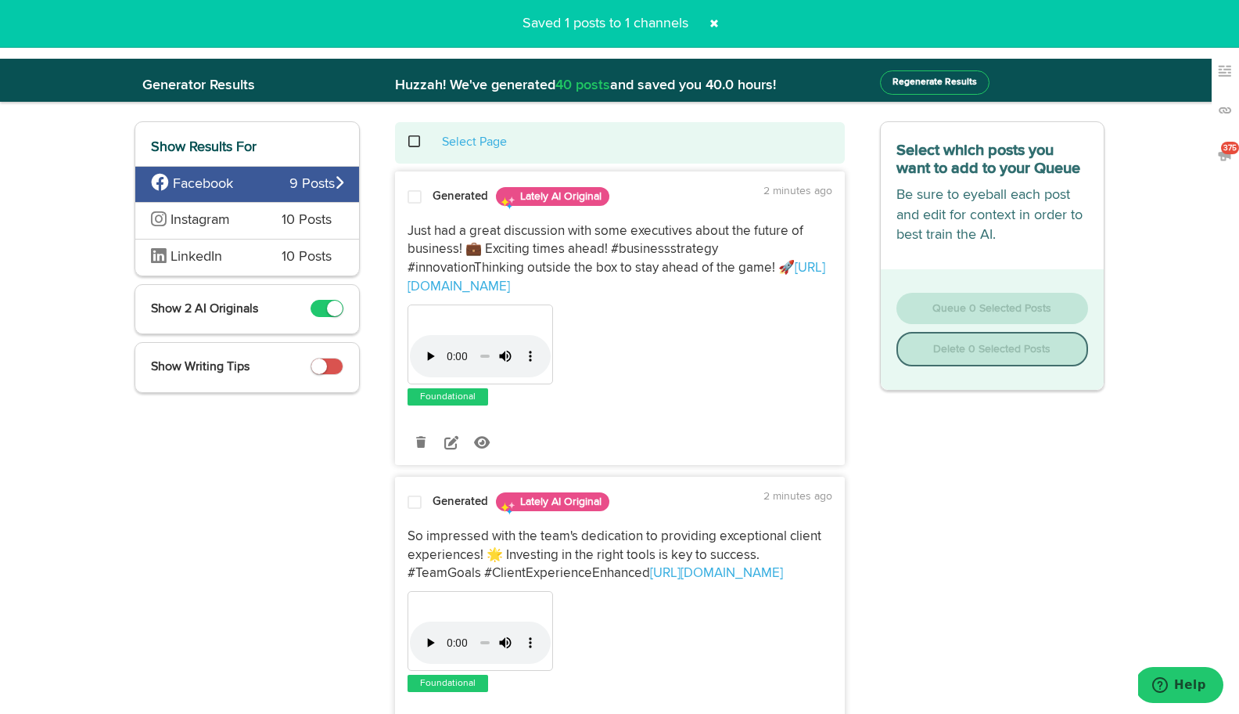
click at [415, 142] on span at bounding box center [423, 142] width 32 height 1
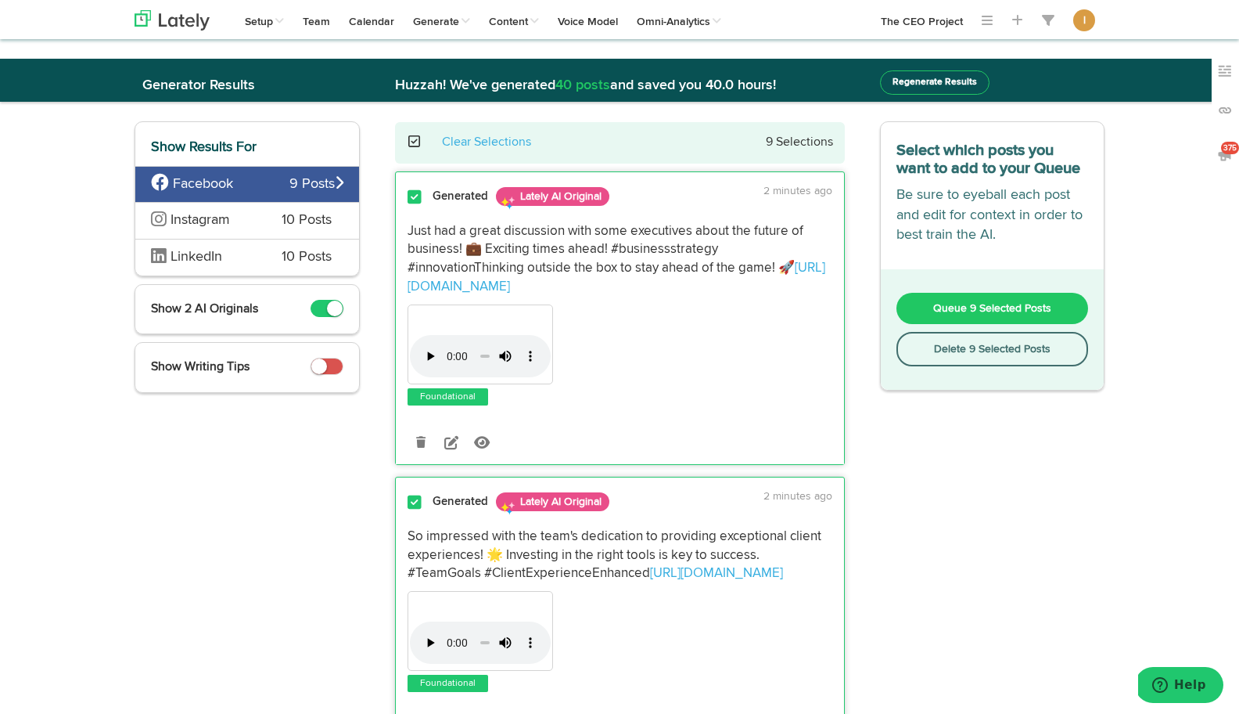
click at [930, 351] on button "Delete 9 Selected Posts" at bounding box center [993, 349] width 192 height 34
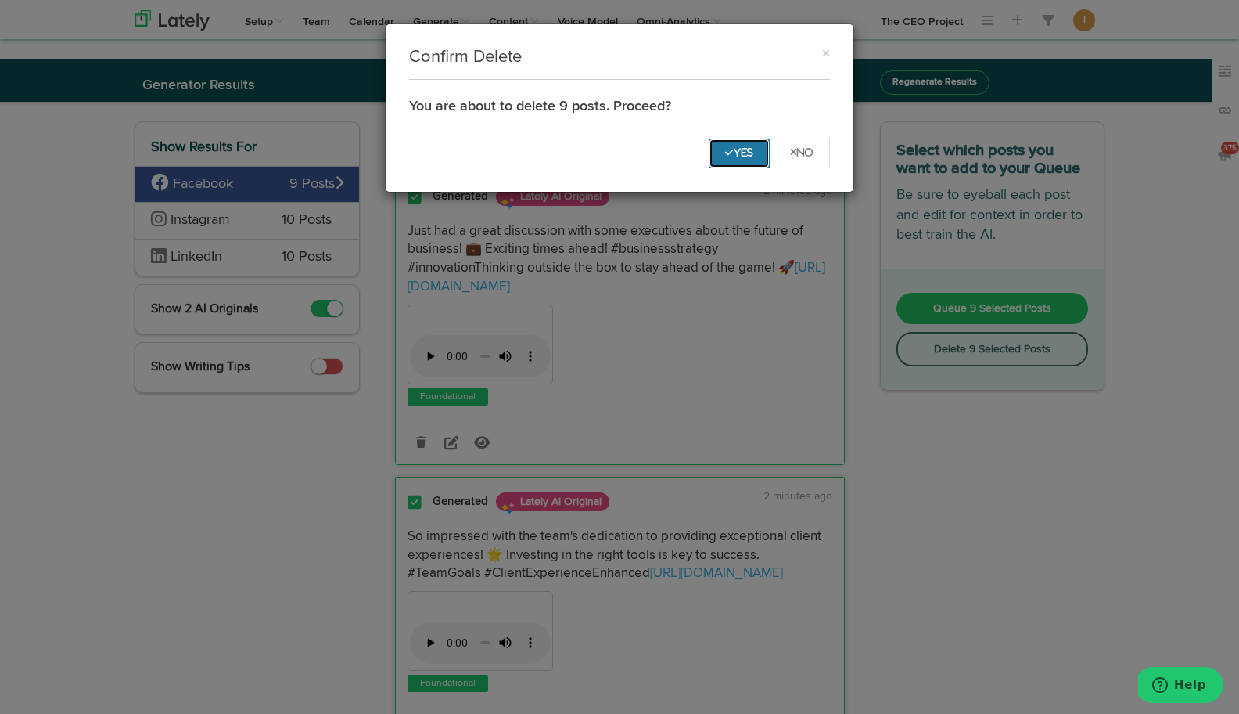
click at [732, 154] on icon "Yes" at bounding box center [739, 152] width 28 height 9
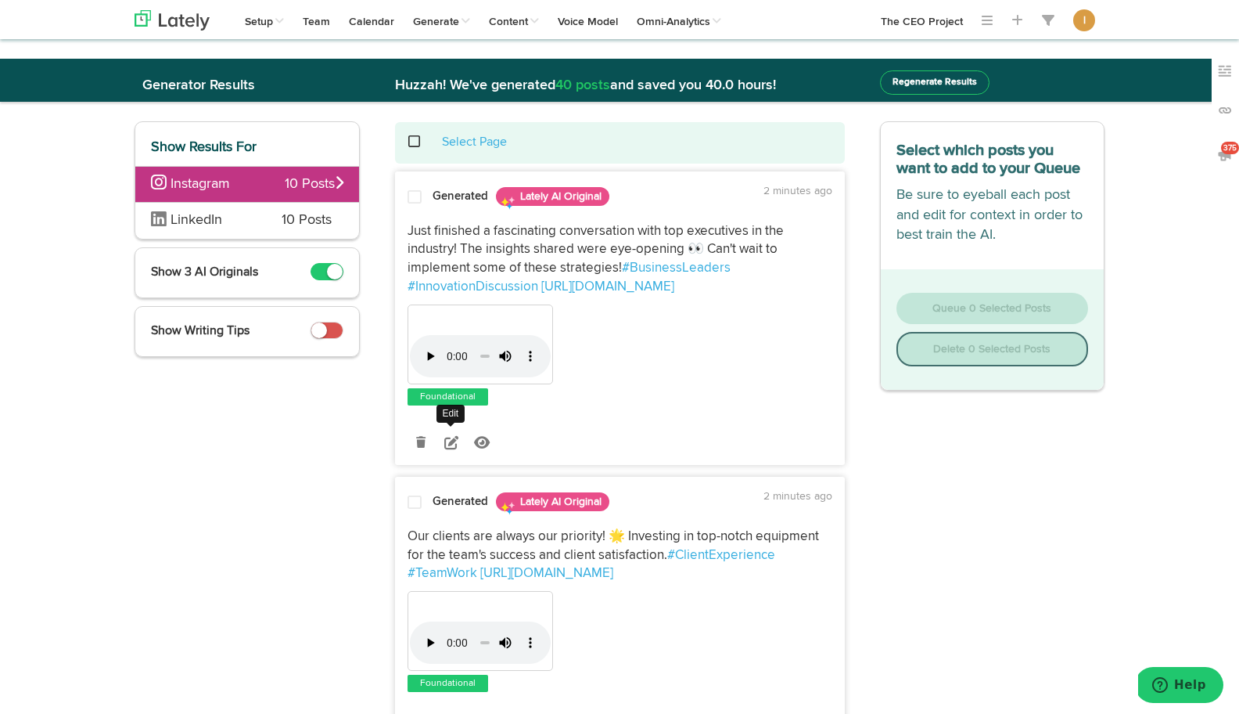
click at [452, 440] on icon at bounding box center [451, 442] width 14 height 14
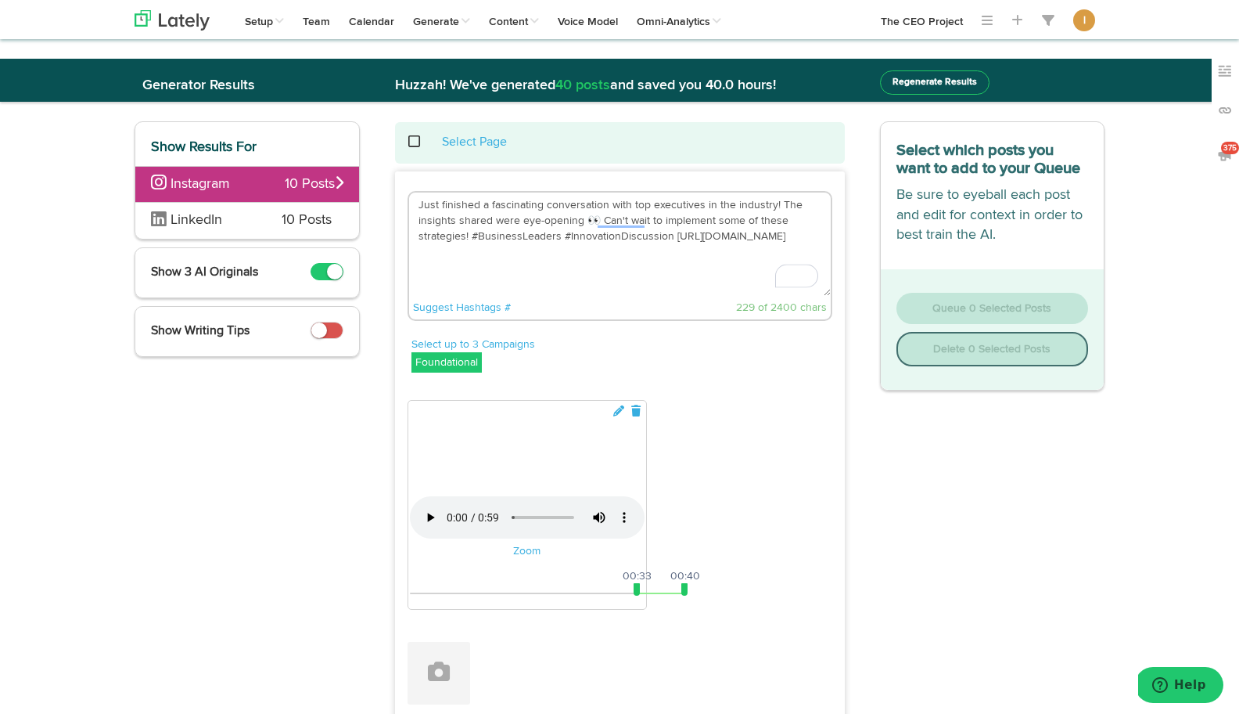
click at [414, 202] on div "Just finished a fascinating conversation with top executives in the industry! T…" at bounding box center [620, 258] width 448 height 134
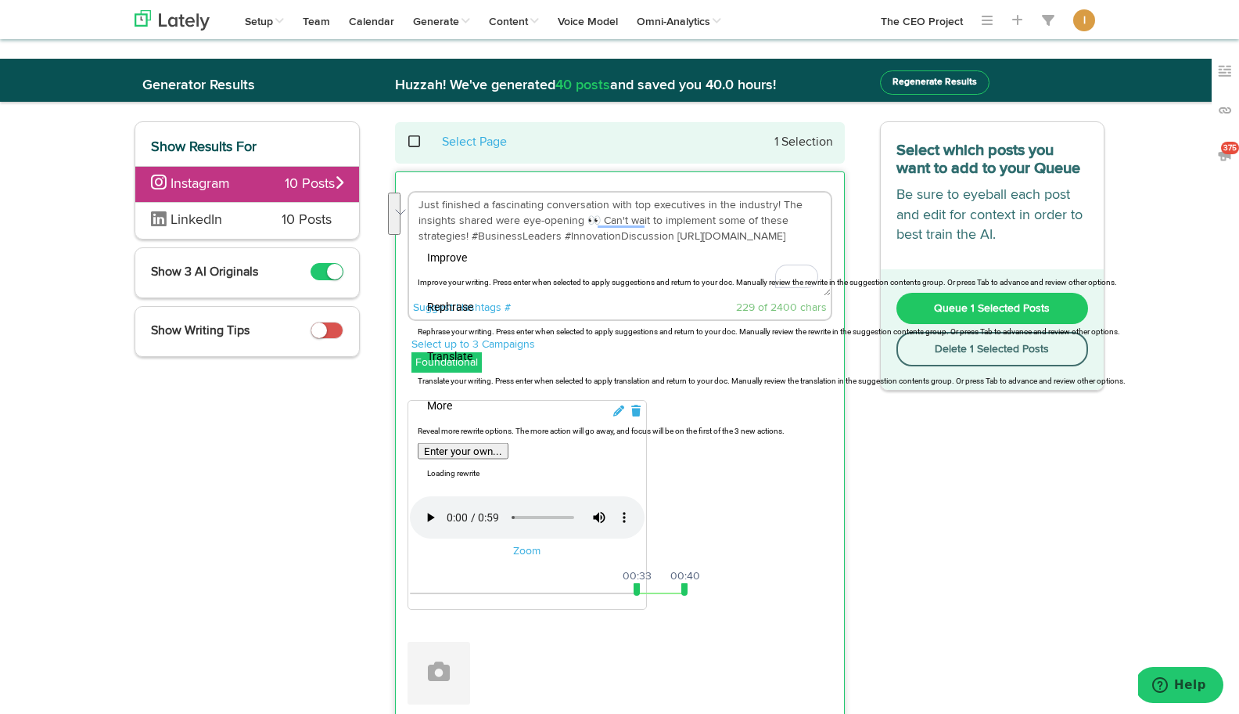
paste textarea "What if the secret to stronger client relationships isn’t about selling more — …"
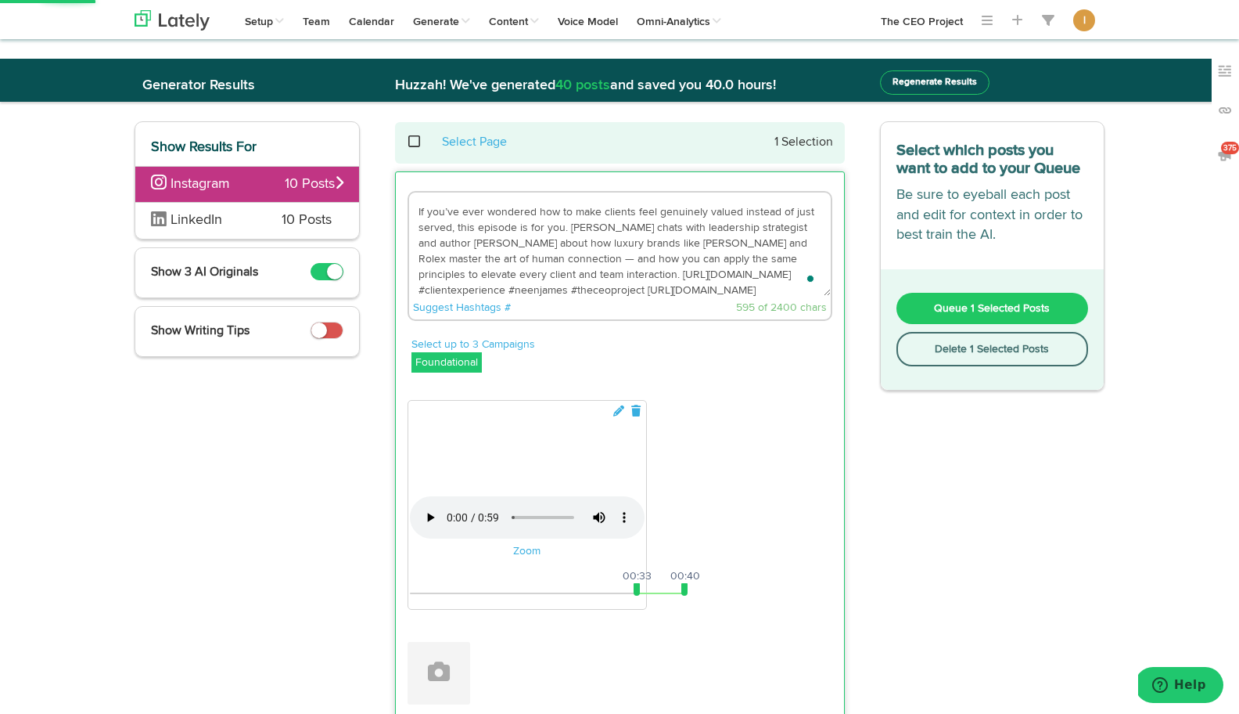
scroll to position [47, 0]
drag, startPoint x: 753, startPoint y: 281, endPoint x: 643, endPoint y: 282, distance: 109.5
click at [643, 282] on textarea "What if the secret to stronger client relationships isn’t about selling more — …" at bounding box center [620, 243] width 422 height 103
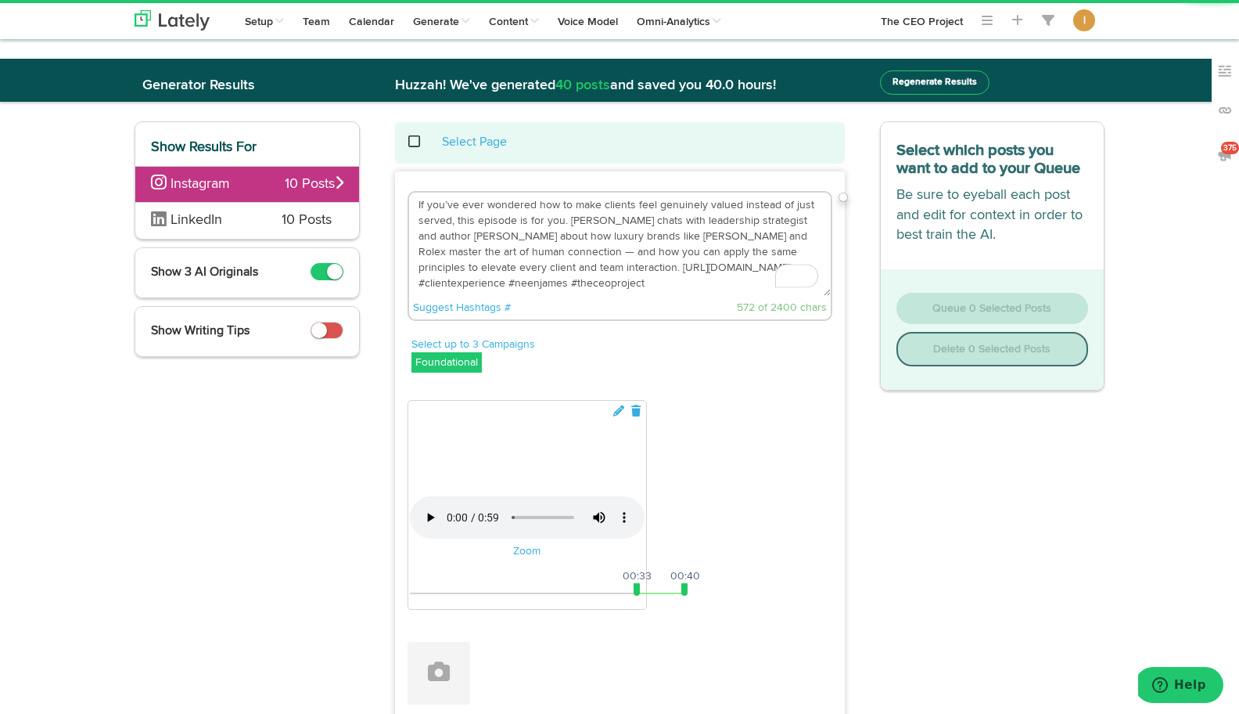
click at [662, 226] on textarea "What if the secret to stronger client relationships isn’t about selling more — …" at bounding box center [620, 243] width 422 height 103
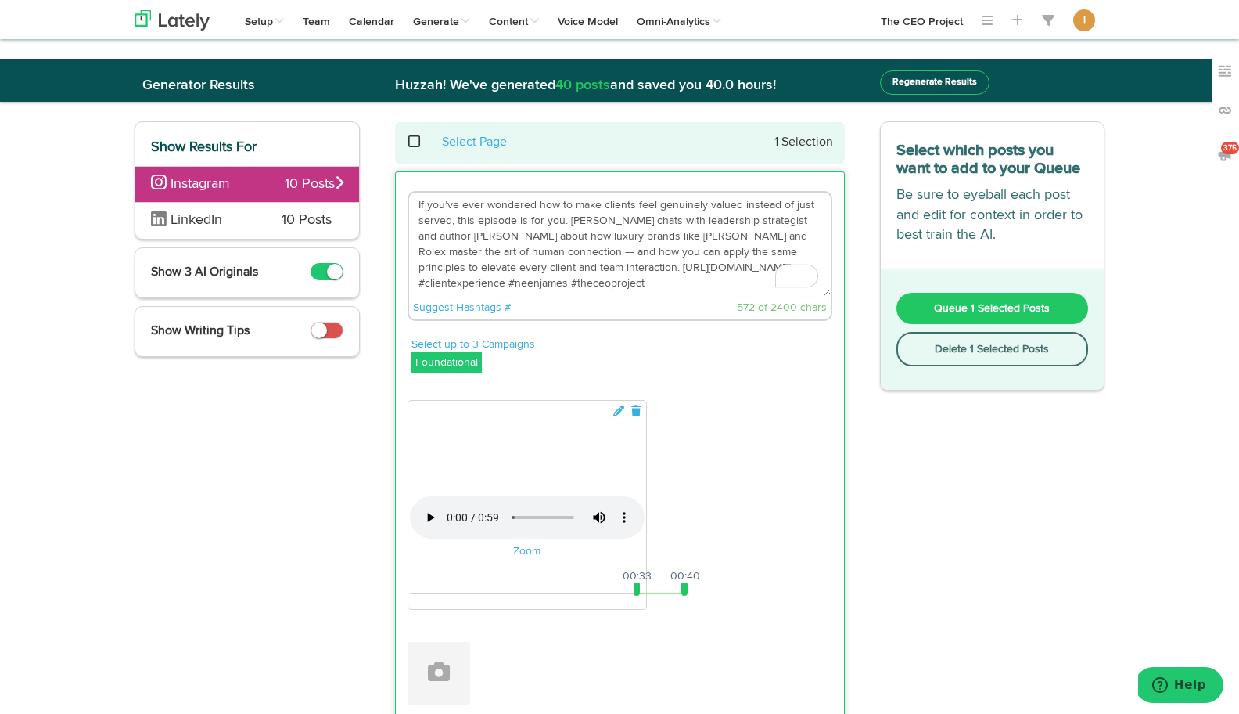
click at [581, 267] on textarea "What if the secret to stronger client relationships isn’t about selling more — …" at bounding box center [620, 243] width 422 height 103
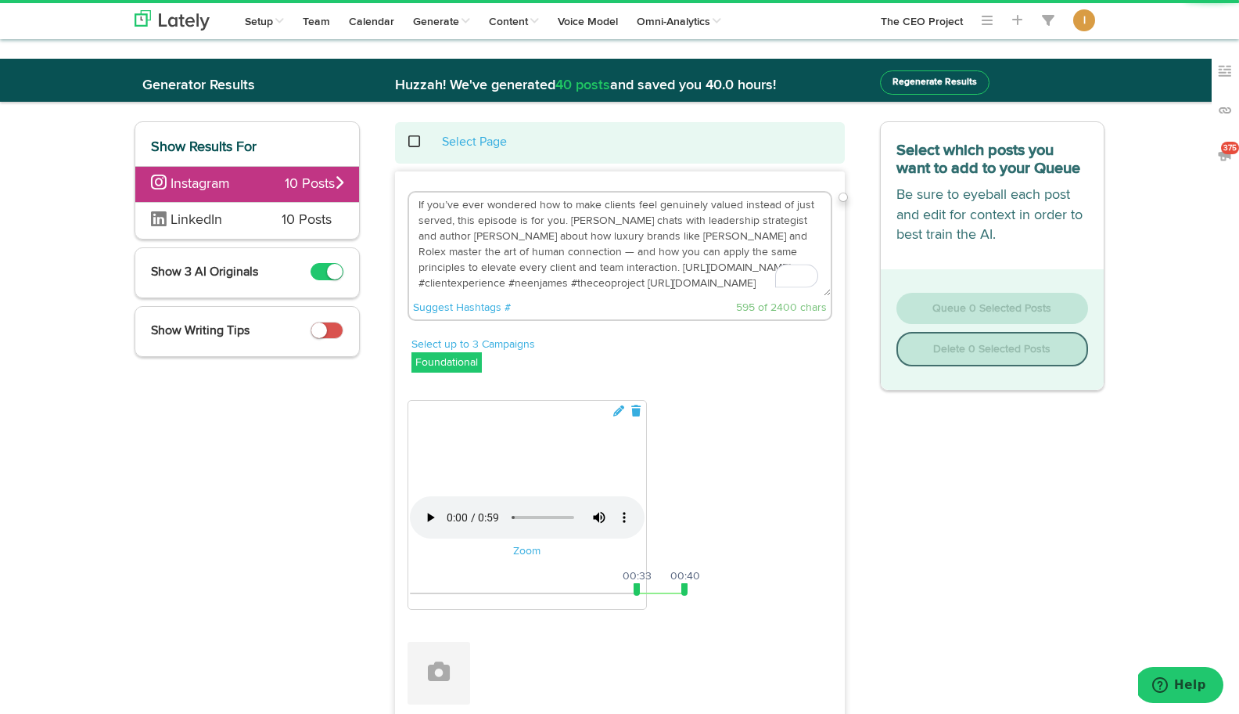
click at [643, 282] on textarea "What if the secret to stronger client relationships isn’t about selling more — …" at bounding box center [620, 243] width 422 height 103
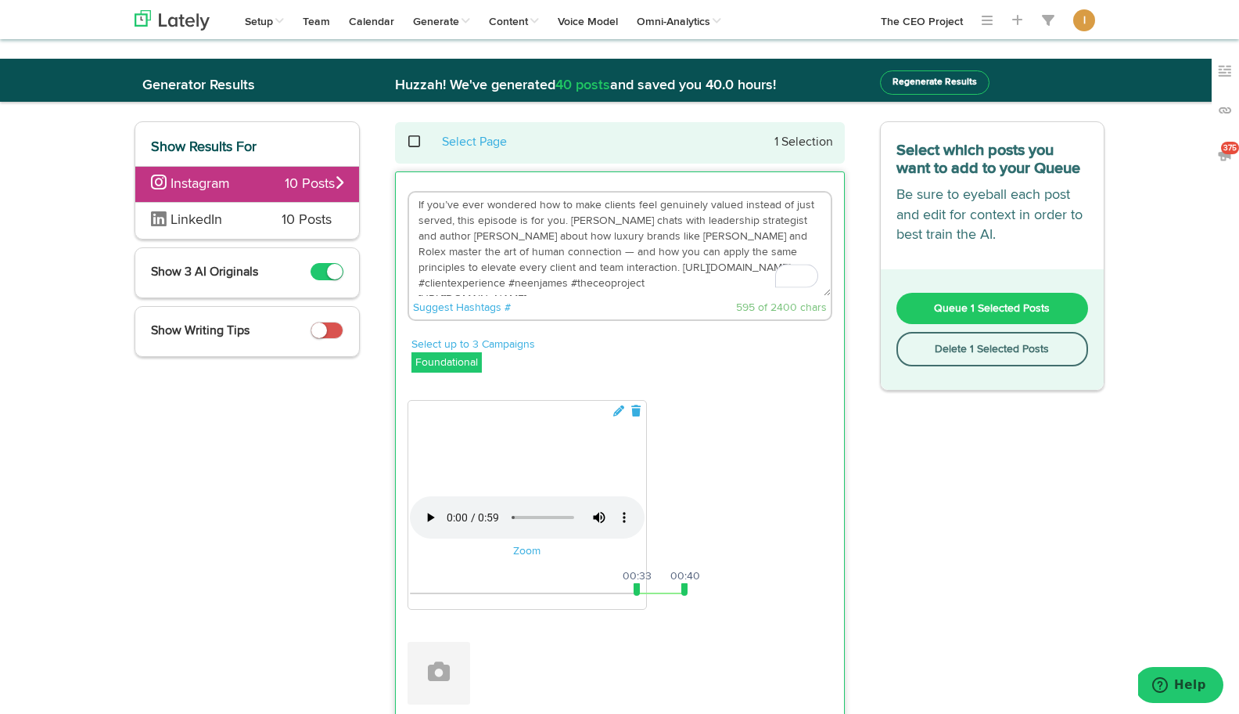
scroll to position [56, 0]
drag, startPoint x: 690, startPoint y: 253, endPoint x: 582, endPoint y: 256, distance: 108.0
click at [582, 256] on textarea "What if the secret to stronger client relationships isn’t about selling more — …" at bounding box center [620, 243] width 422 height 103
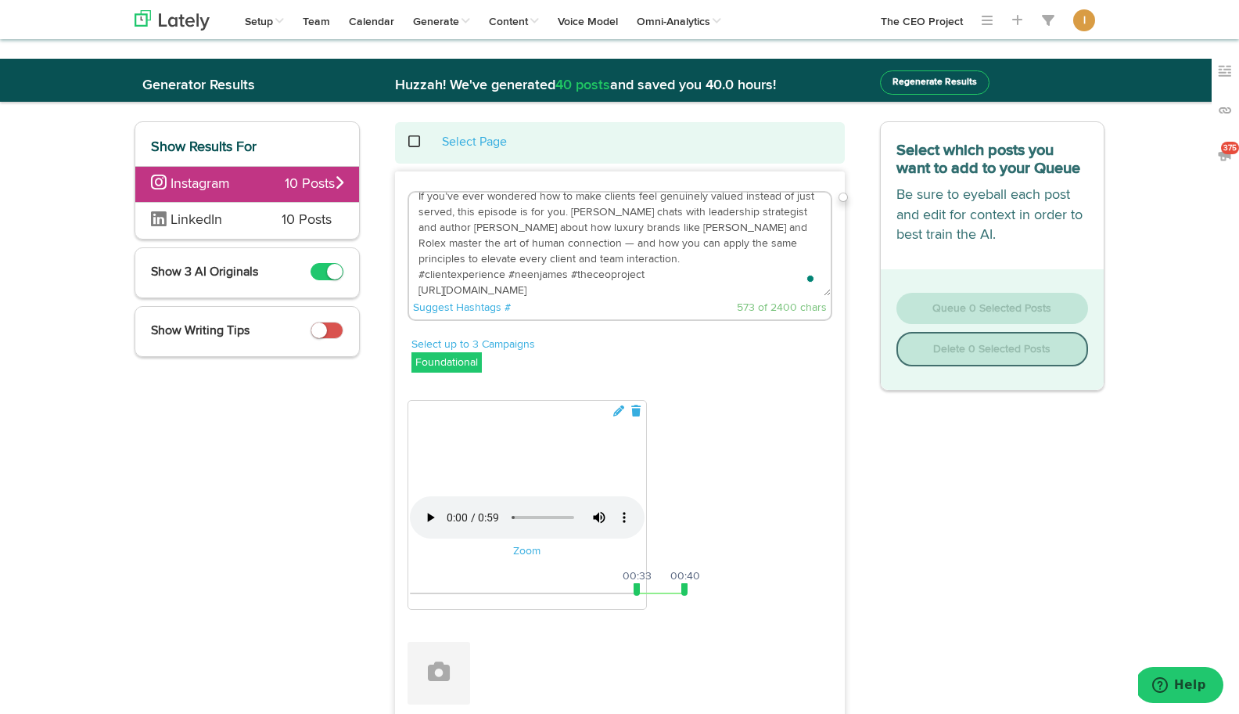
click at [610, 257] on textarea "What if the secret to stronger client relationships isn’t about selling more — …" at bounding box center [620, 243] width 422 height 103
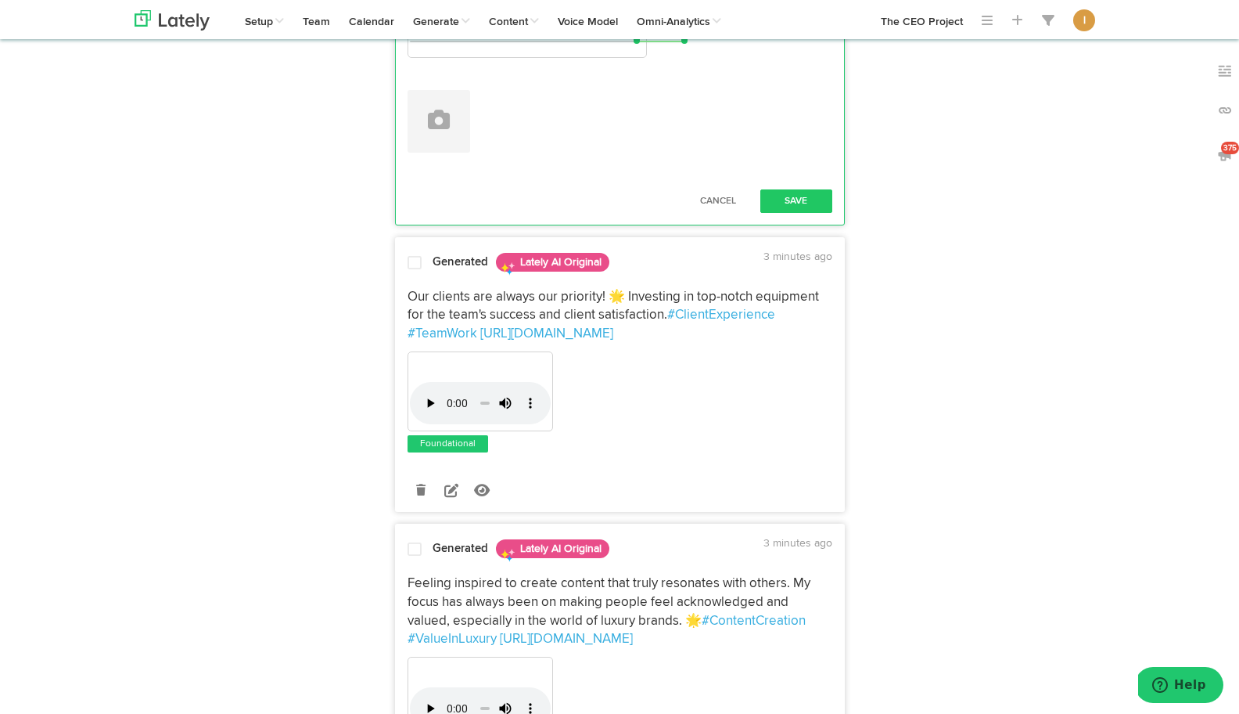
scroll to position [592, 0]
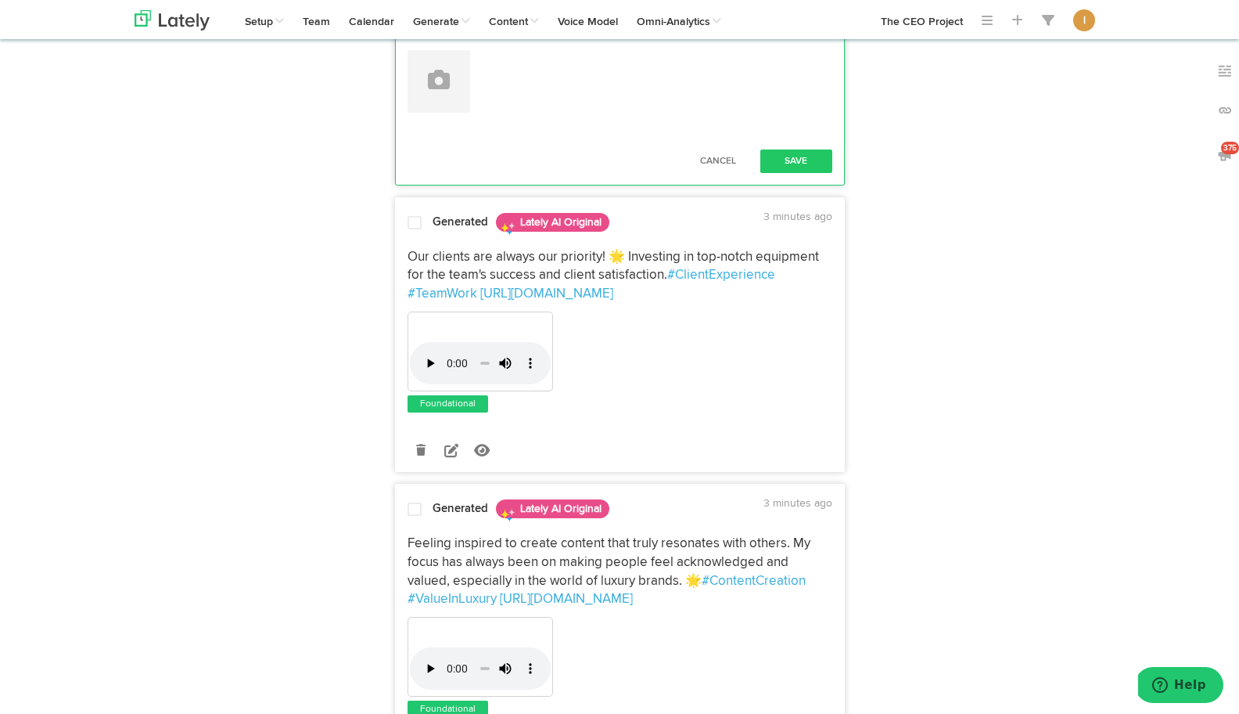
type textarea "What if the secret to stronger client relationships isn’t about selling more — …"
drag, startPoint x: 635, startPoint y: 606, endPoint x: 405, endPoint y: 610, distance: 230.9
drag, startPoint x: 682, startPoint y: 605, endPoint x: 822, endPoint y: 612, distance: 140.2
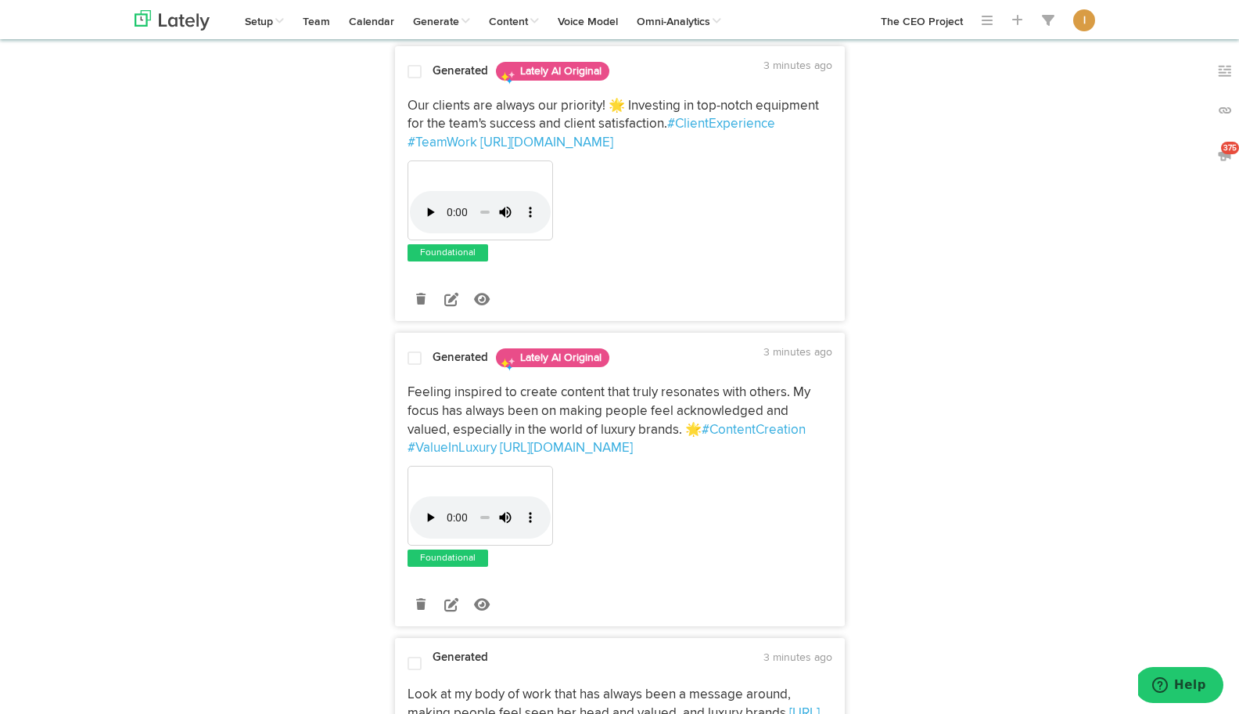
scroll to position [749, 0]
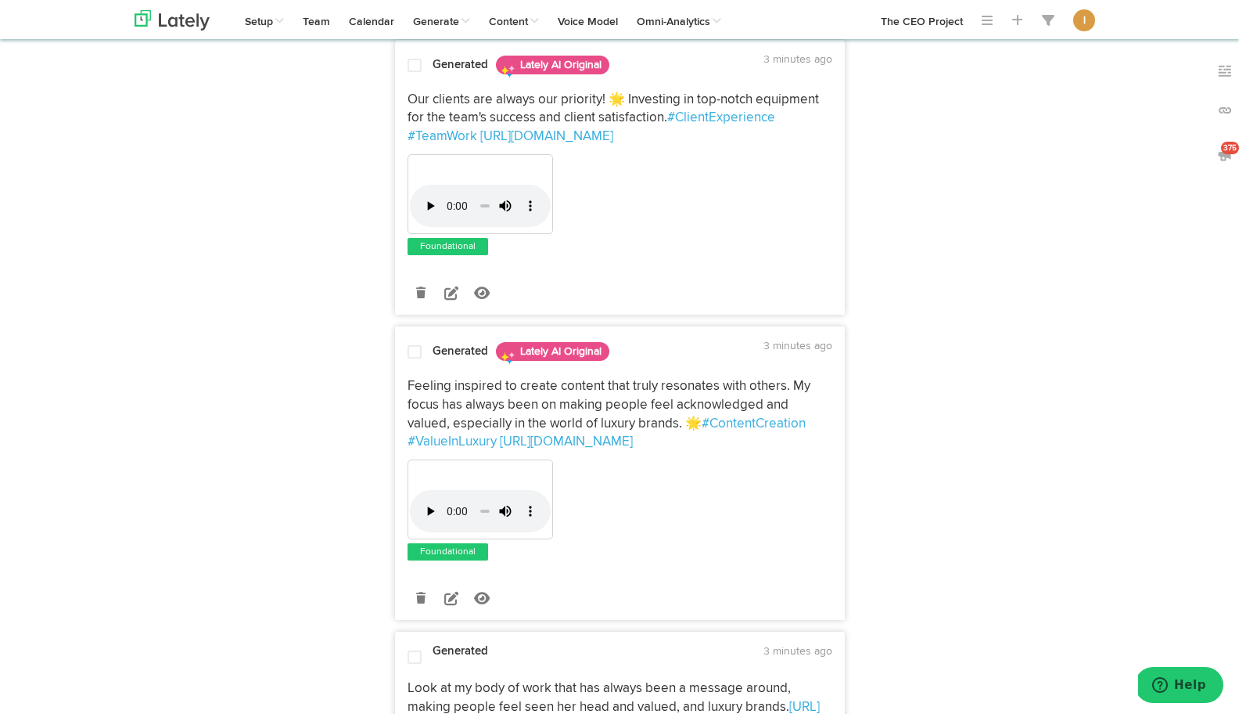
click at [816, 16] on button "Save" at bounding box center [797, 3] width 72 height 23
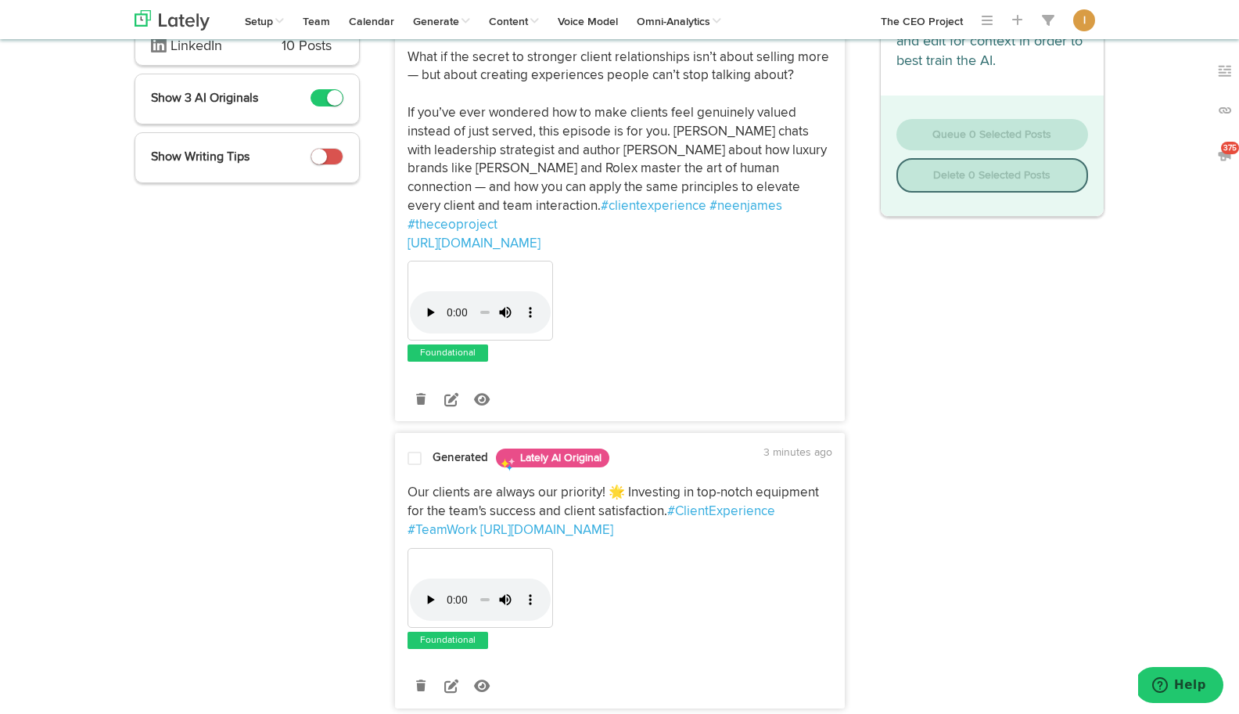
scroll to position [0, 0]
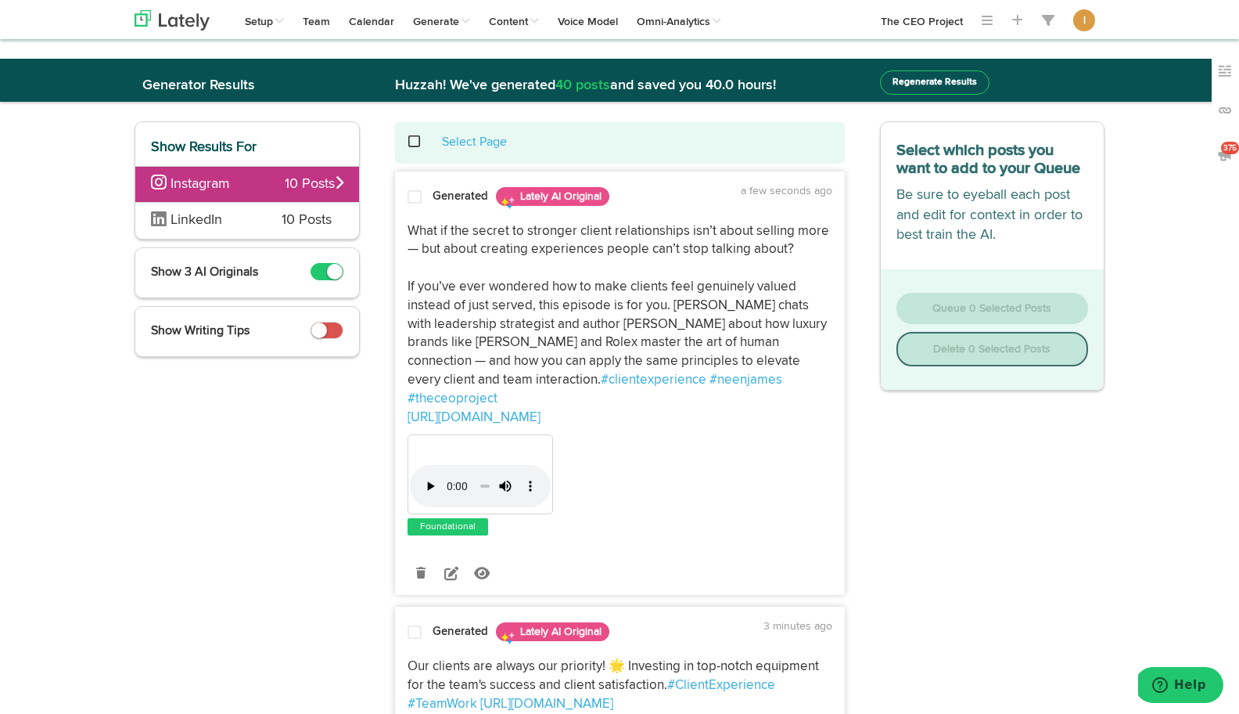
click at [416, 199] on span at bounding box center [415, 197] width 14 height 16
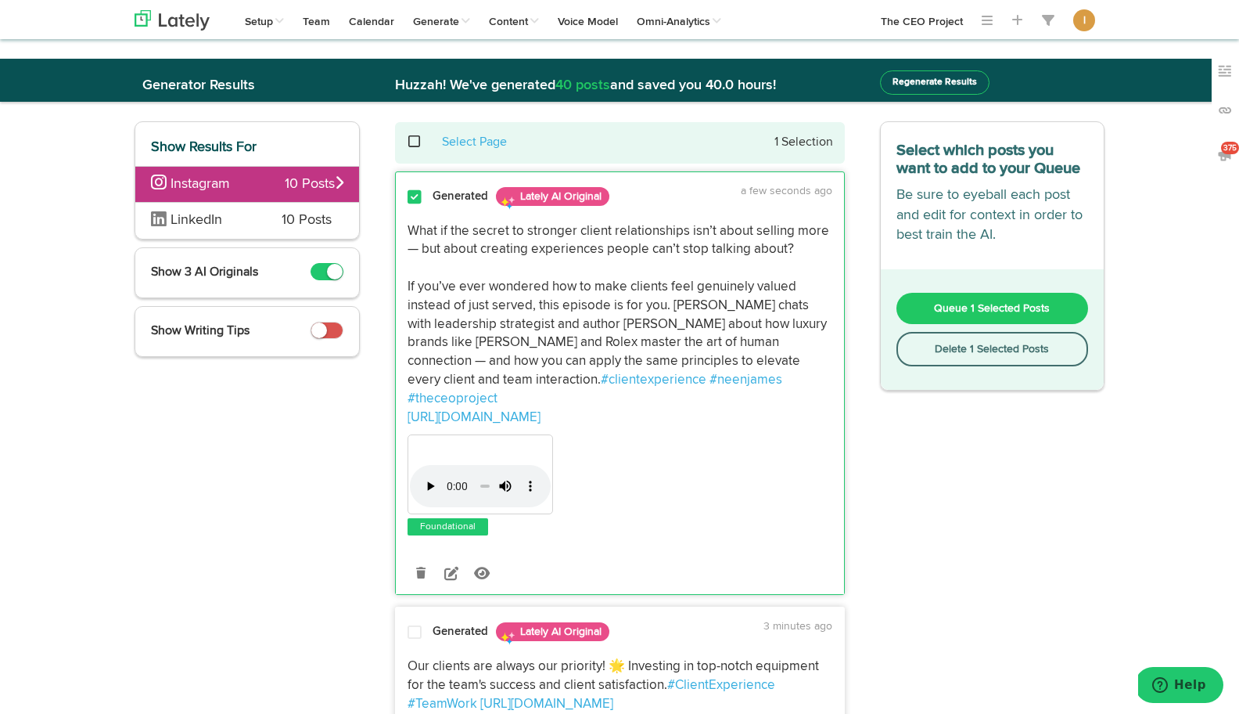
click at [962, 306] on span "Queue 1 Selected Posts" at bounding box center [992, 308] width 116 height 11
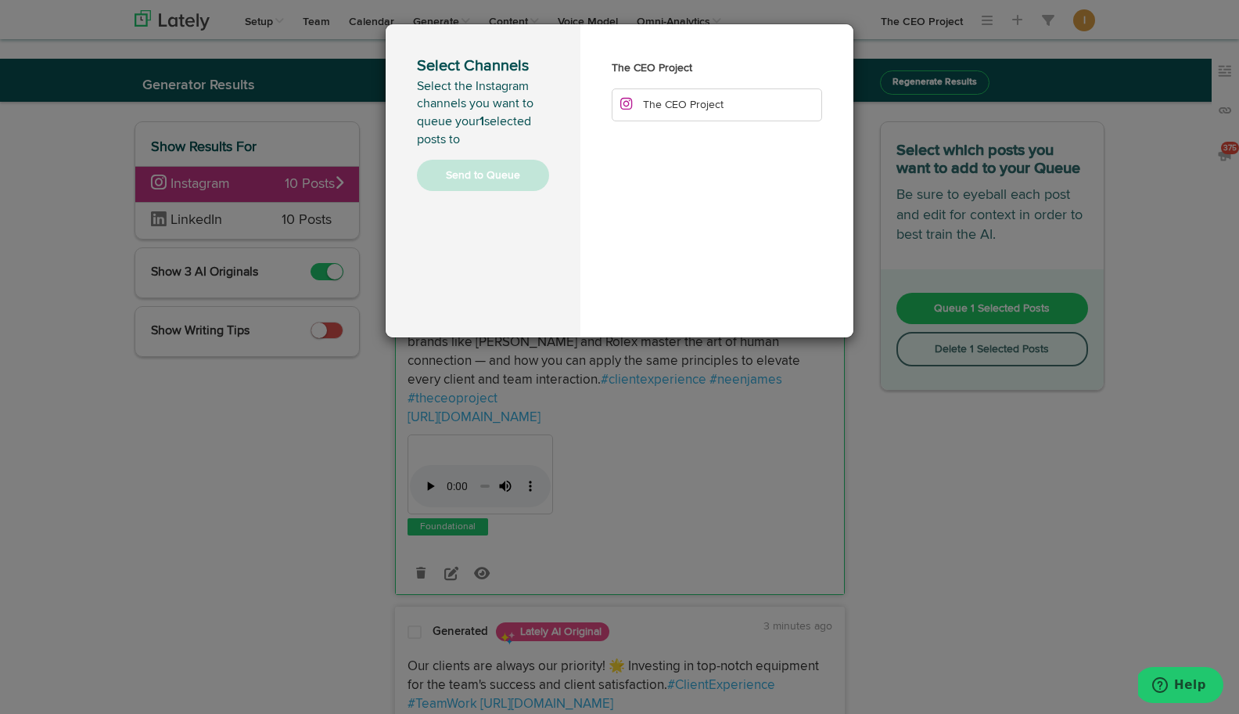
click at [672, 110] on li "The CEO Project" at bounding box center [717, 104] width 210 height 33
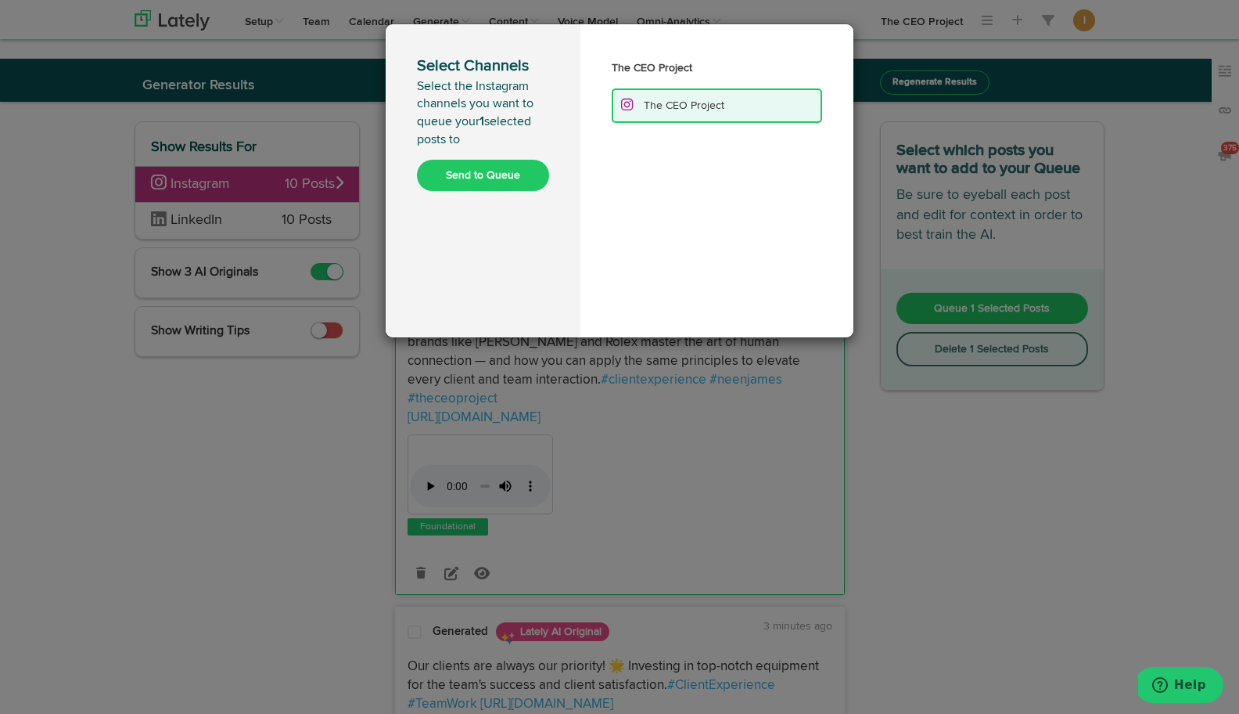
click at [476, 180] on button "Send to Queue" at bounding box center [483, 175] width 132 height 31
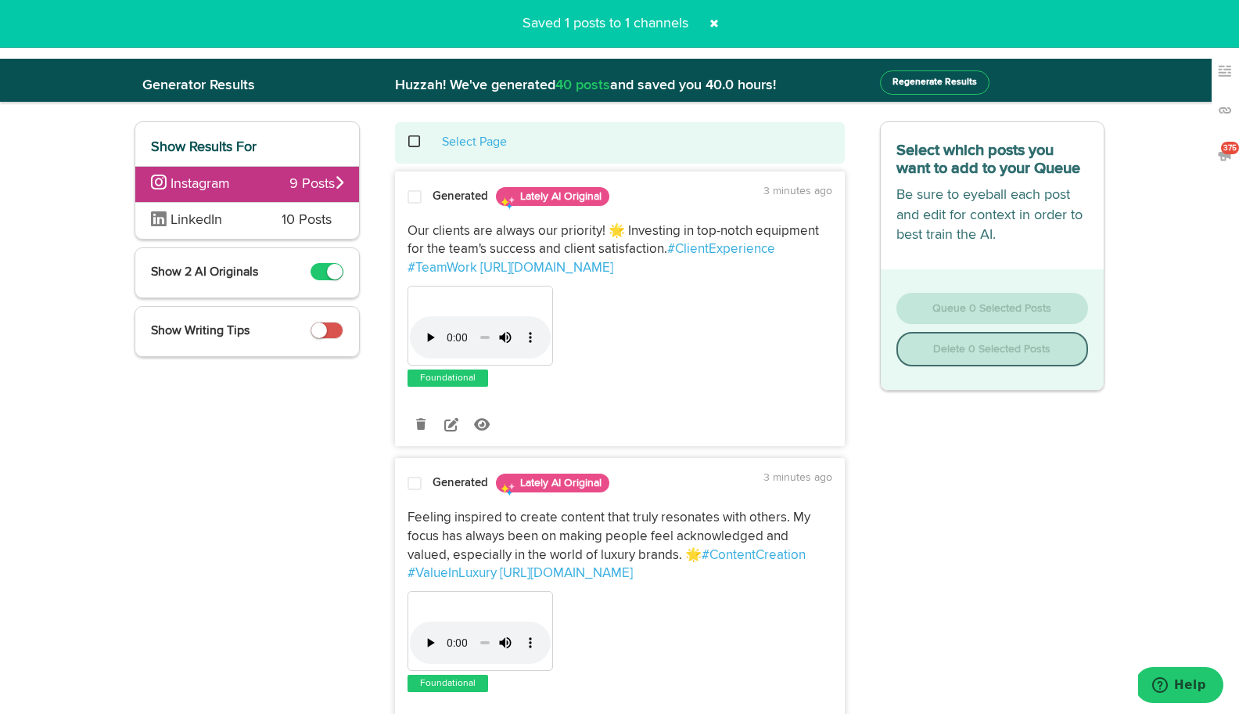
click at [412, 142] on span at bounding box center [423, 142] width 32 height 1
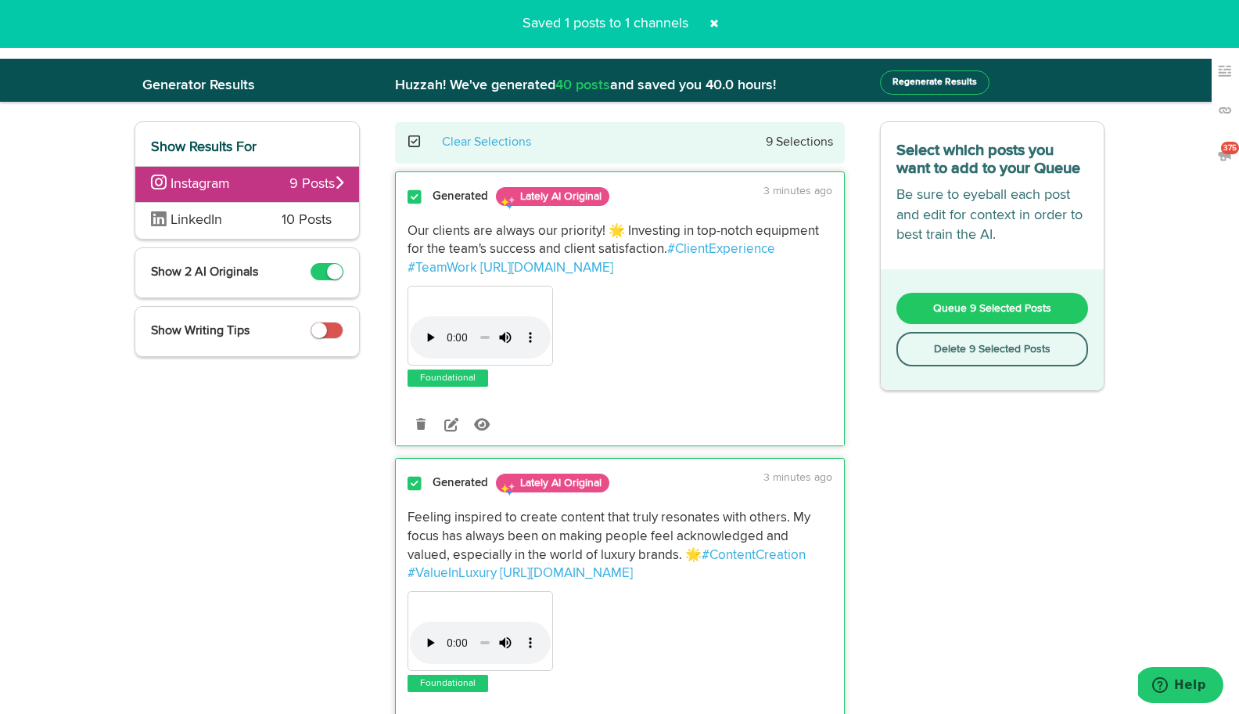
click at [936, 354] on button "Delete 9 Selected Posts" at bounding box center [993, 349] width 192 height 34
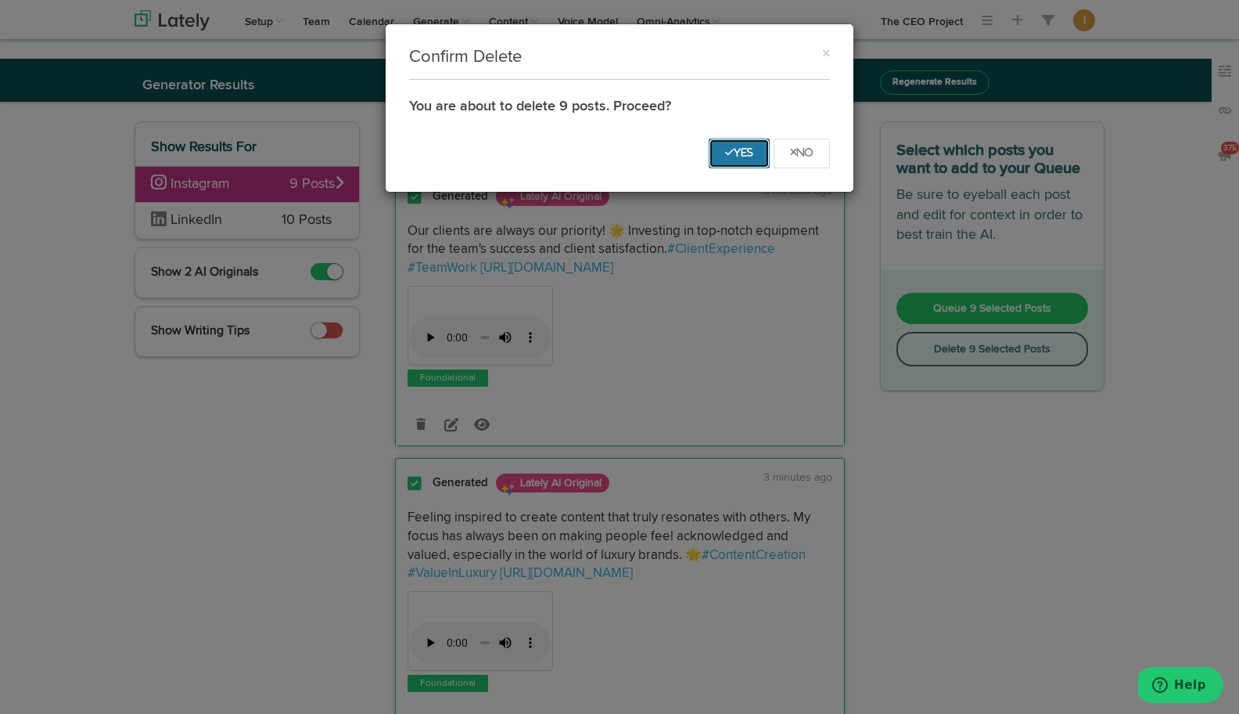
click at [751, 151] on icon "Yes" at bounding box center [739, 152] width 28 height 9
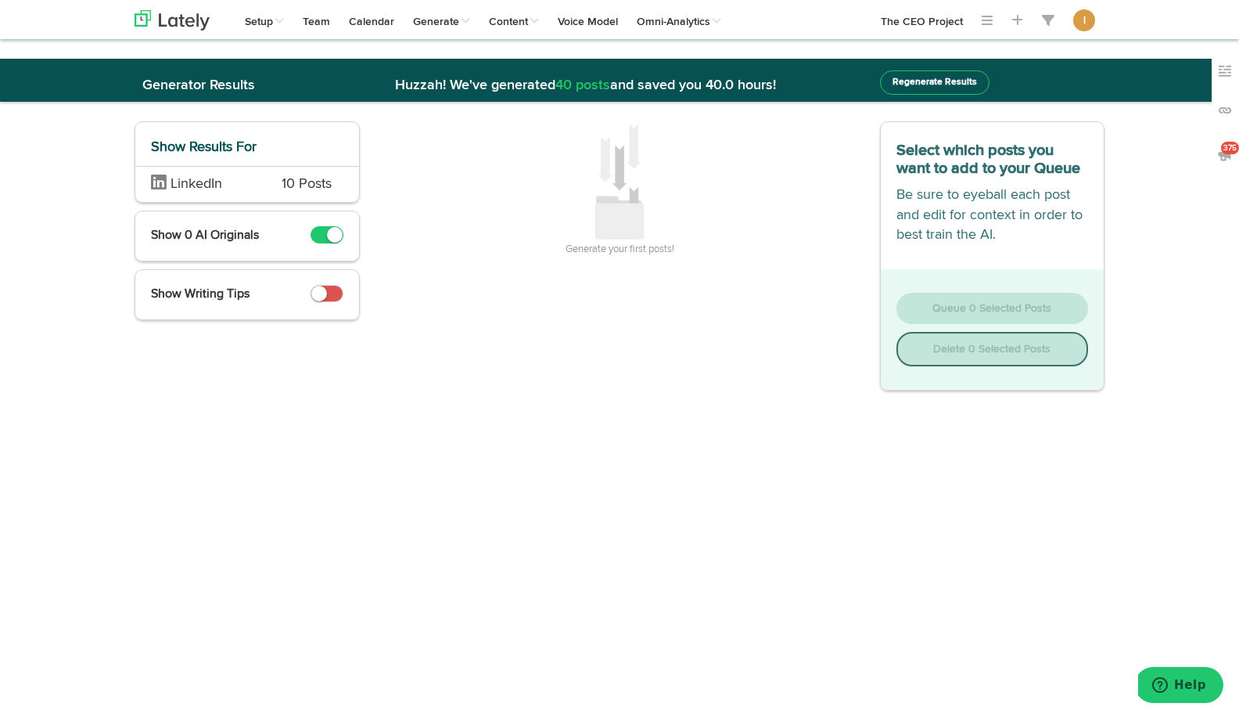
click at [258, 189] on div "LinkedIn 10 Posts" at bounding box center [247, 184] width 224 height 37
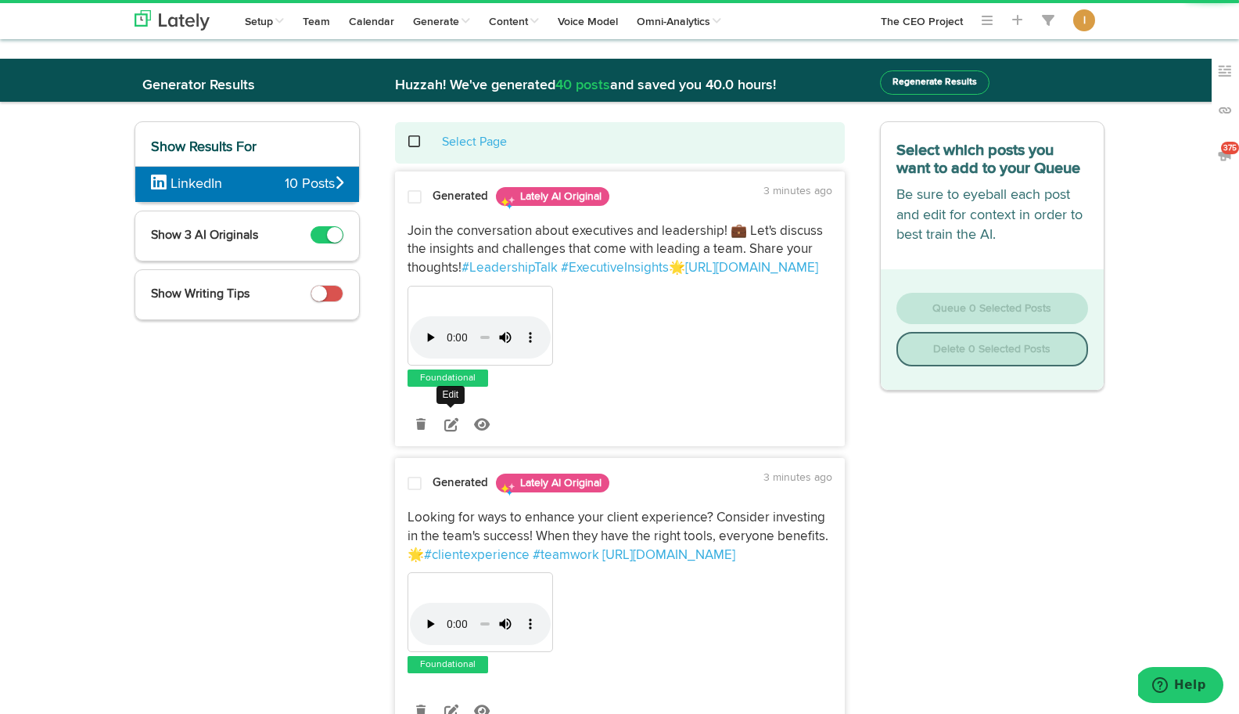
click at [448, 425] on icon at bounding box center [451, 424] width 14 height 14
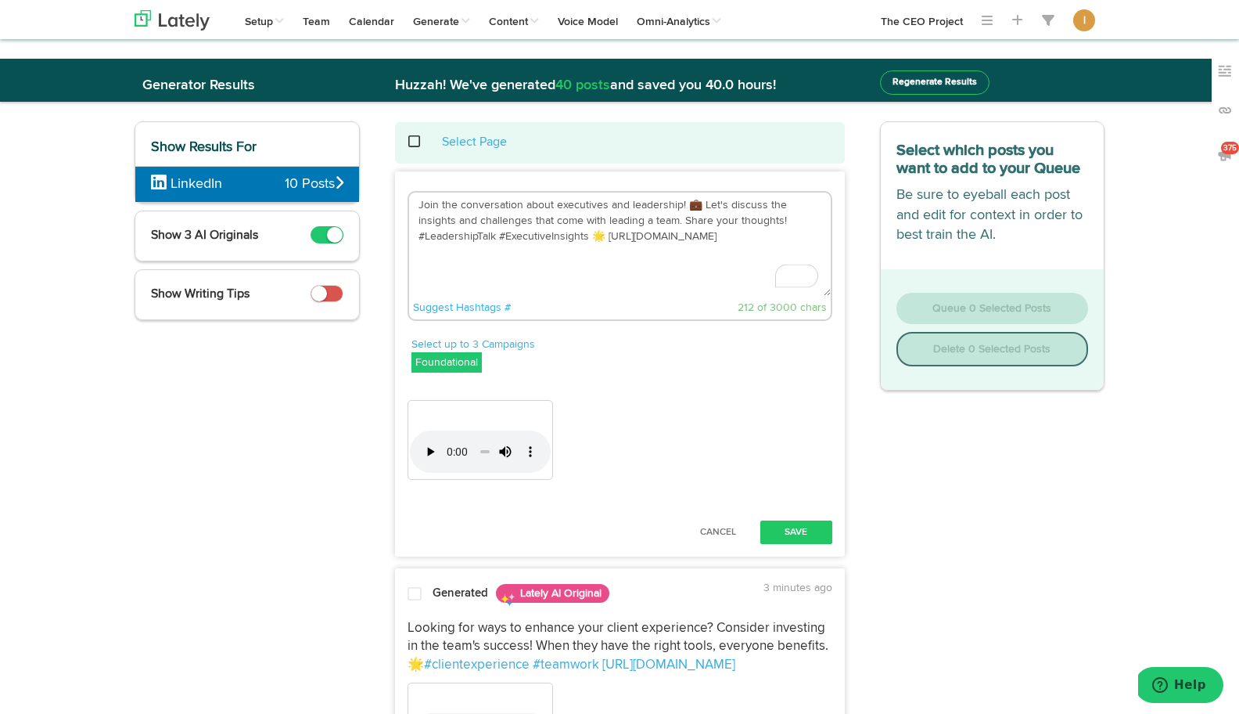
drag, startPoint x: 601, startPoint y: 235, endPoint x: 377, endPoint y: 200, distance: 226.4
paste textarea "What if the secret to stronger client relationships isn’t about selling more — …"
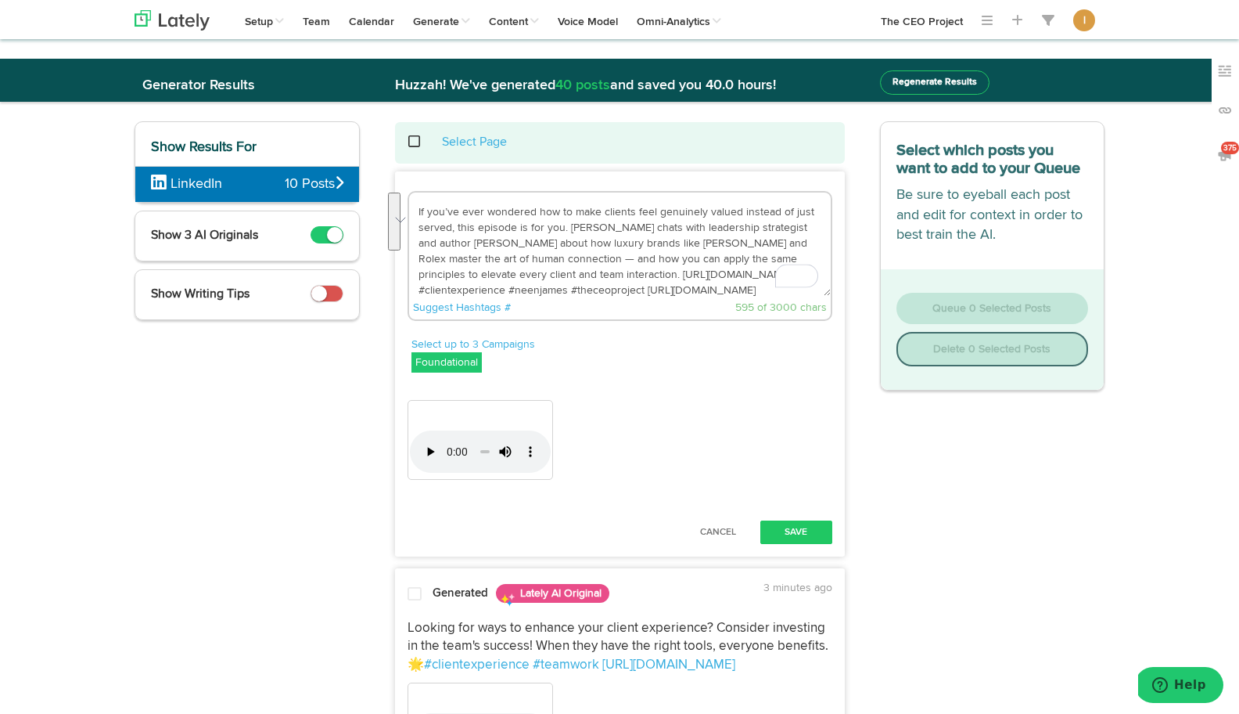
scroll to position [40, 0]
drag, startPoint x: 699, startPoint y: 275, endPoint x: 580, endPoint y: 276, distance: 118.9
click at [580, 276] on textarea "What if the secret to stronger client relationships isn’t about selling more — …" at bounding box center [620, 243] width 422 height 103
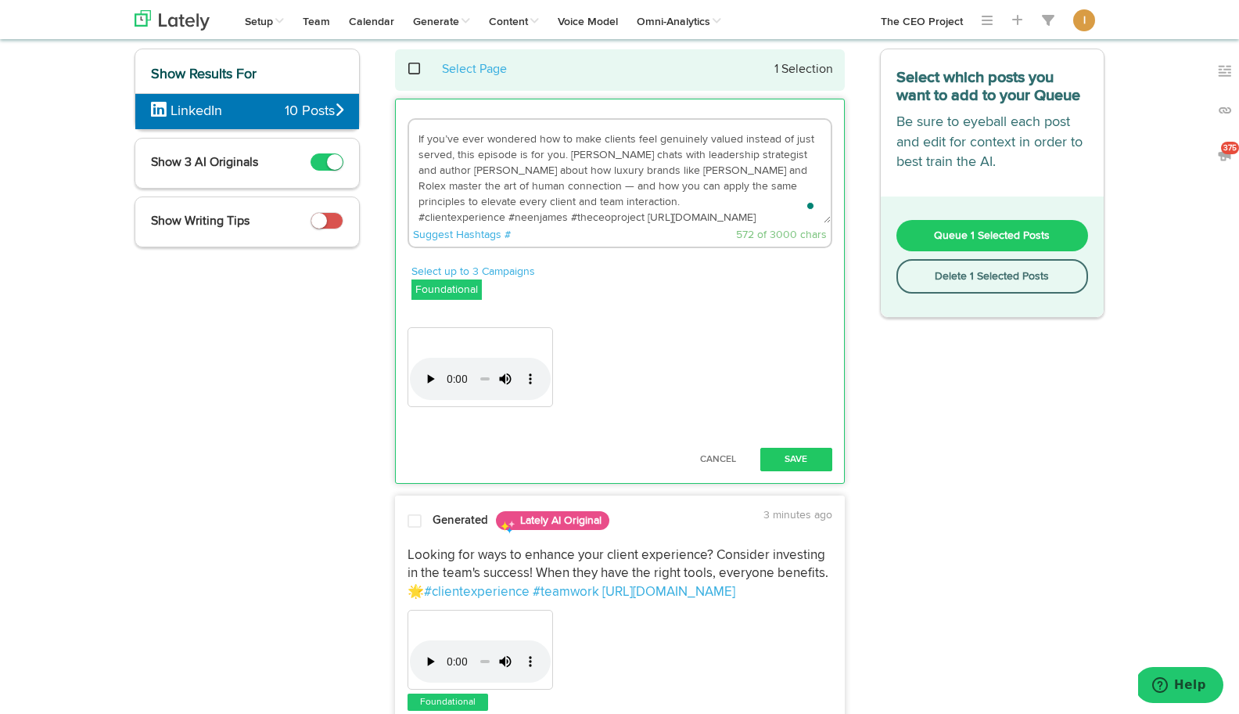
scroll to position [77, 0]
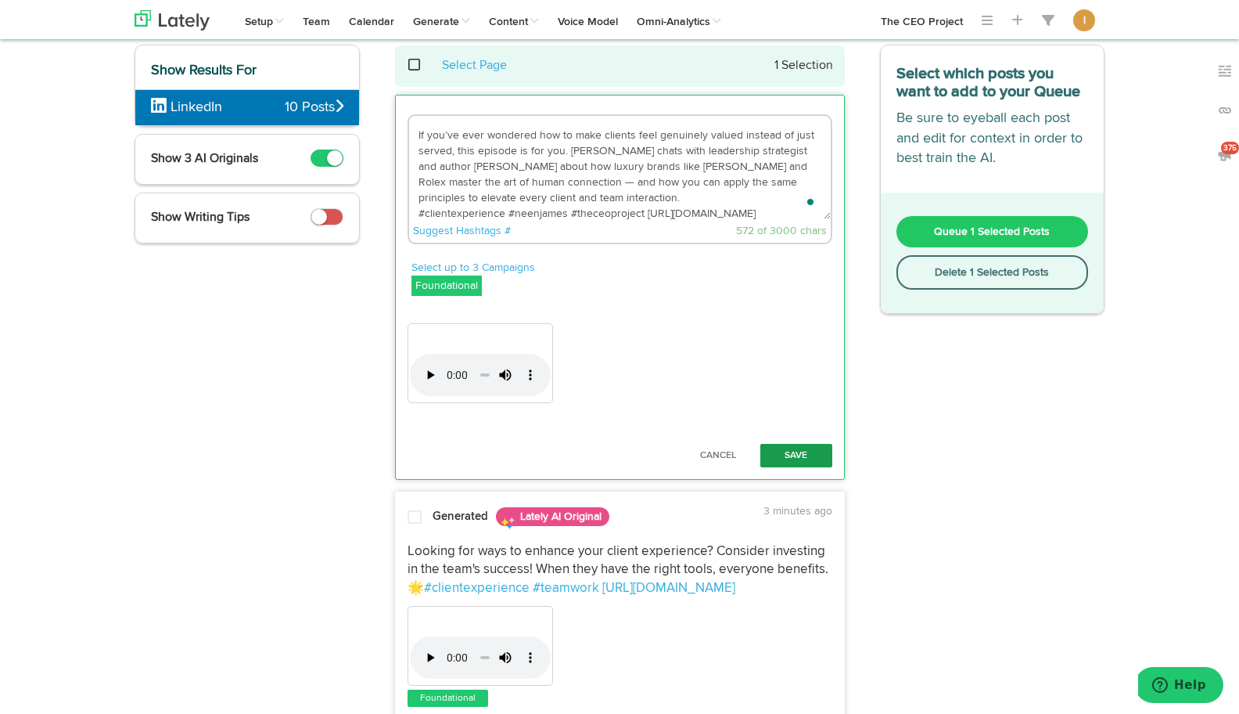
type textarea "What if the secret to stronger client relationships isn’t about selling more — …"
click at [793, 449] on button "Save" at bounding box center [797, 455] width 72 height 23
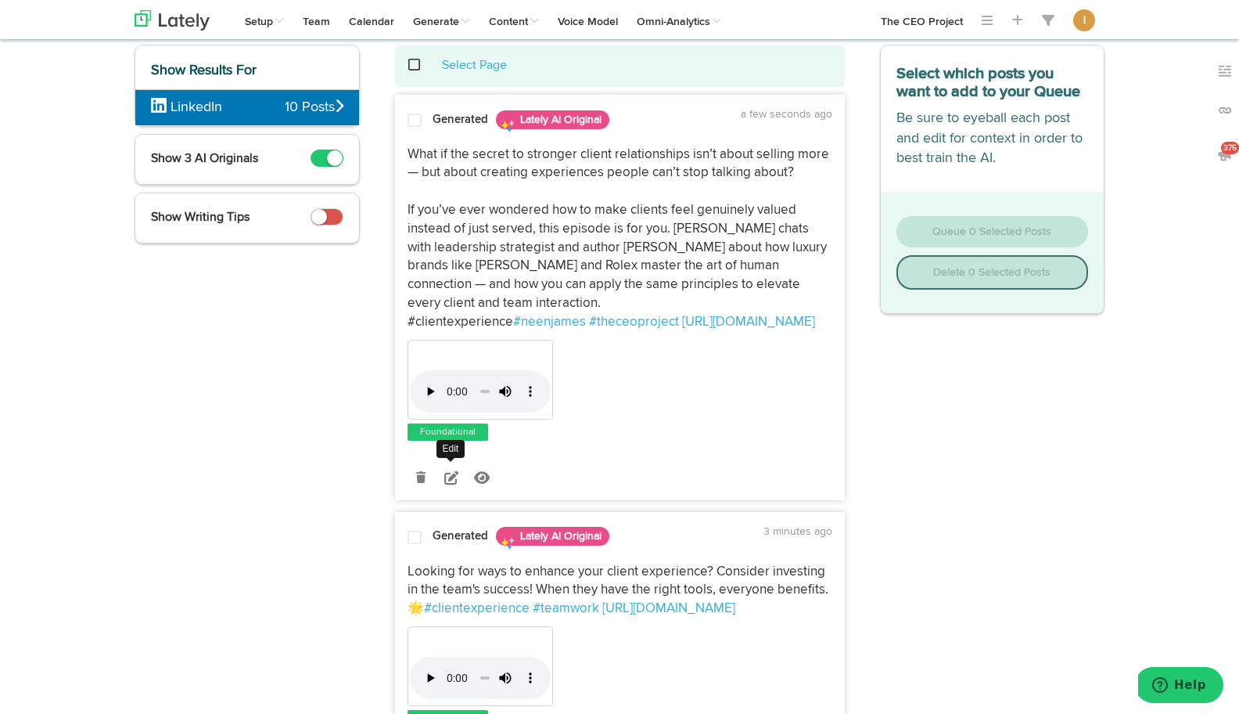
click at [451, 473] on icon at bounding box center [451, 477] width 14 height 14
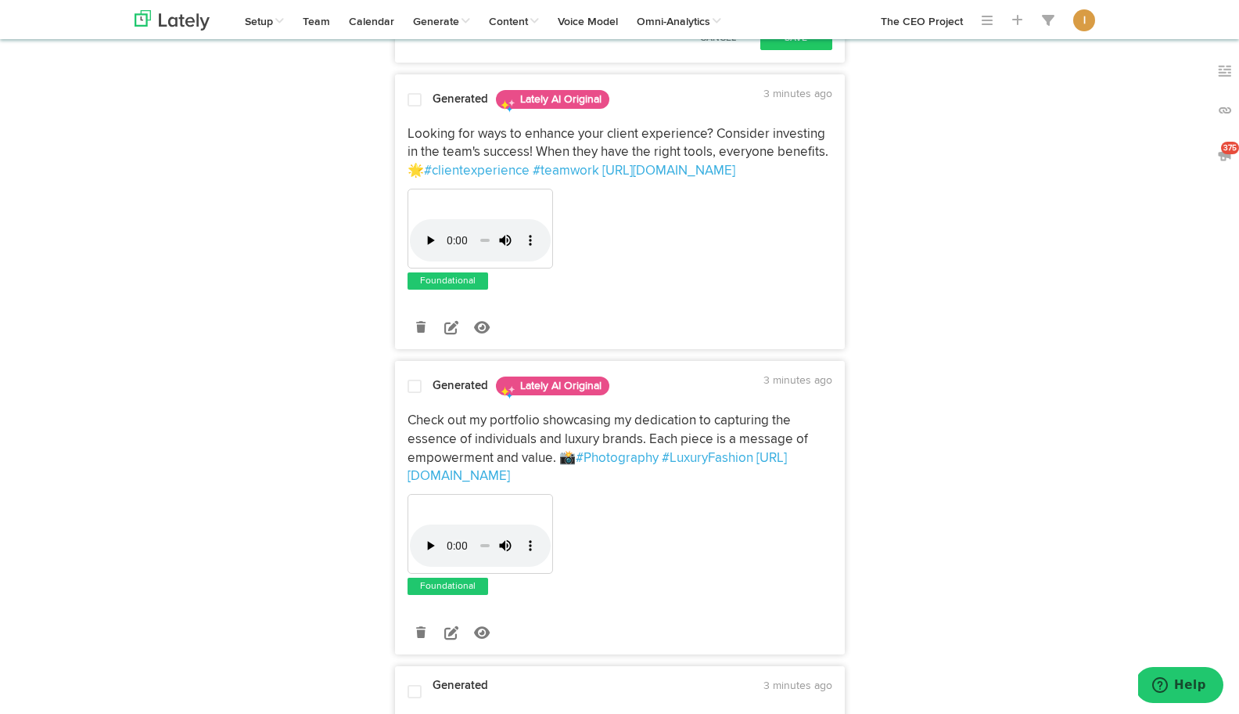
scroll to position [753, 0]
drag, startPoint x: 635, startPoint y: 443, endPoint x: 355, endPoint y: 457, distance: 279.7
drag, startPoint x: 685, startPoint y: 443, endPoint x: 815, endPoint y: 455, distance: 130.4
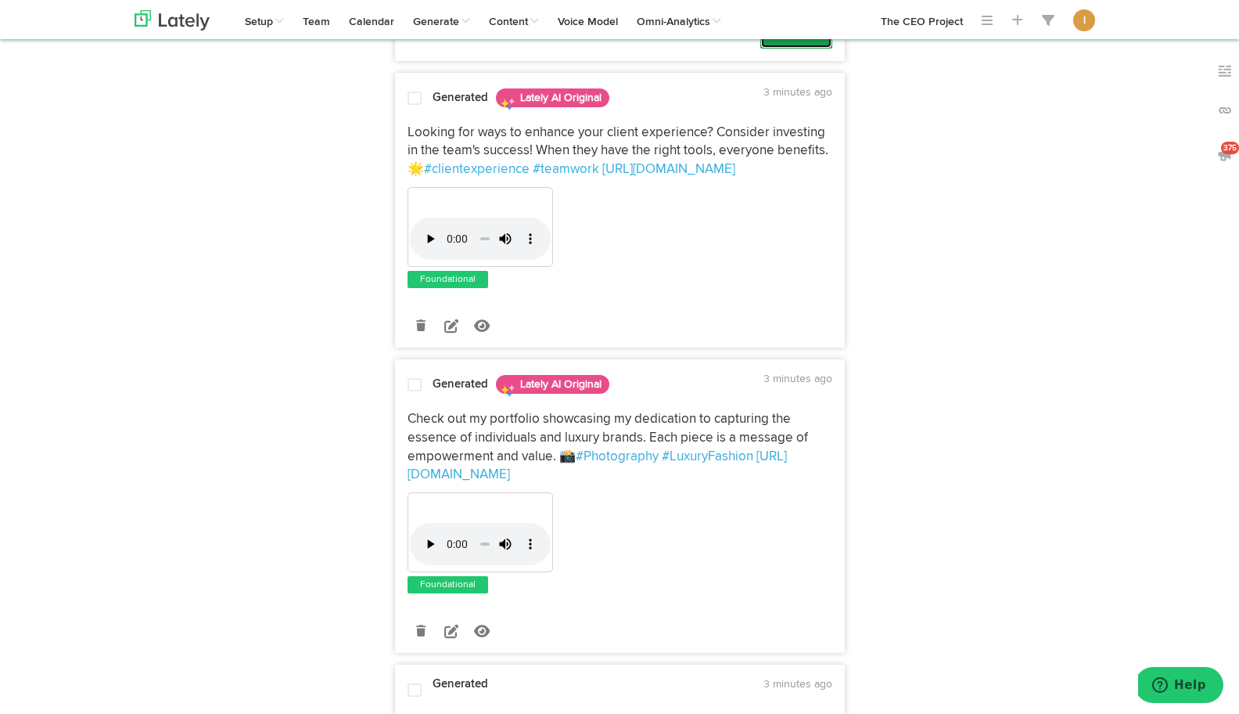
click at [792, 49] on button "Save" at bounding box center [797, 36] width 72 height 23
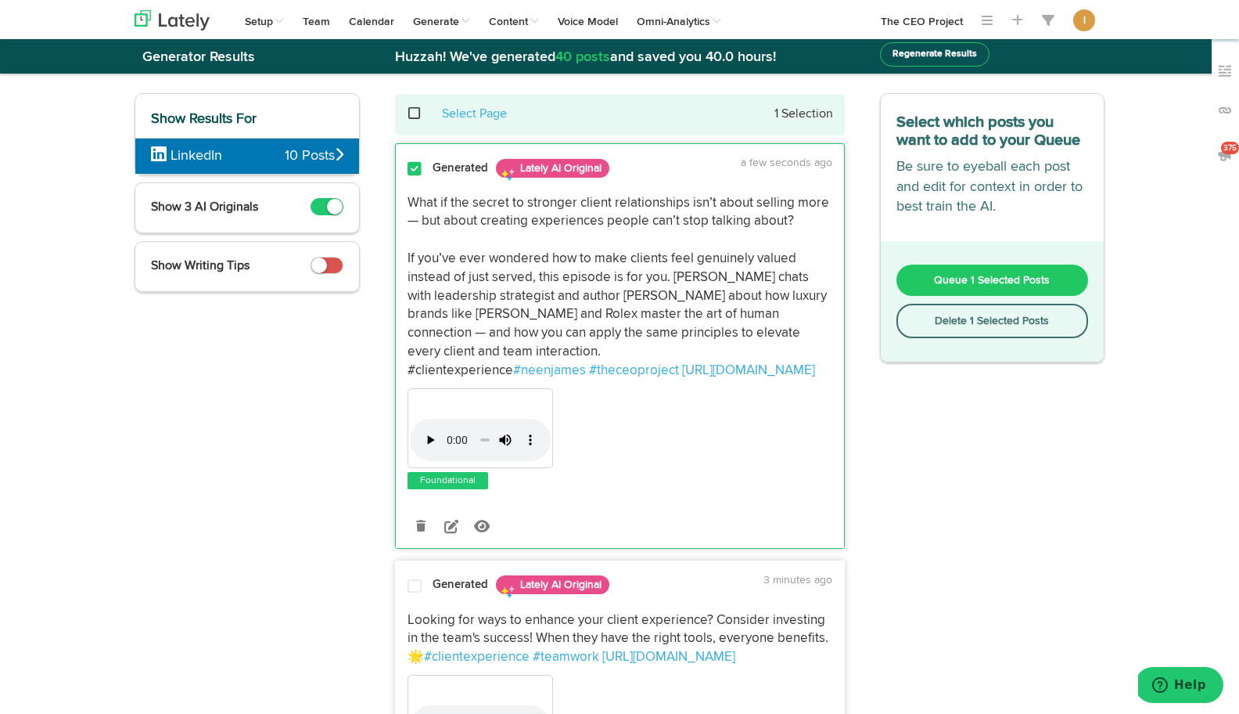
scroll to position [0, 0]
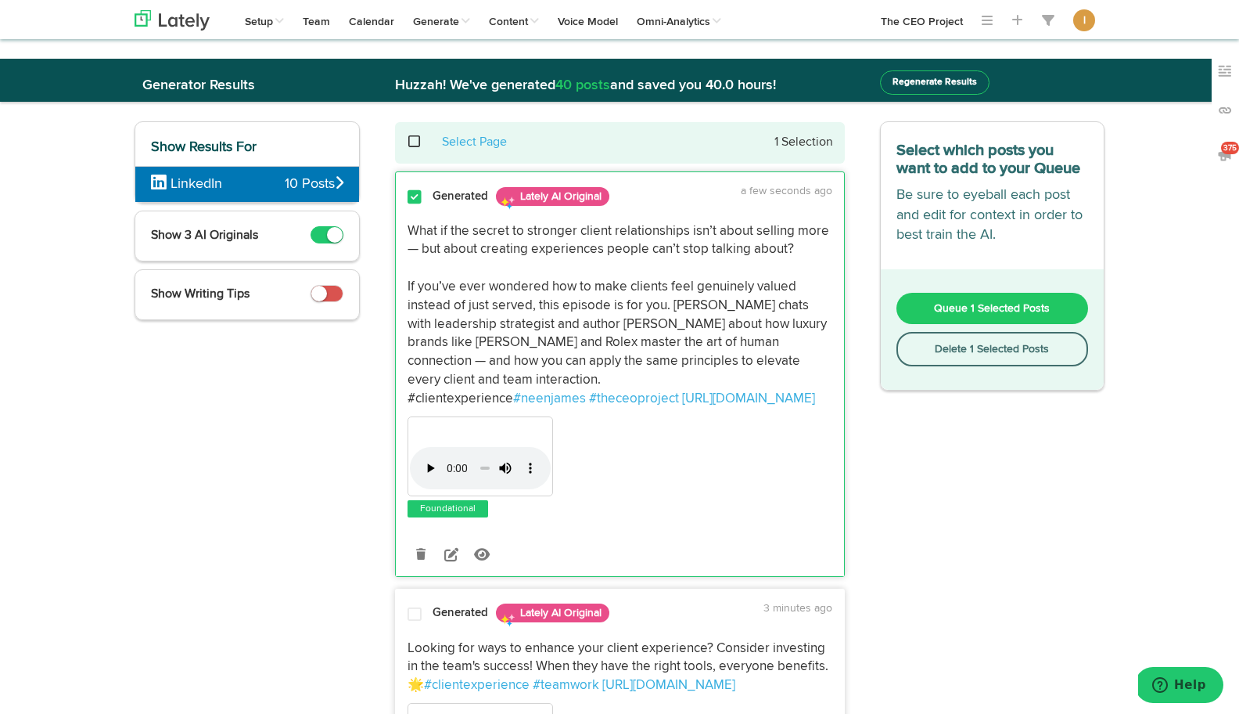
click at [930, 304] on button "Queue 1 Selected Posts" at bounding box center [993, 308] width 192 height 31
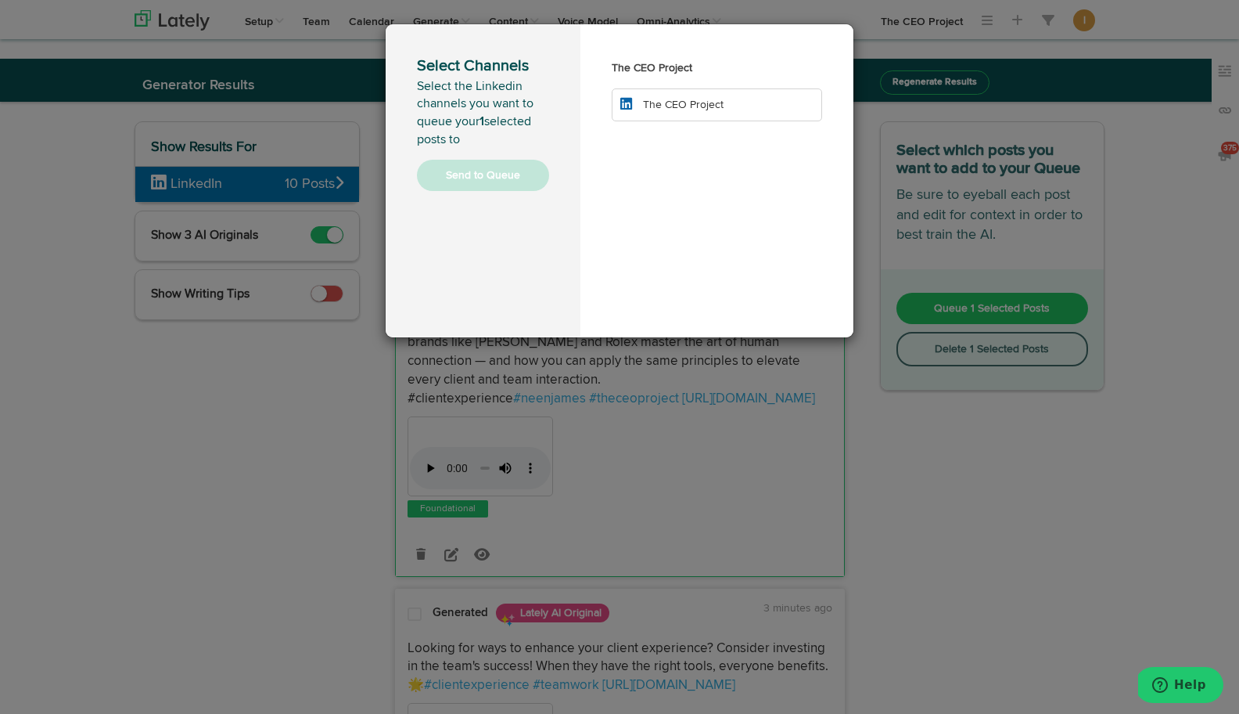
click at [692, 103] on span "The CEO Project" at bounding box center [683, 104] width 81 height 11
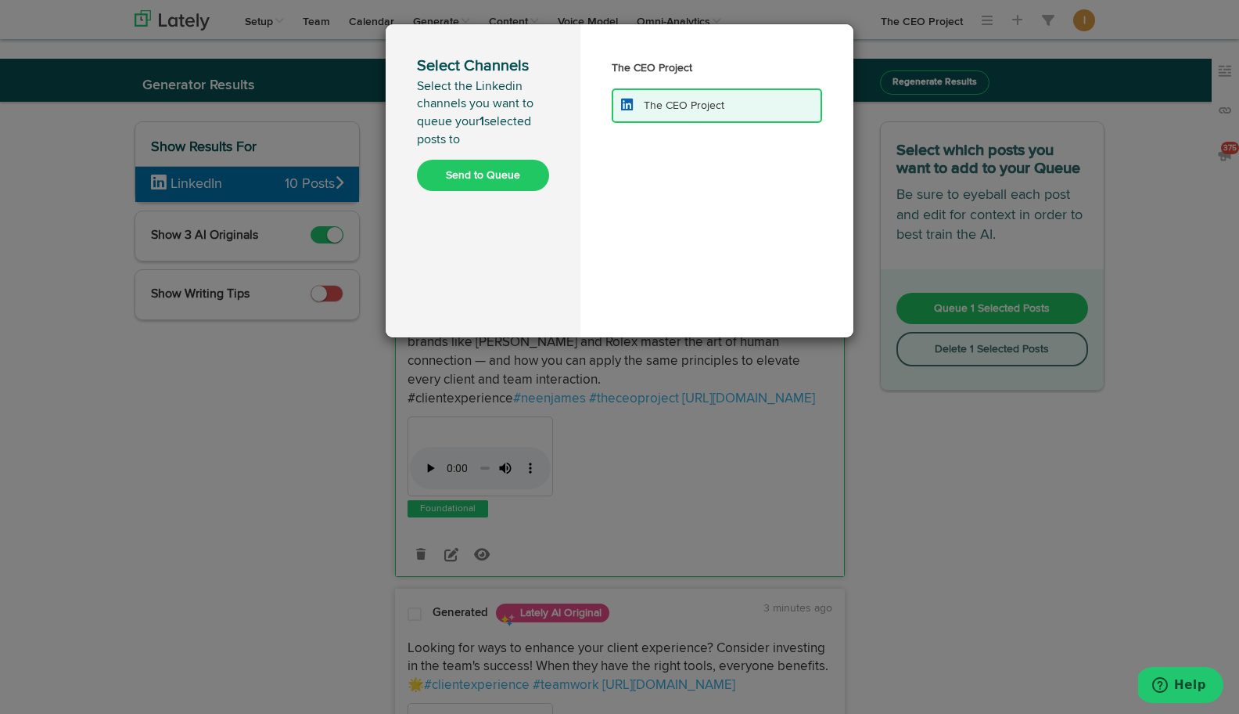
click at [506, 182] on button "Send to Queue" at bounding box center [483, 175] width 132 height 31
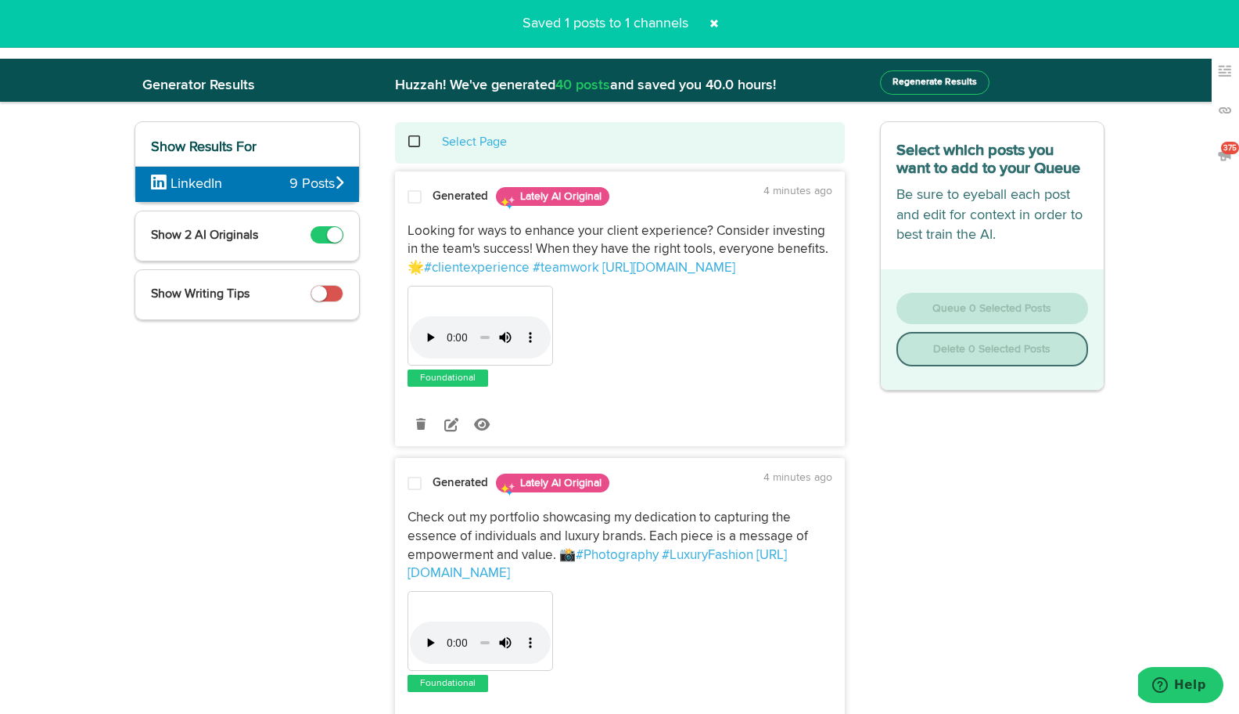
click at [411, 142] on span at bounding box center [423, 142] width 32 height 1
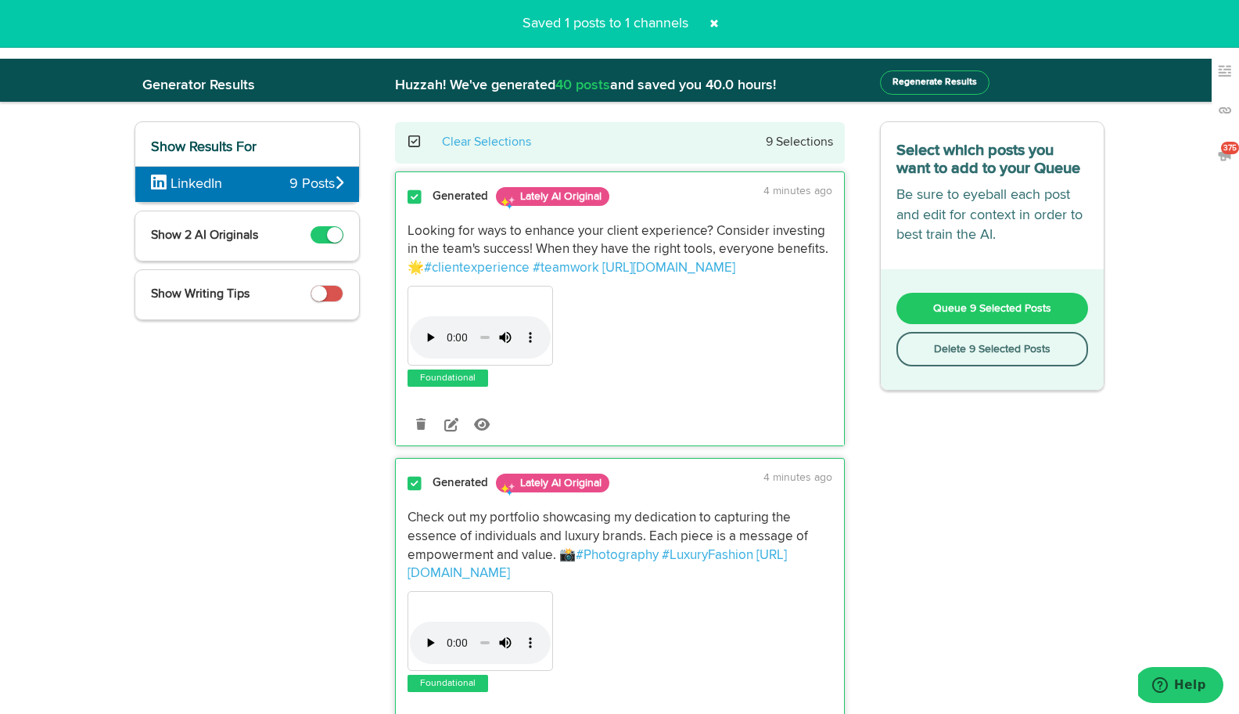
click at [943, 354] on button "Delete 9 Selected Posts" at bounding box center [993, 349] width 192 height 34
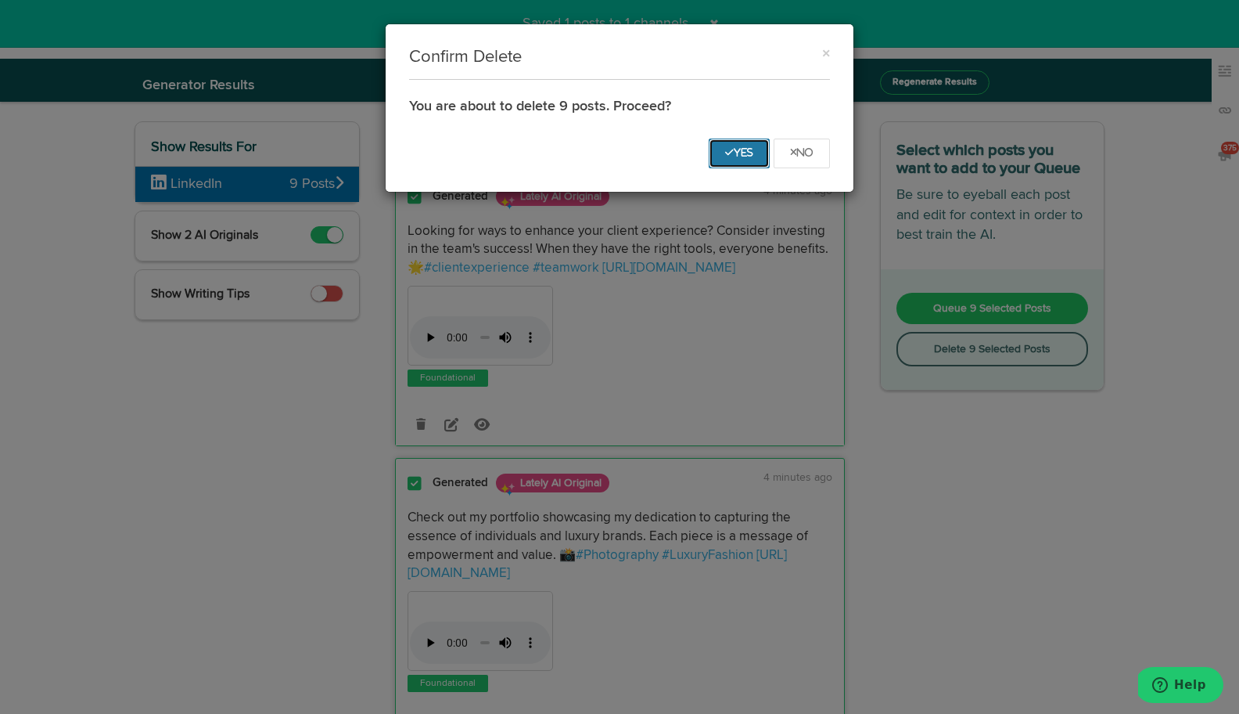
click at [745, 149] on icon "Yes" at bounding box center [739, 152] width 28 height 9
